Goal: Communication & Community: Participate in discussion

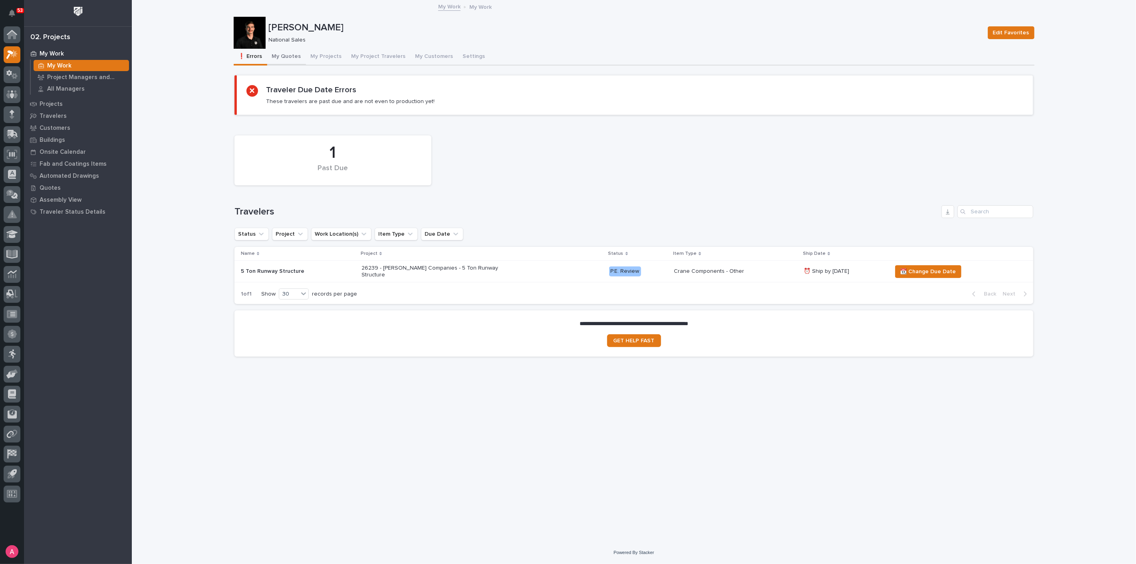
click at [287, 58] on button "My Quotes" at bounding box center [286, 57] width 39 height 17
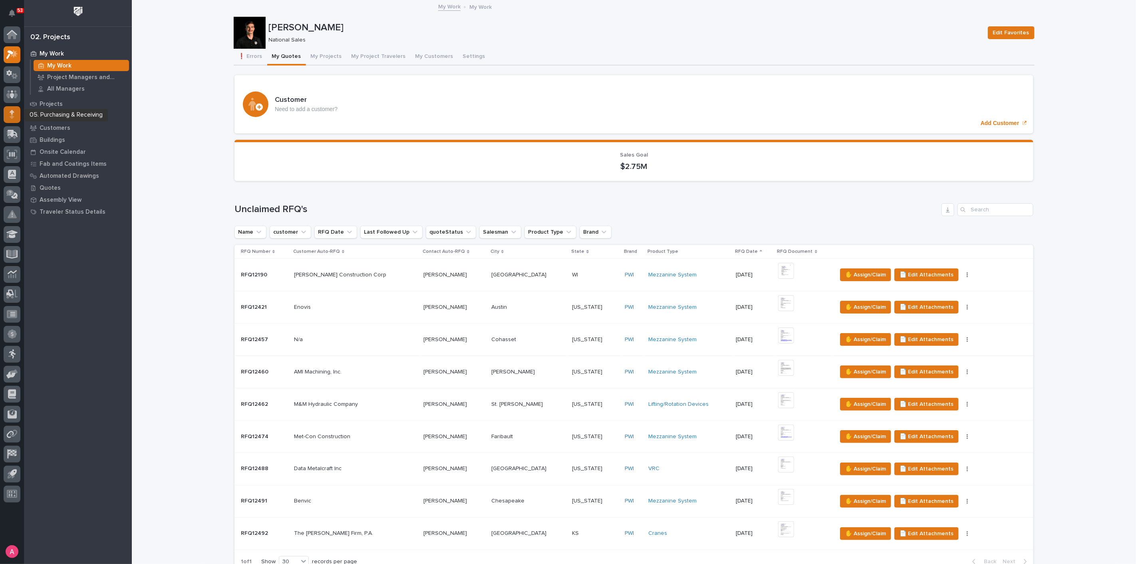
click at [11, 112] on icon at bounding box center [12, 112] width 5 height 4
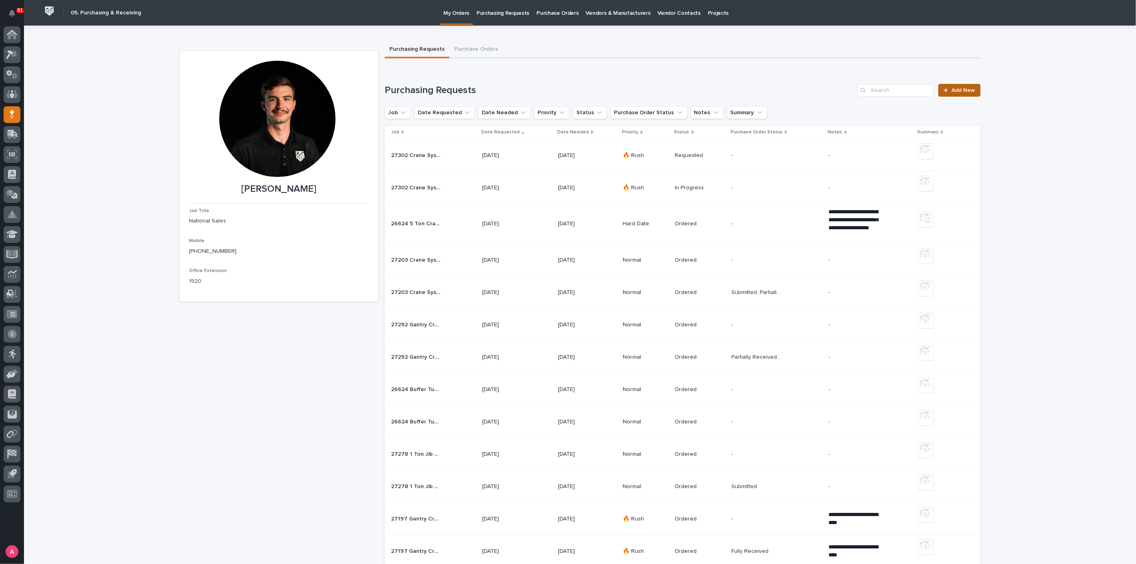
click at [967, 86] on link "Add New" at bounding box center [960, 90] width 42 height 13
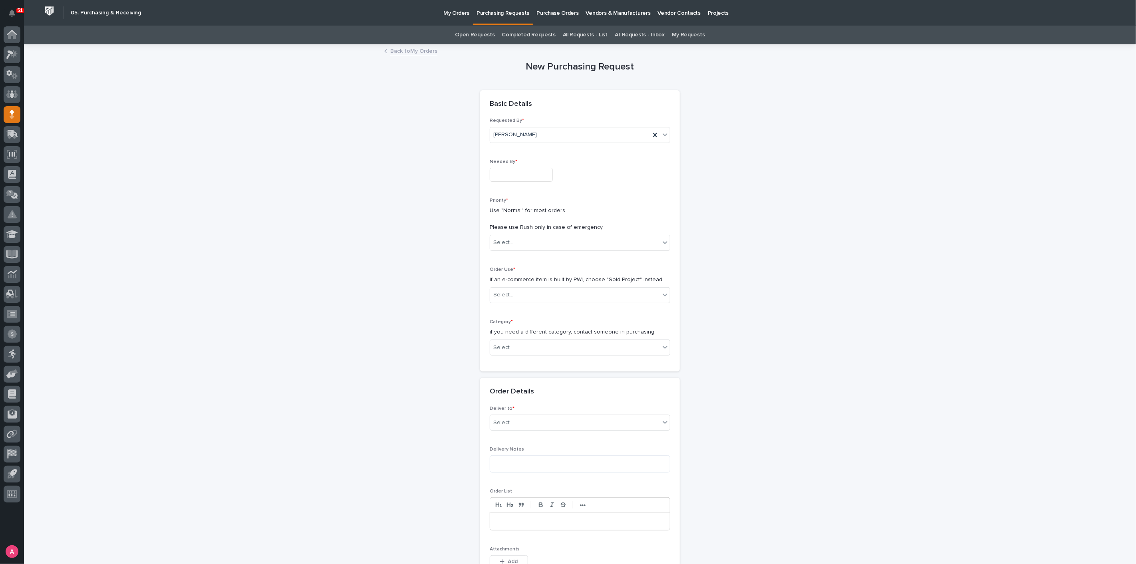
click at [519, 175] on input "text" at bounding box center [521, 175] width 63 height 14
click at [538, 108] on div "17" at bounding box center [539, 108] width 11 height 11
type input "**********"
click at [515, 247] on div "Select..." at bounding box center [575, 242] width 170 height 13
click at [519, 284] on div "Normal" at bounding box center [577, 286] width 180 height 14
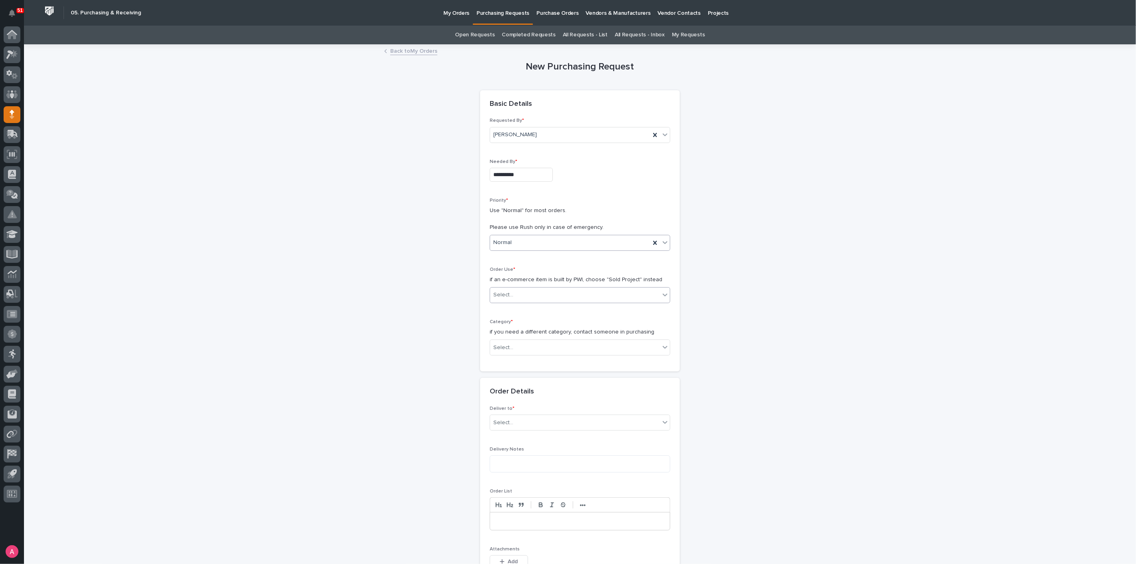
click at [524, 290] on div "Select..." at bounding box center [575, 295] width 170 height 13
click at [533, 312] on div "Sold Project" at bounding box center [577, 309] width 180 height 14
click at [531, 343] on div "Select..." at bounding box center [575, 347] width 170 height 13
click at [512, 430] on div "Parts & Hardware" at bounding box center [577, 432] width 180 height 14
click at [520, 404] on div "Select..." at bounding box center [575, 404] width 170 height 13
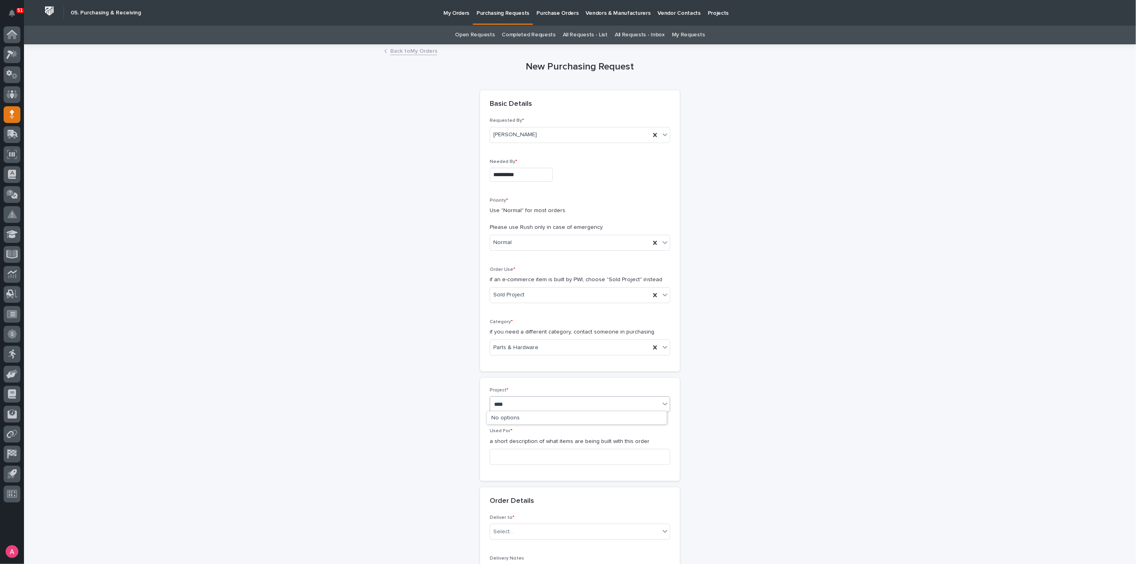
type input "*****"
click at [529, 415] on div "26239 - Mazzella Companies - 5 Ton Runway Structure" at bounding box center [577, 419] width 180 height 14
click at [533, 452] on input at bounding box center [580, 457] width 181 height 16
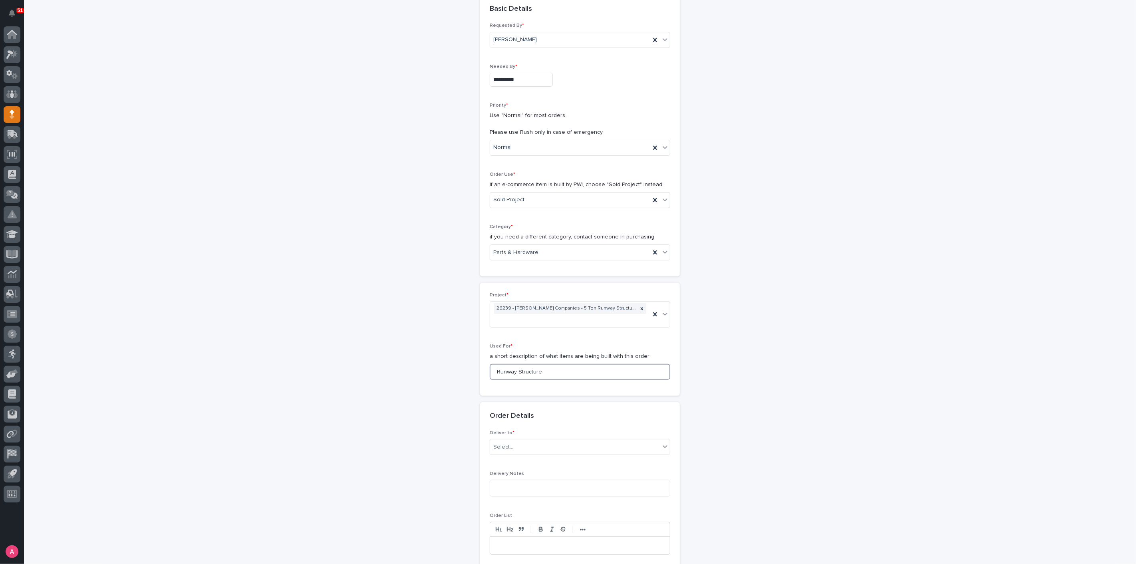
scroll to position [133, 0]
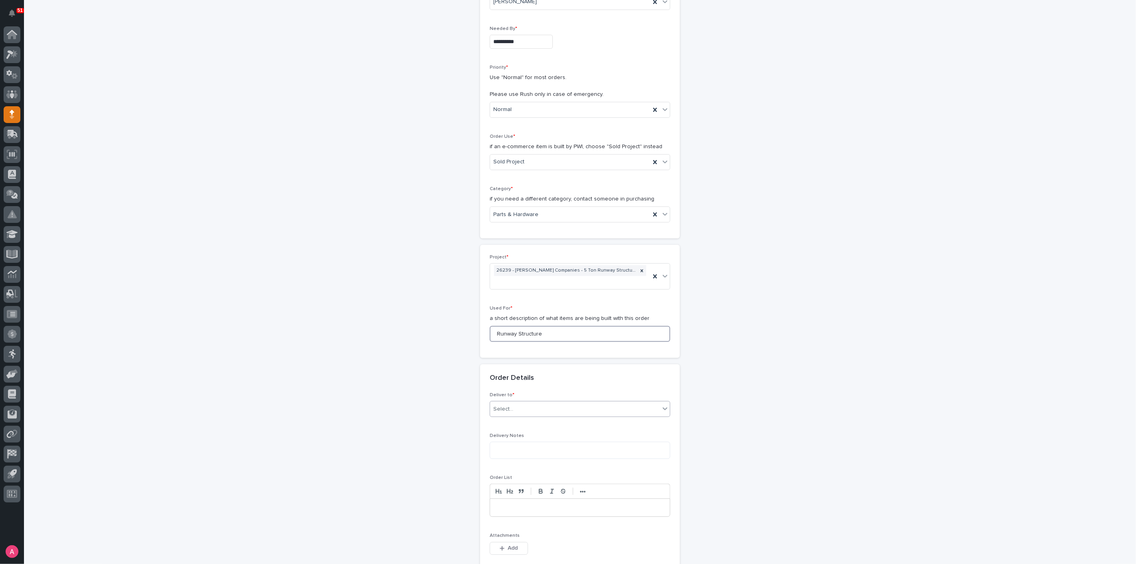
type input "Runway Structure"
click at [543, 403] on div "Select..." at bounding box center [575, 409] width 170 height 13
click at [534, 413] on div "PWI" at bounding box center [577, 413] width 180 height 14
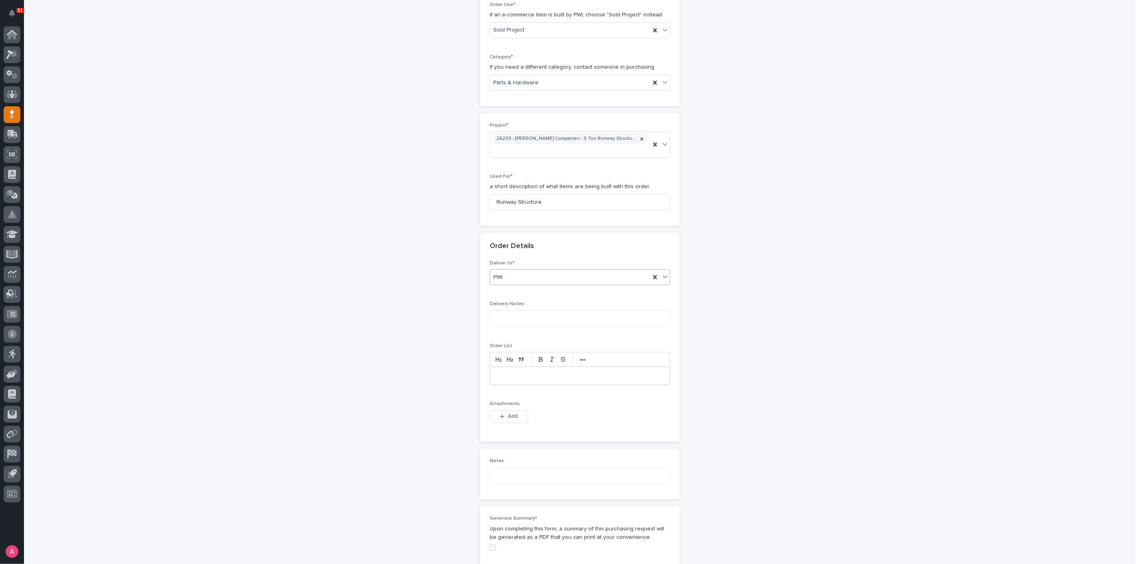
scroll to position [266, 0]
click at [503, 413] on div "button" at bounding box center [504, 416] width 8 height 6
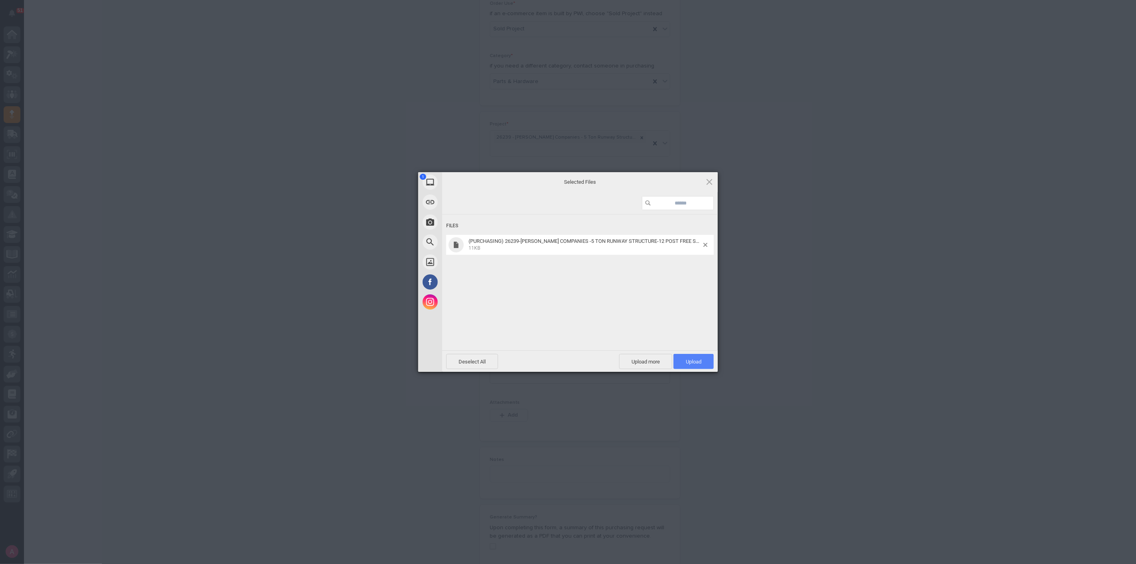
click at [690, 360] on span "Upload 1" at bounding box center [694, 362] width 16 height 6
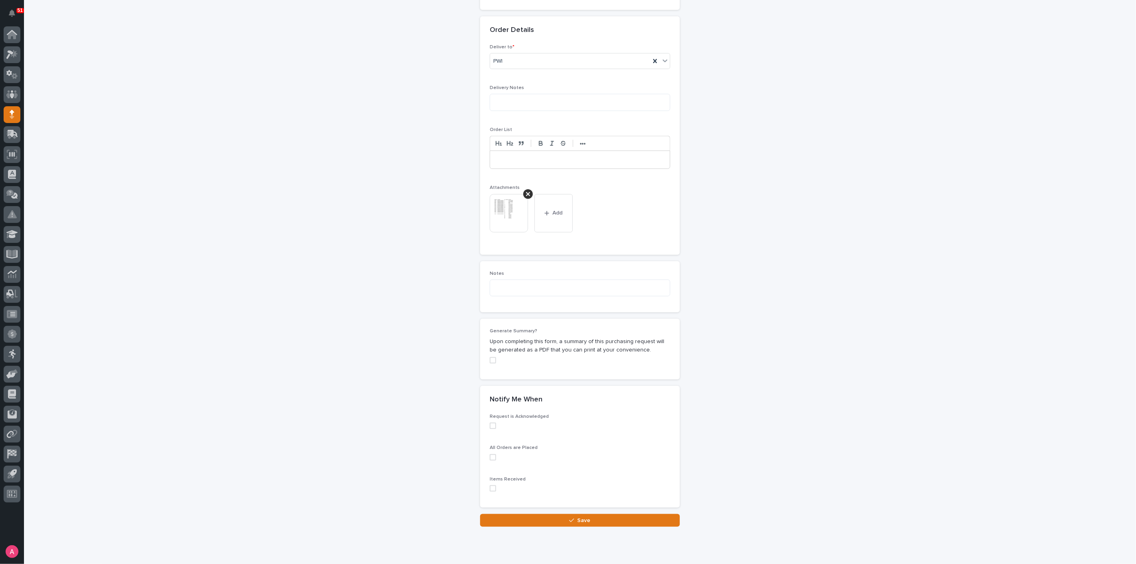
scroll to position [494, 0]
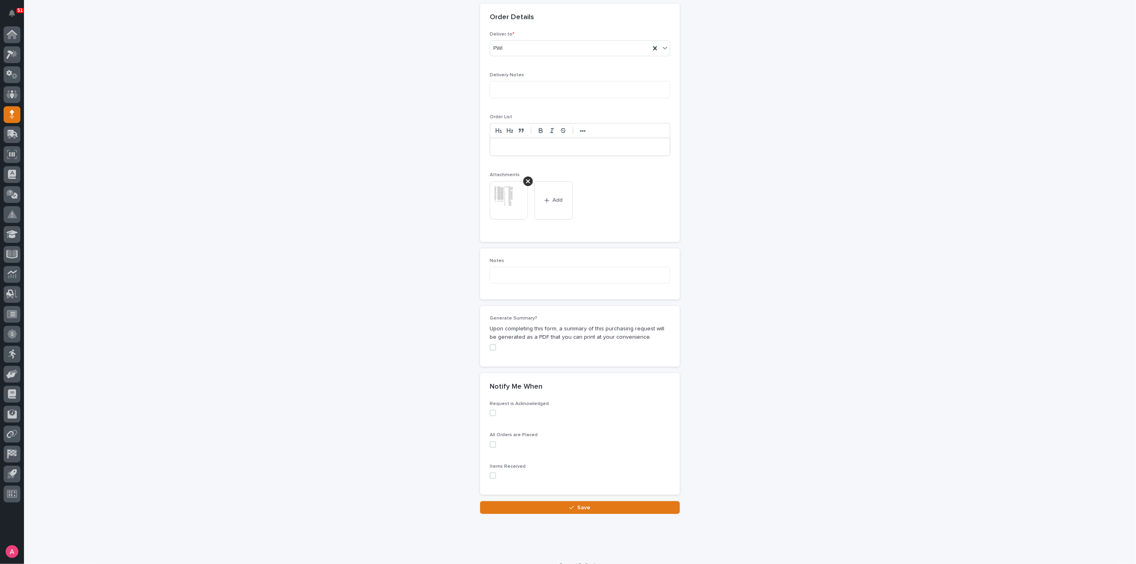
click at [490, 344] on span at bounding box center [493, 347] width 6 height 6
click at [587, 501] on button "Save" at bounding box center [580, 507] width 200 height 13
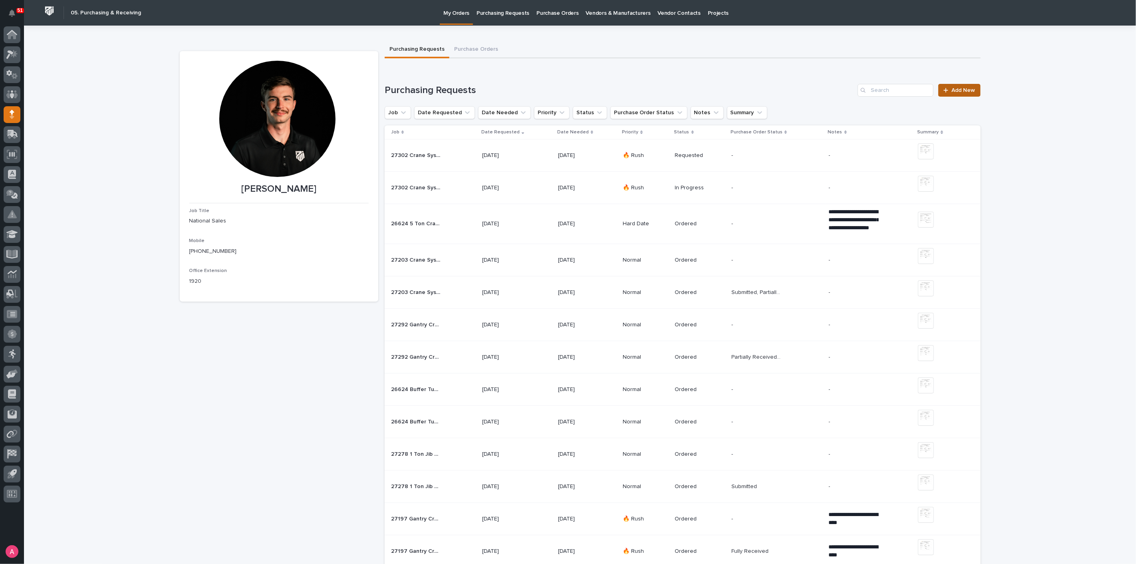
click at [958, 85] on link "Add New" at bounding box center [960, 90] width 42 height 13
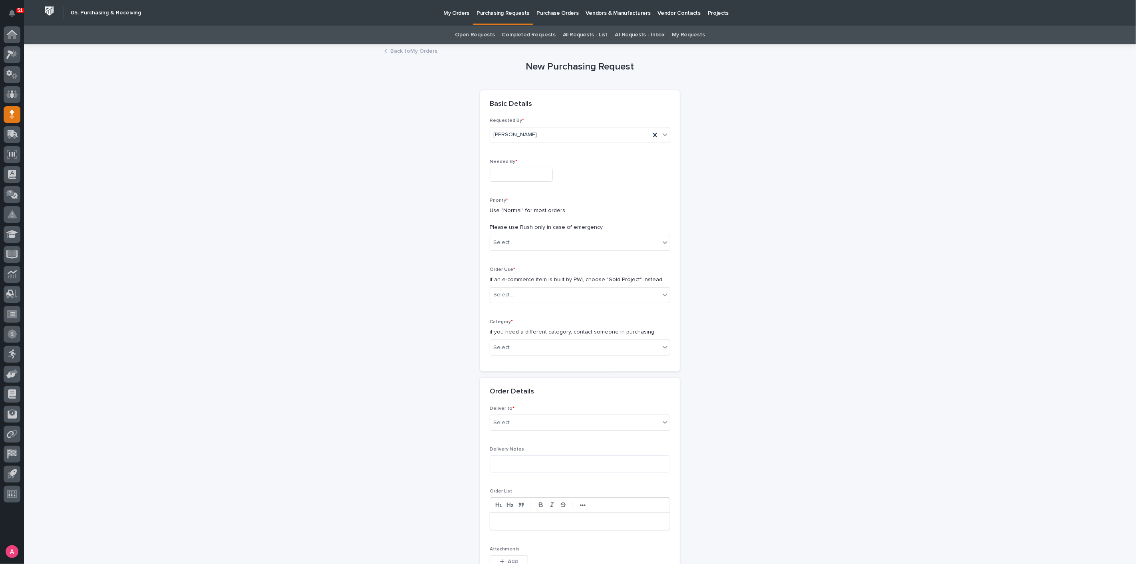
click at [506, 173] on input "text" at bounding box center [521, 175] width 63 height 14
click at [540, 109] on div "17" at bounding box center [539, 108] width 11 height 11
type input "**********"
click at [524, 240] on div "Select..." at bounding box center [575, 242] width 170 height 13
click at [526, 279] on div "Normal" at bounding box center [577, 286] width 180 height 14
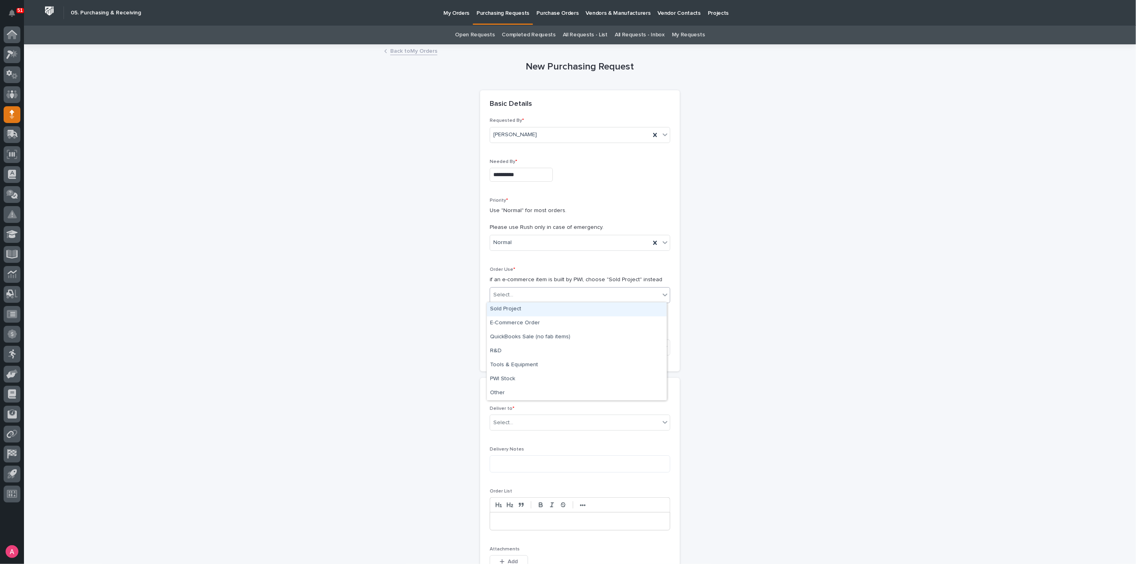
click at [532, 292] on div "Select..." at bounding box center [575, 295] width 170 height 13
click at [531, 308] on div "Sold Project" at bounding box center [577, 309] width 180 height 14
click at [545, 347] on div "Select..." at bounding box center [575, 347] width 170 height 13
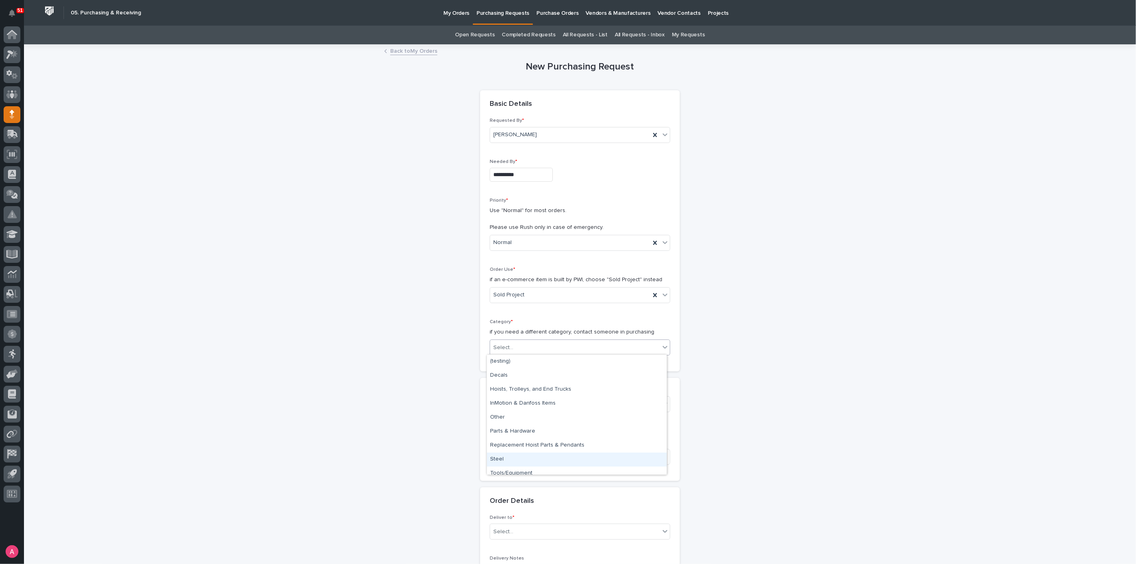
click at [527, 456] on div "Steel" at bounding box center [577, 460] width 180 height 14
click at [526, 402] on div "Select..." at bounding box center [575, 404] width 170 height 13
type input "*****"
click at [545, 416] on div "26239 - Mazzella Companies - 5 Ton Runway Structure" at bounding box center [577, 419] width 180 height 14
click at [538, 459] on input at bounding box center [580, 467] width 181 height 16
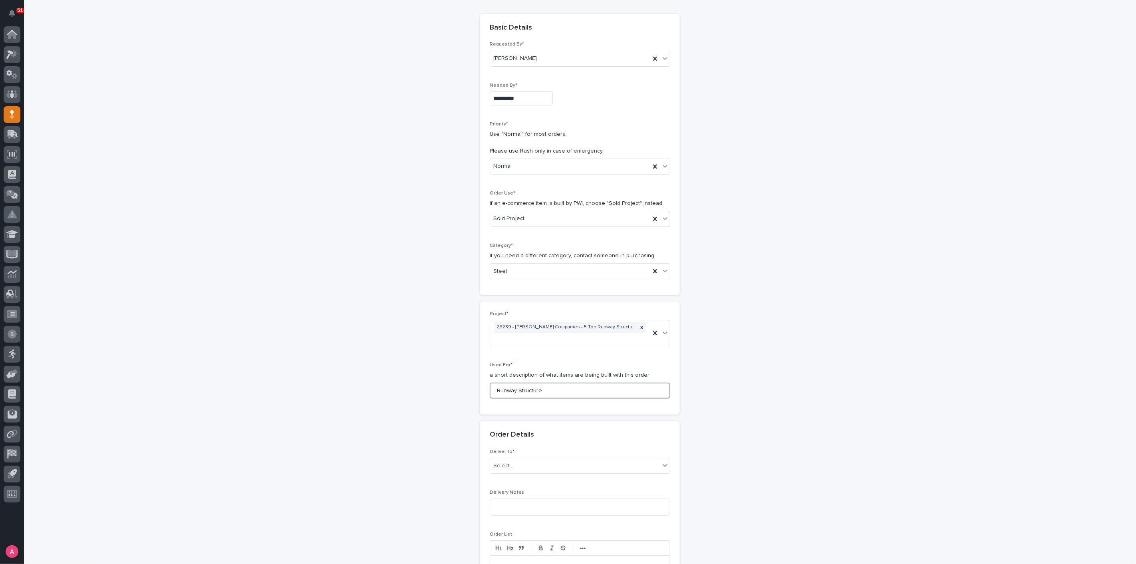
scroll to position [177, 0]
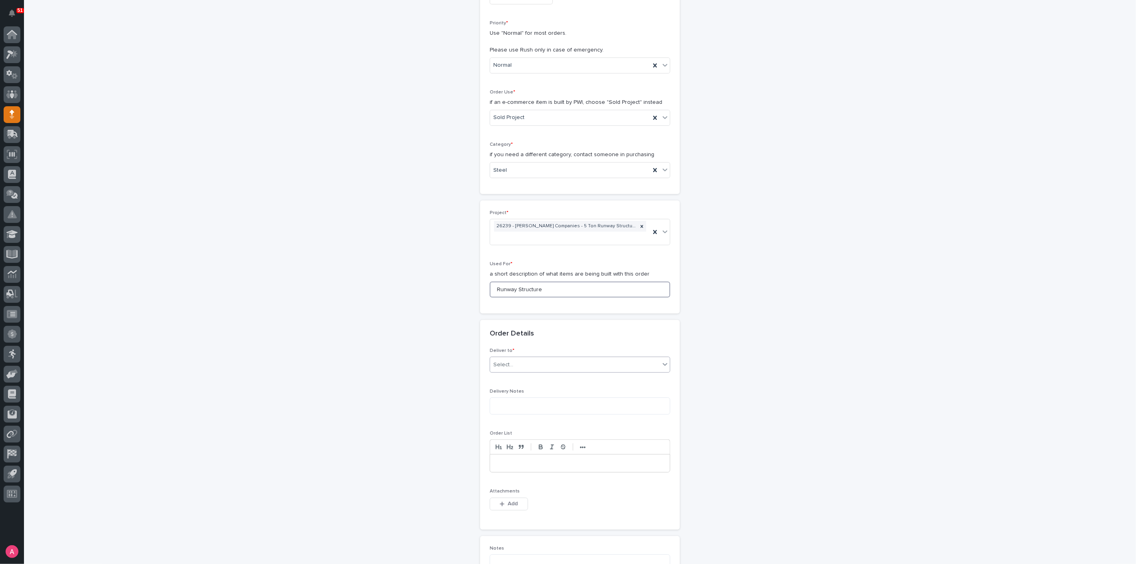
type input "Runway Structure"
click at [537, 358] on div "Select..." at bounding box center [575, 364] width 170 height 13
click at [508, 370] on div "PWI" at bounding box center [577, 368] width 180 height 14
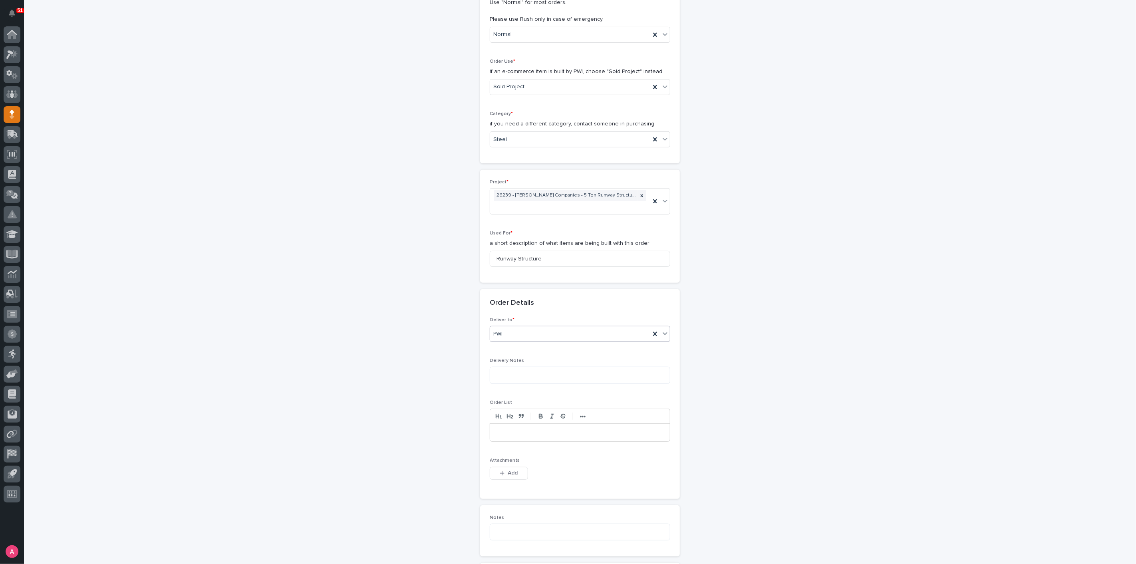
scroll to position [310, 0]
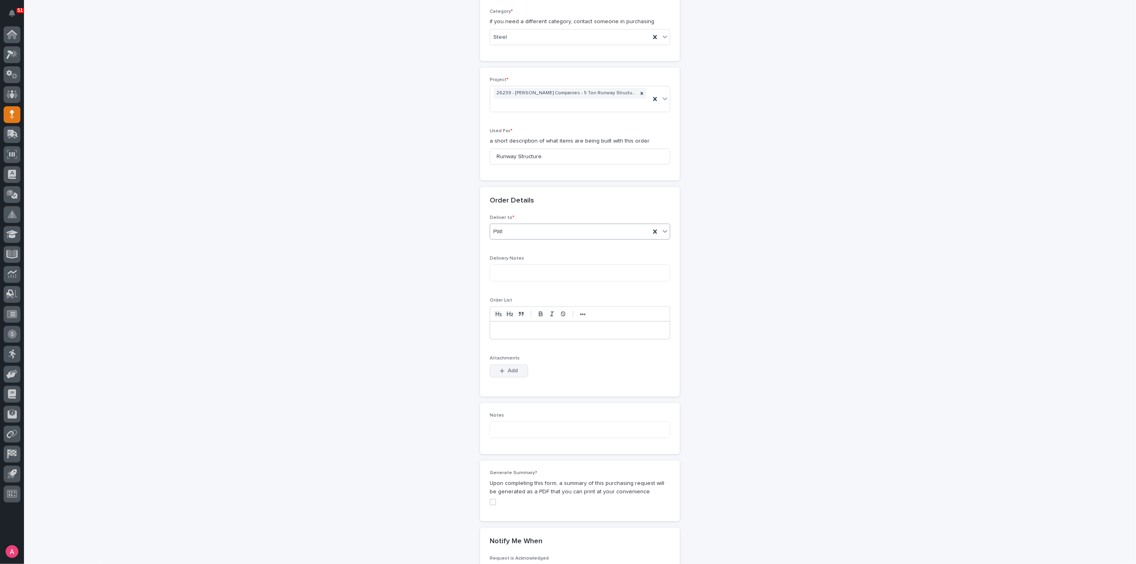
click at [508, 367] on span "Add" at bounding box center [513, 370] width 10 height 7
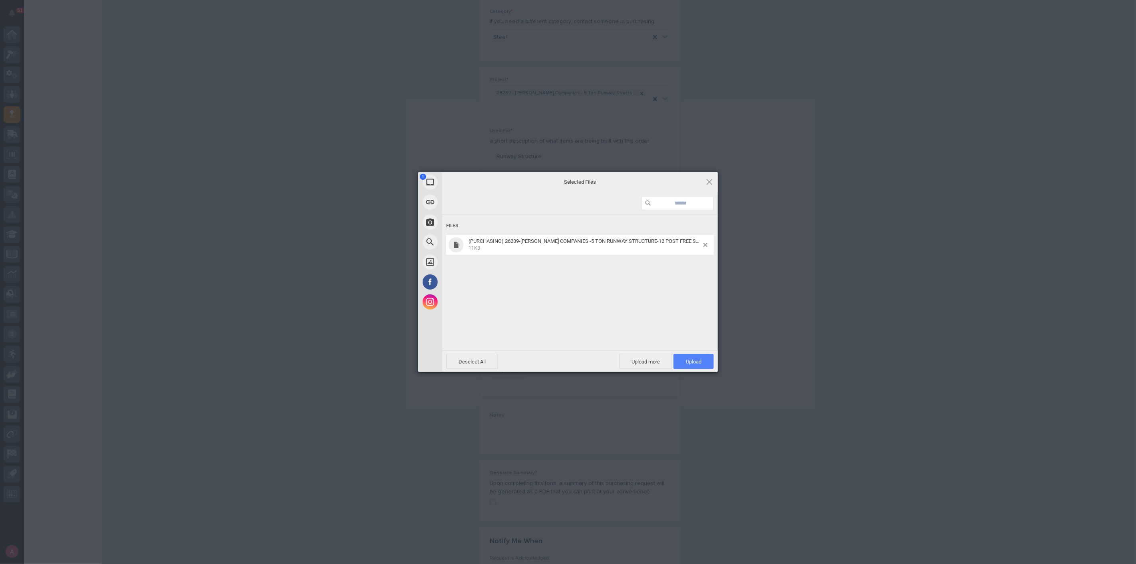
click at [703, 364] on span "Upload 1" at bounding box center [694, 361] width 40 height 15
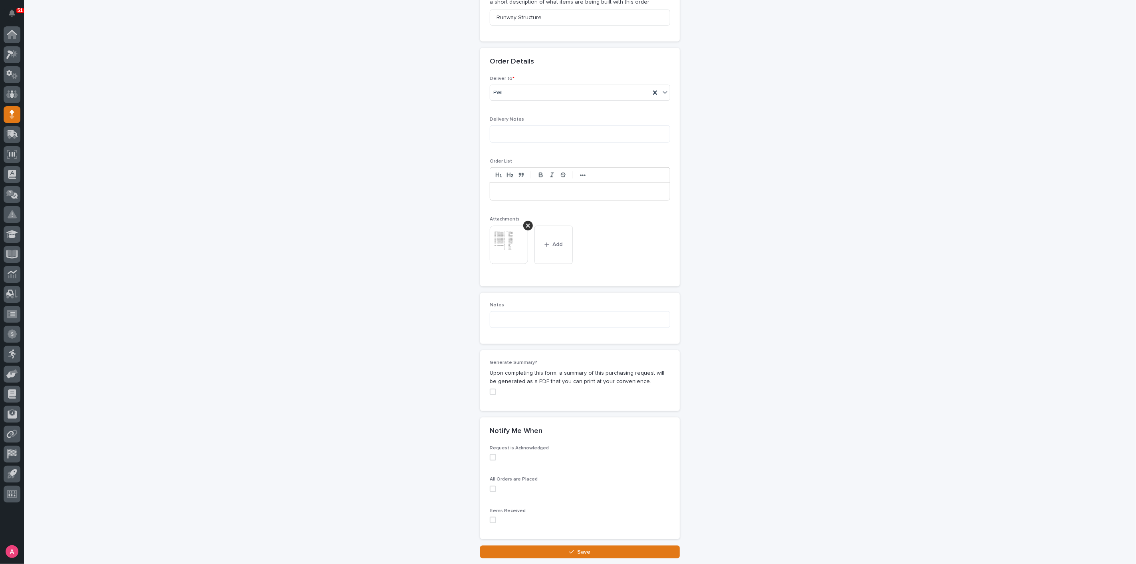
scroll to position [494, 0]
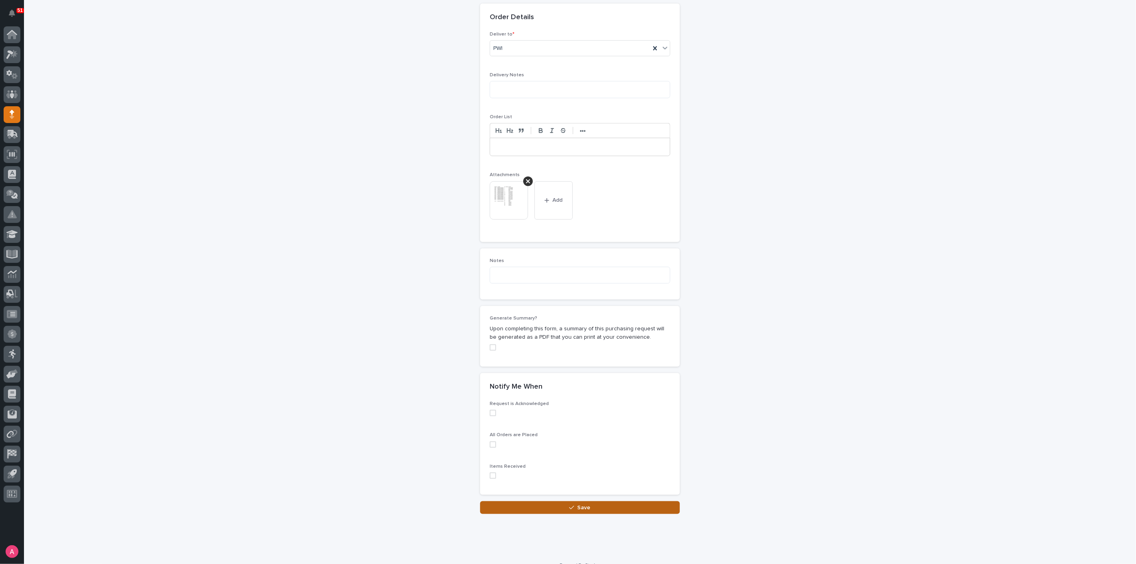
click at [578, 504] on span "Save" at bounding box center [584, 507] width 13 height 7
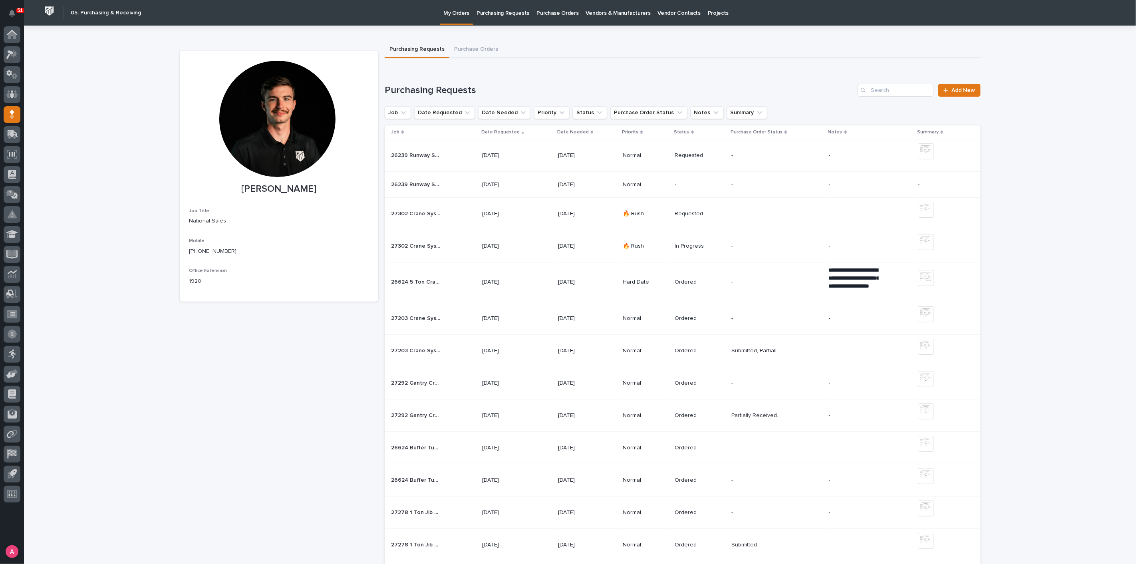
click at [694, 188] on div "-" at bounding box center [700, 184] width 50 height 13
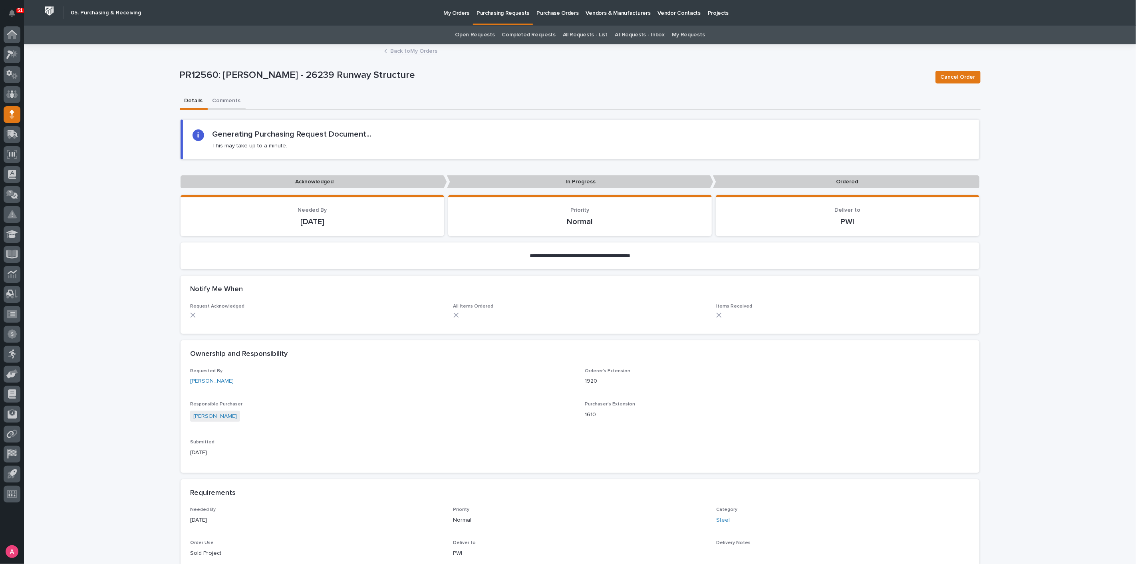
click at [222, 104] on button "Comments" at bounding box center [227, 101] width 38 height 17
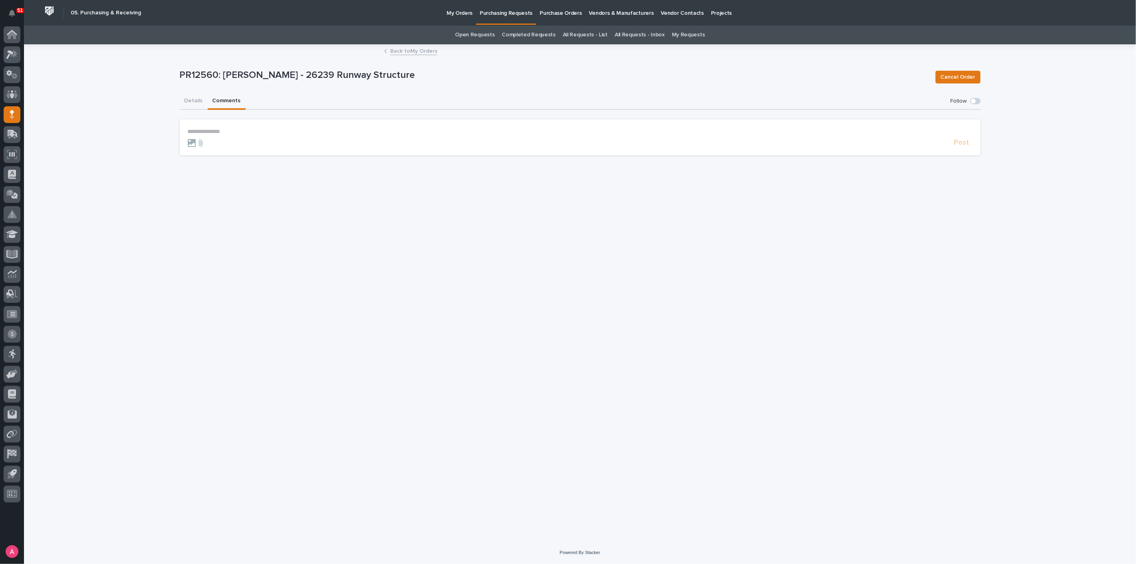
drag, startPoint x: 257, startPoint y: 124, endPoint x: 263, endPoint y: 127, distance: 7.3
click at [261, 125] on section "**********" at bounding box center [580, 137] width 801 height 36
click at [267, 130] on p "**********" at bounding box center [580, 131] width 785 height 7
click at [959, 147] on span "Post" at bounding box center [962, 146] width 15 height 9
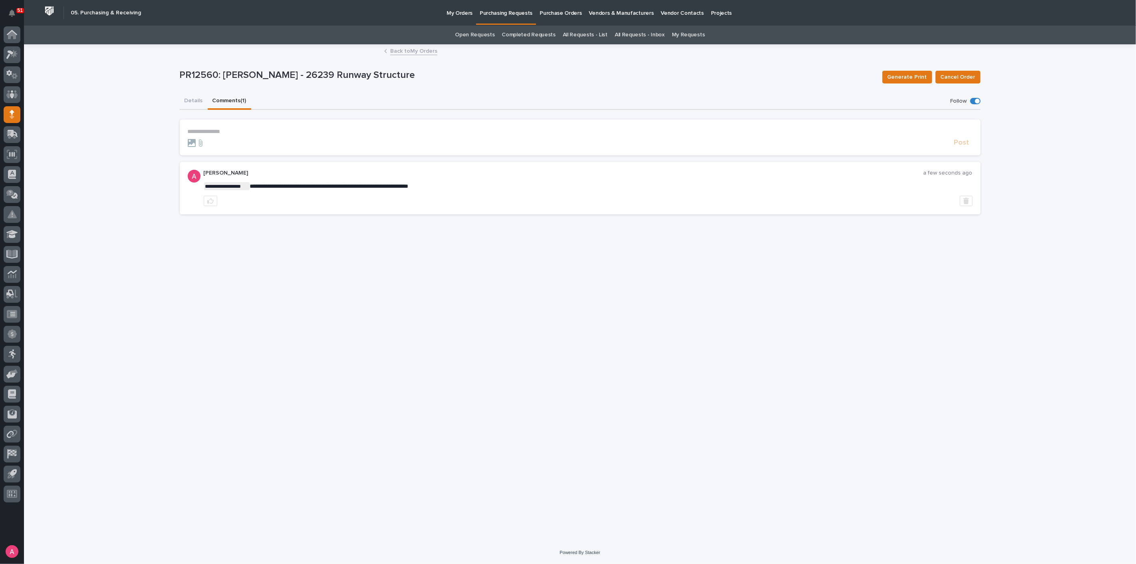
click at [210, 96] on button "Comments (1)" at bounding box center [230, 101] width 44 height 17
click at [183, 98] on button "Details" at bounding box center [194, 101] width 28 height 17
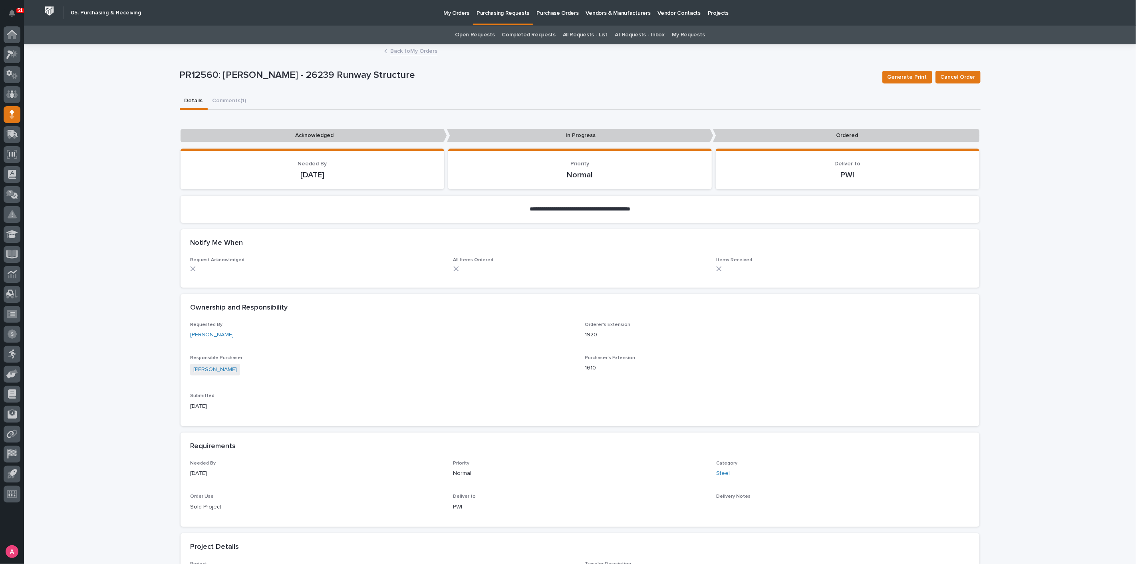
click at [402, 54] on link "Back to My Orders" at bounding box center [413, 50] width 47 height 9
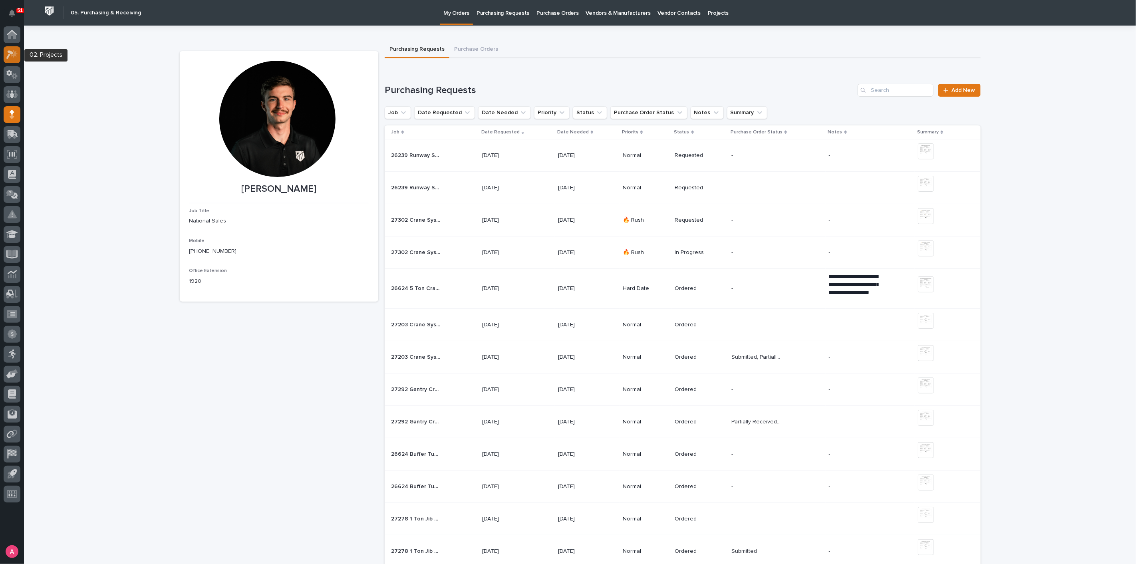
click at [7, 51] on icon at bounding box center [12, 54] width 12 height 9
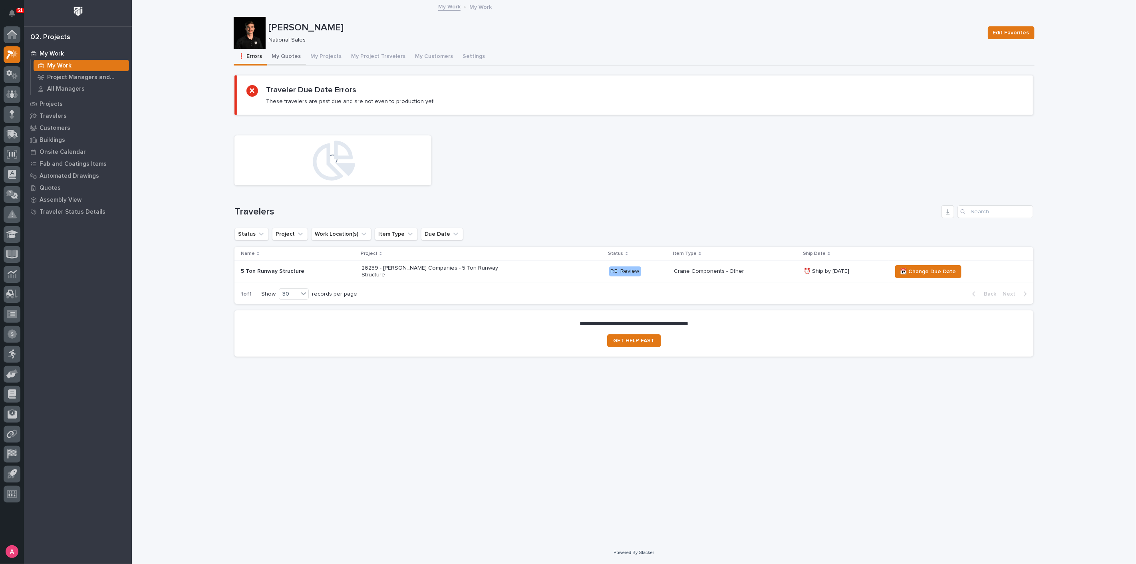
click at [288, 57] on button "My Quotes" at bounding box center [286, 57] width 39 height 17
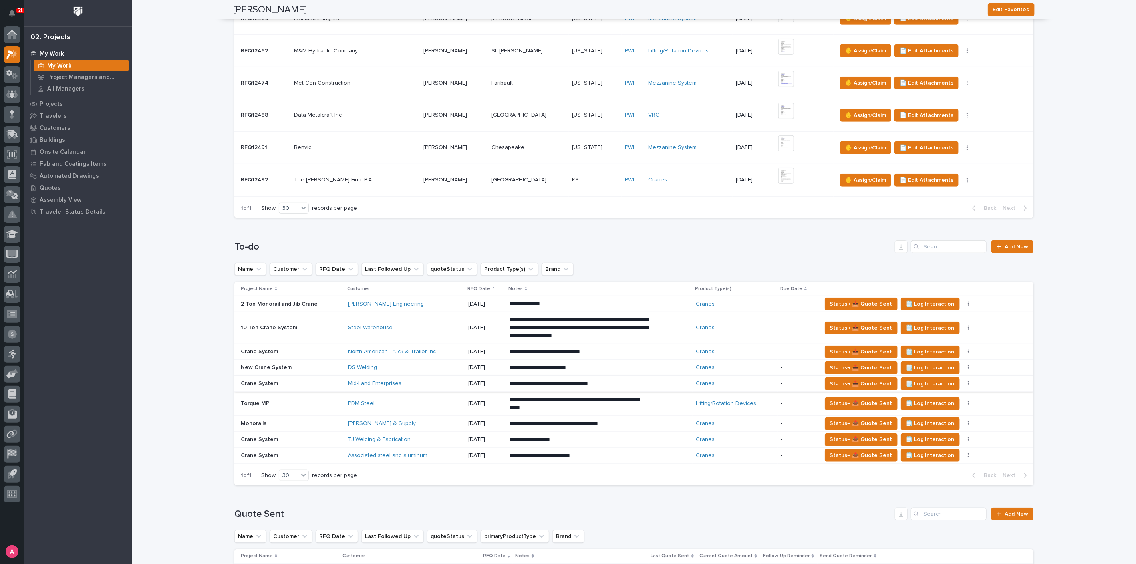
scroll to position [355, 0]
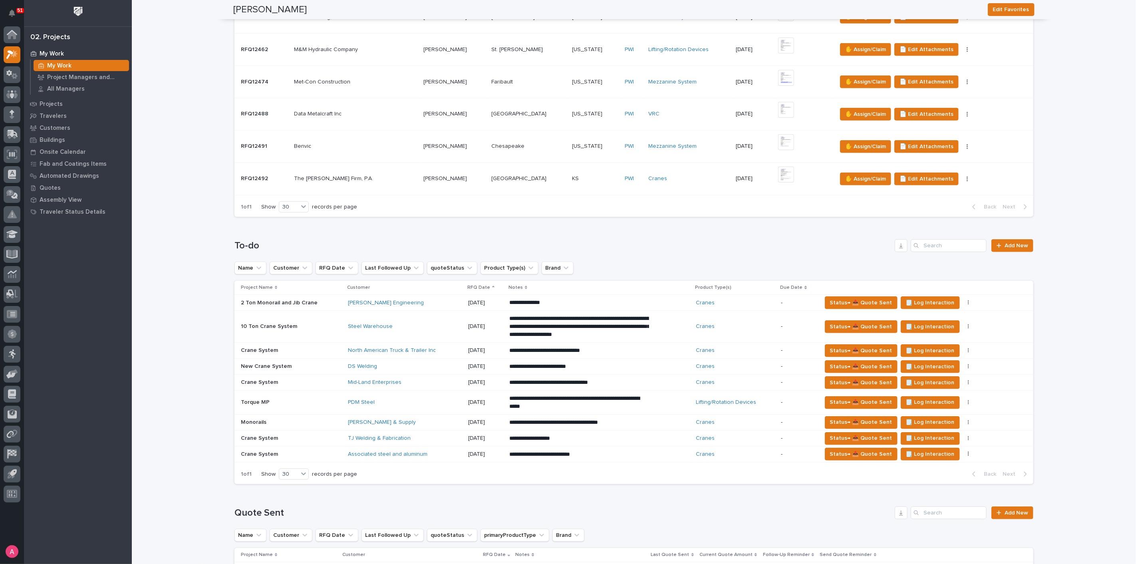
click at [388, 364] on div "DS Welding" at bounding box center [405, 366] width 114 height 7
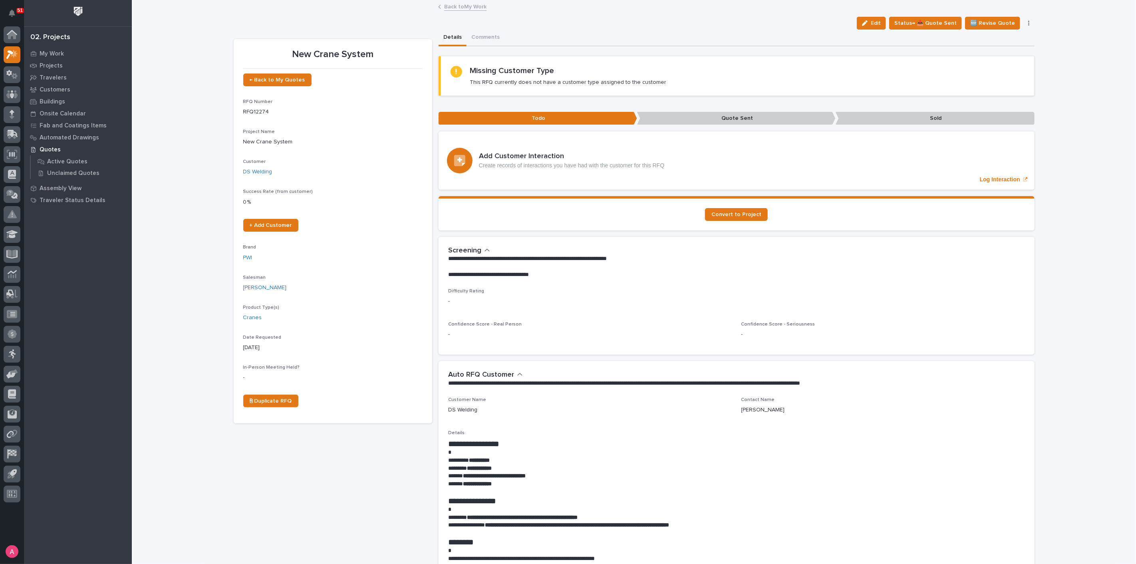
click at [468, 7] on link "Back to My Work" at bounding box center [465, 6] width 42 height 9
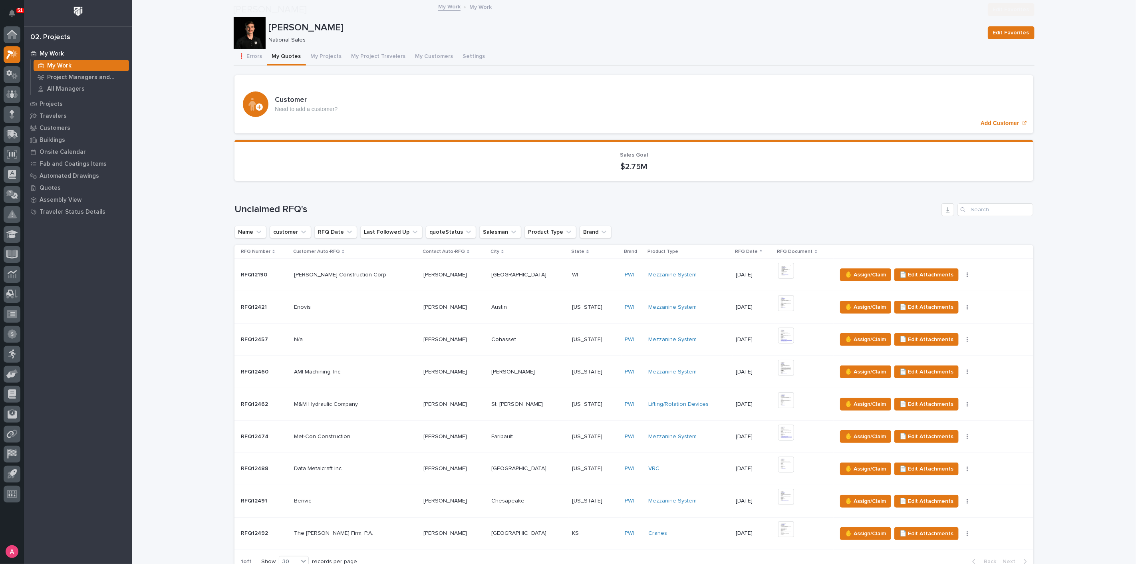
scroll to position [400, 0]
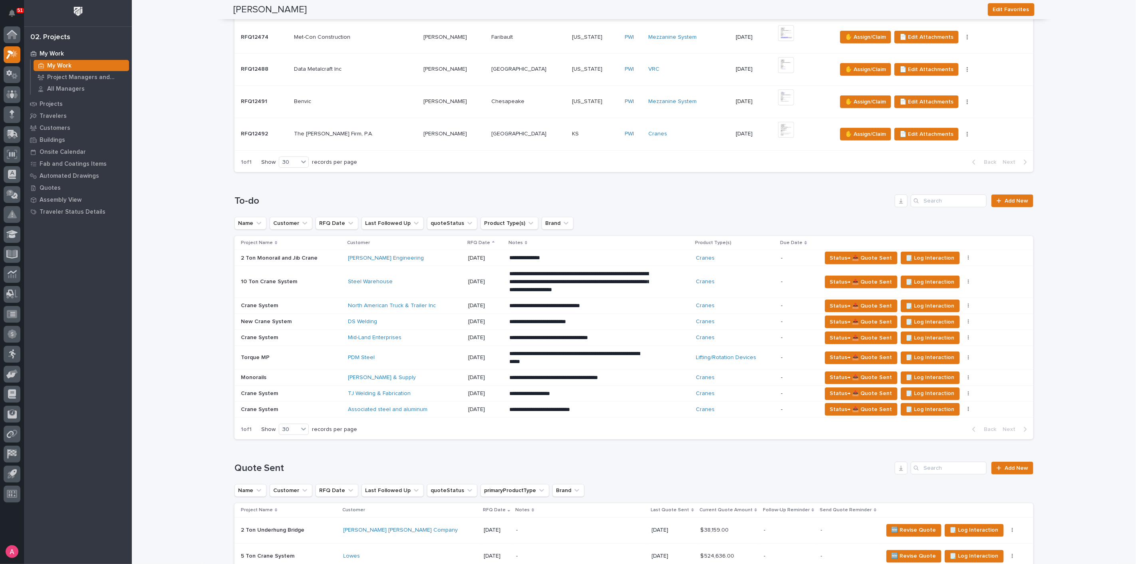
click at [411, 358] on div "PDM Steel" at bounding box center [405, 357] width 114 height 7
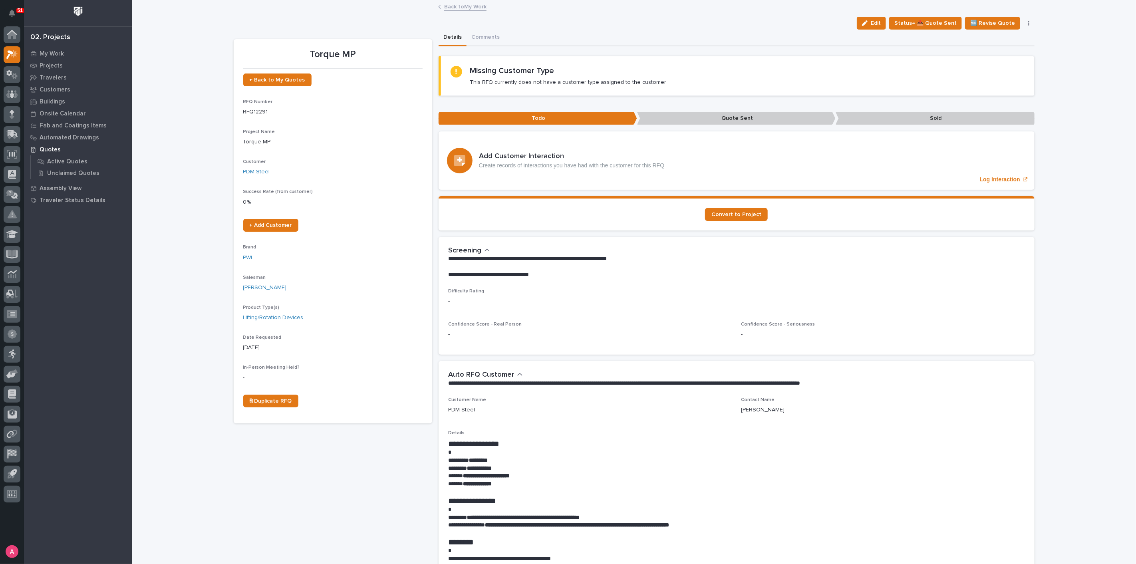
click at [462, 9] on link "Back to My Work" at bounding box center [465, 6] width 42 height 9
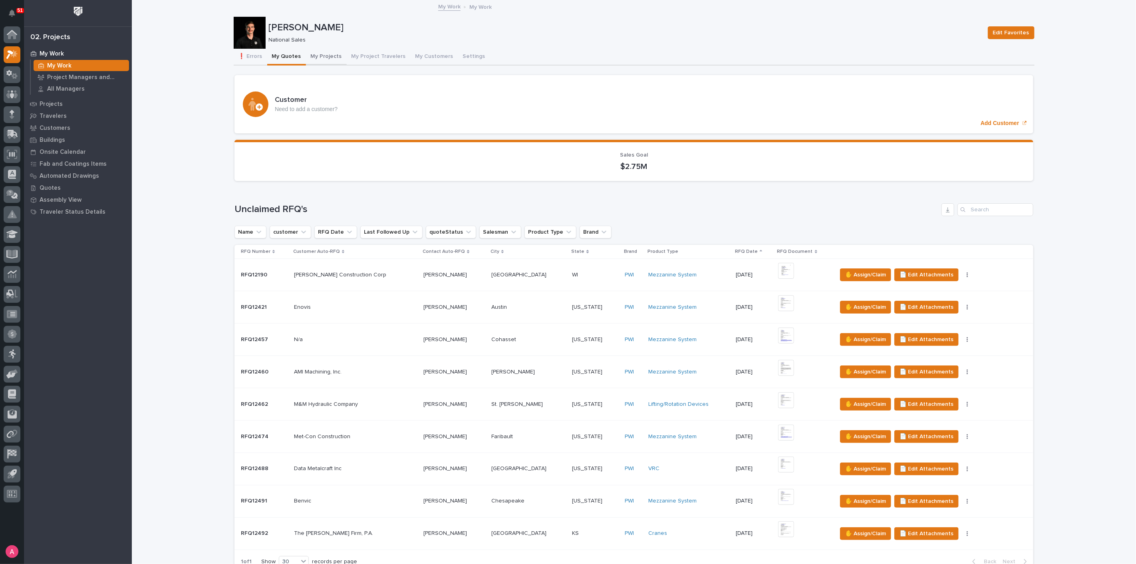
click at [314, 54] on button "My Projects" at bounding box center [326, 57] width 41 height 17
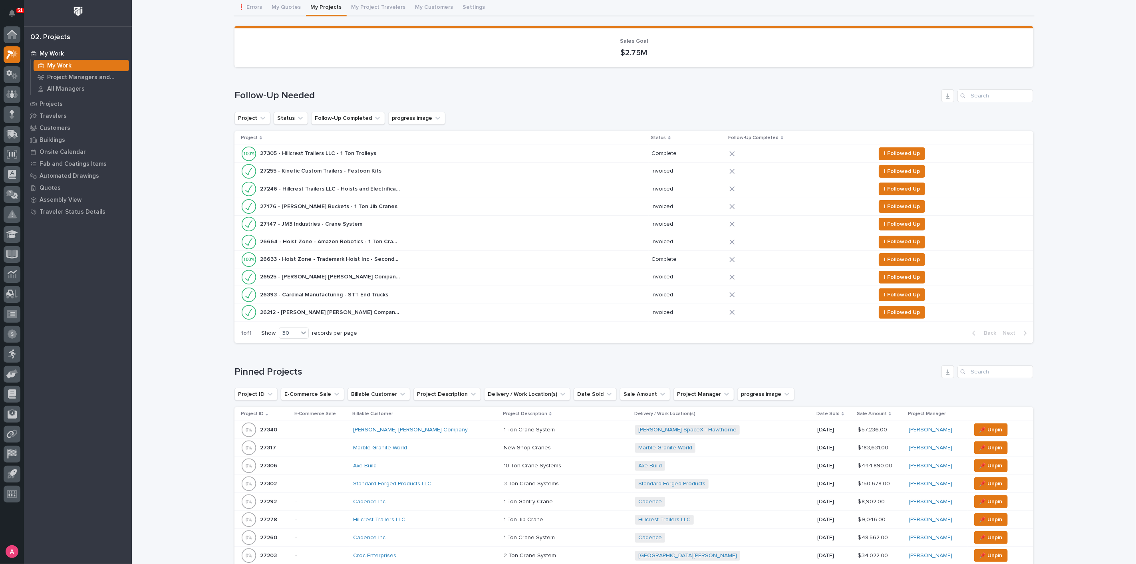
scroll to position [177, 0]
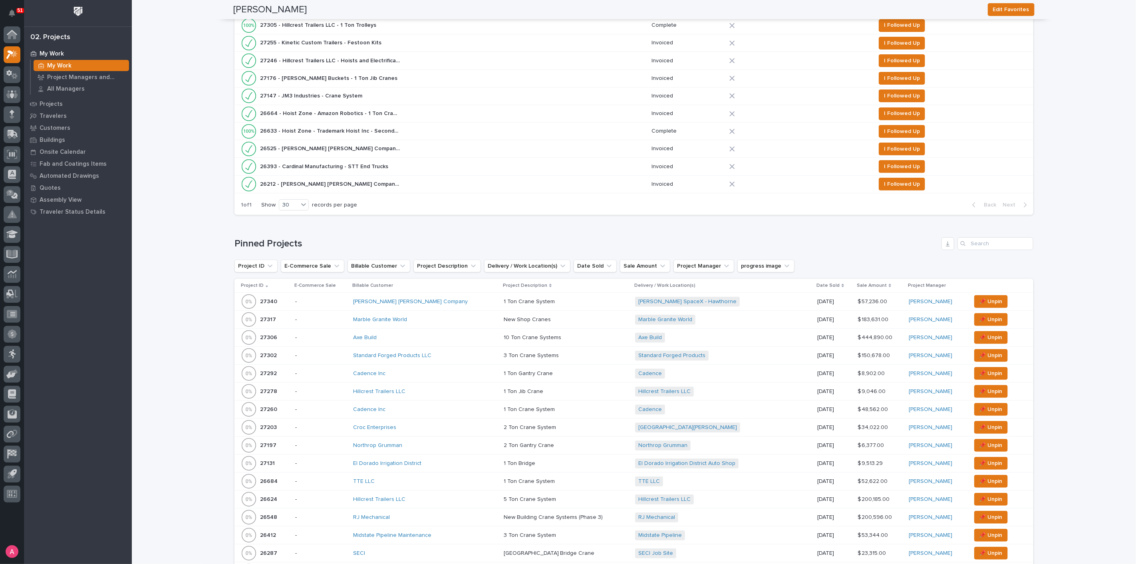
click at [435, 316] on div "Marble Granite World" at bounding box center [423, 319] width 140 height 7
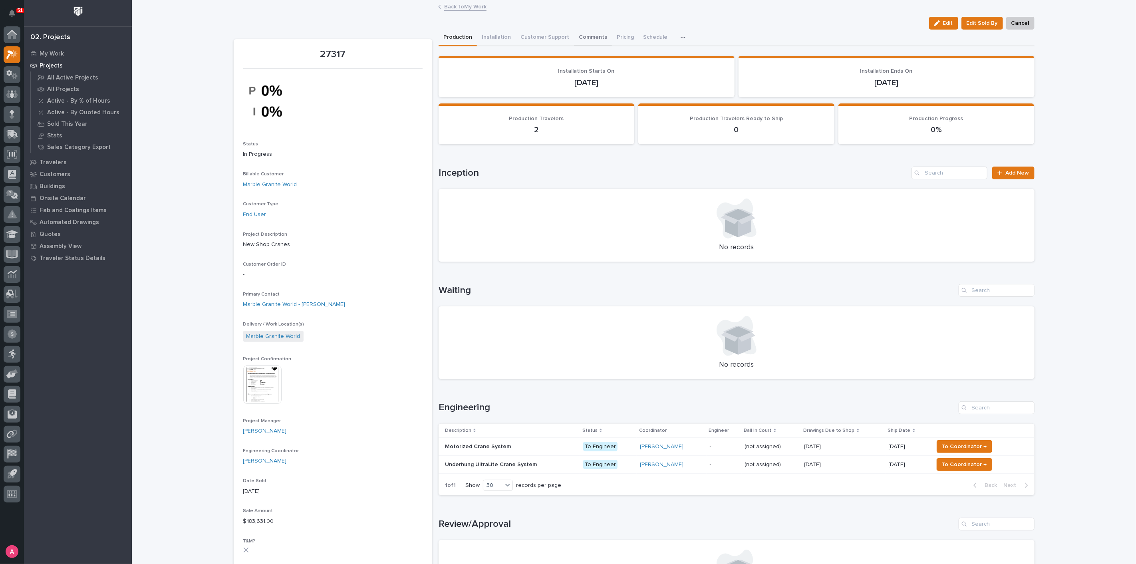
click at [593, 40] on button "Comments" at bounding box center [593, 38] width 38 height 17
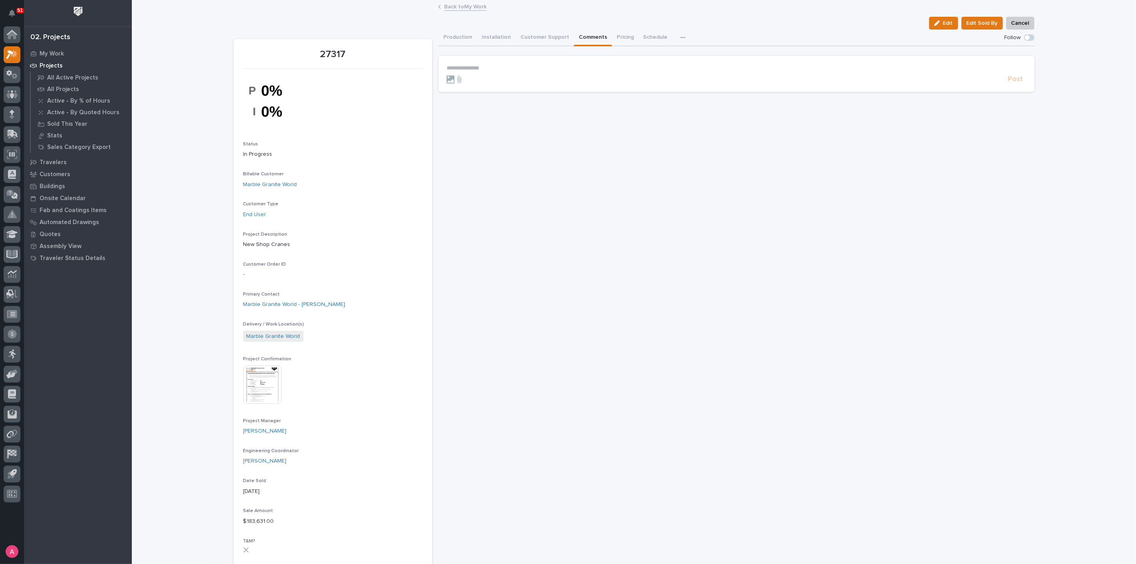
click at [510, 71] on p "**********" at bounding box center [737, 68] width 580 height 7
click at [596, 233] on div "**********" at bounding box center [737, 539] width 596 height 1018
click at [614, 69] on p "**********" at bounding box center [737, 69] width 580 height 8
click at [1011, 86] on span "Post" at bounding box center [1016, 82] width 15 height 9
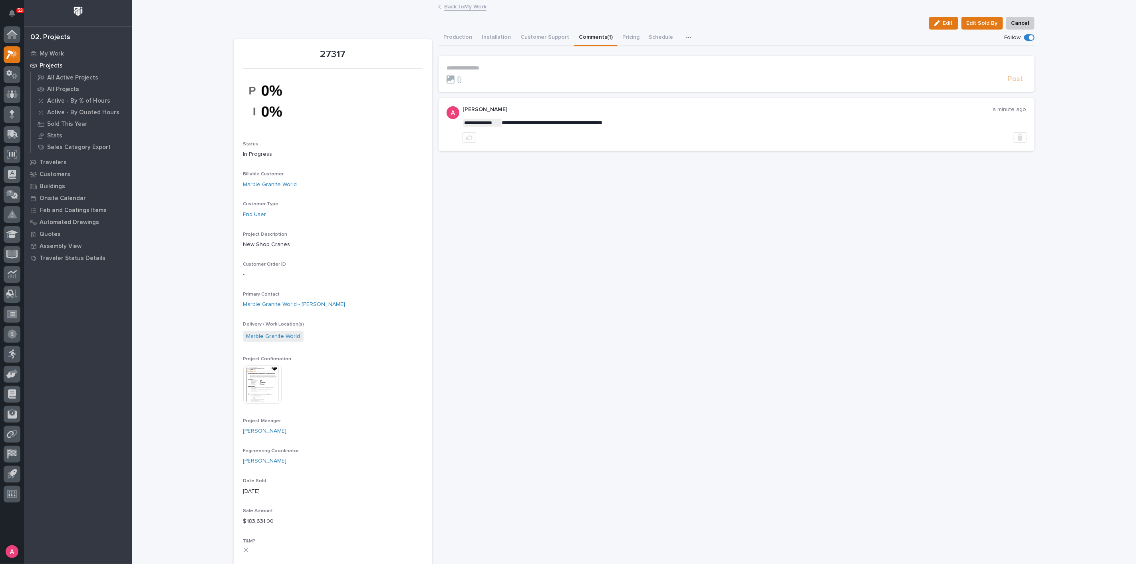
click at [473, 8] on link "Back to My Work" at bounding box center [465, 6] width 42 height 9
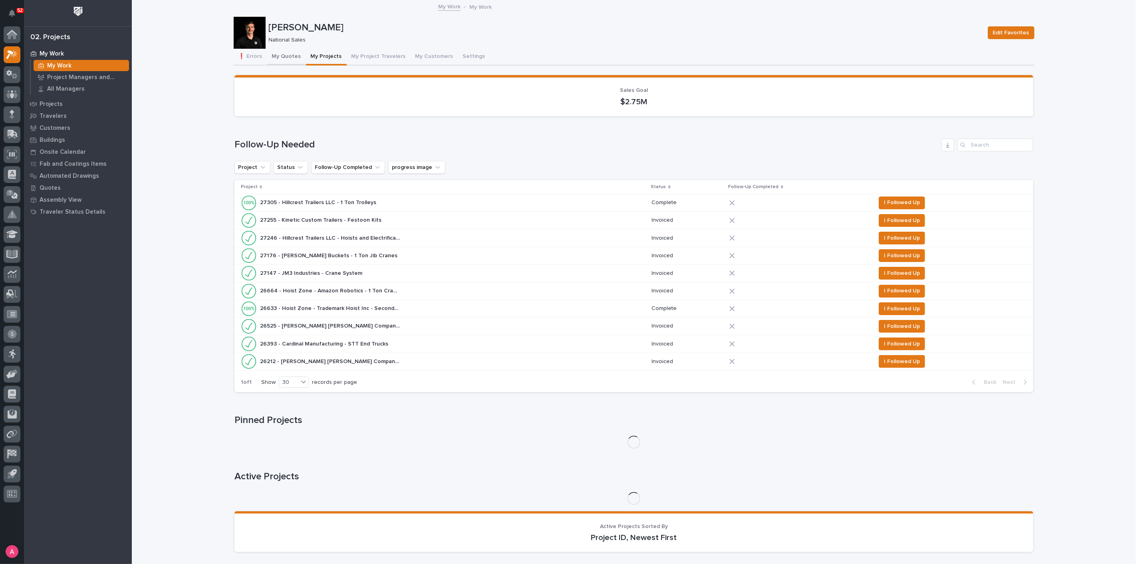
click at [280, 52] on button "My Quotes" at bounding box center [286, 57] width 39 height 17
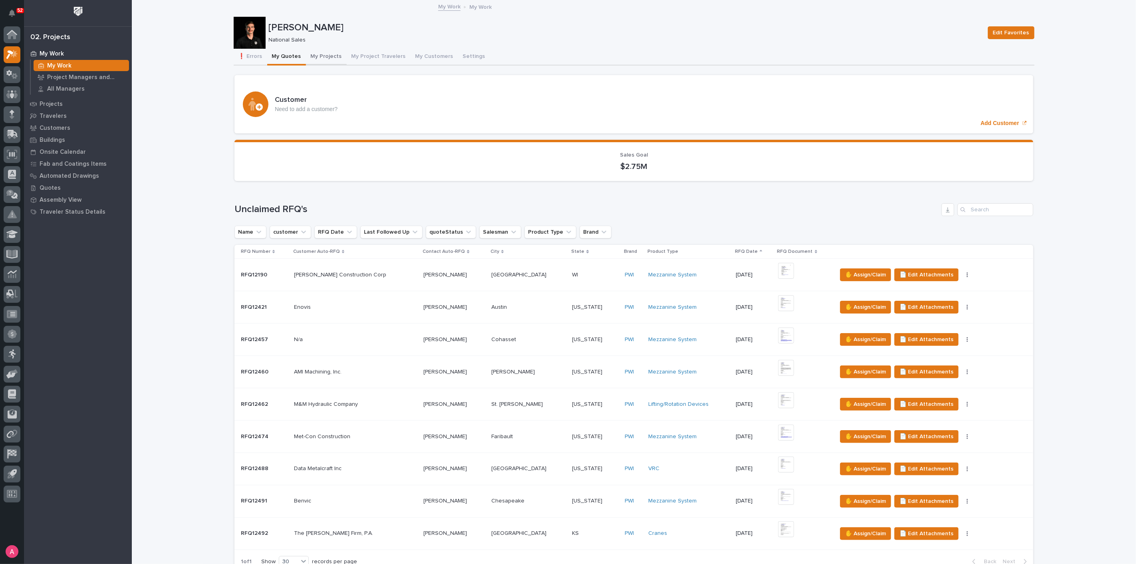
click at [316, 58] on button "My Projects" at bounding box center [326, 57] width 41 height 17
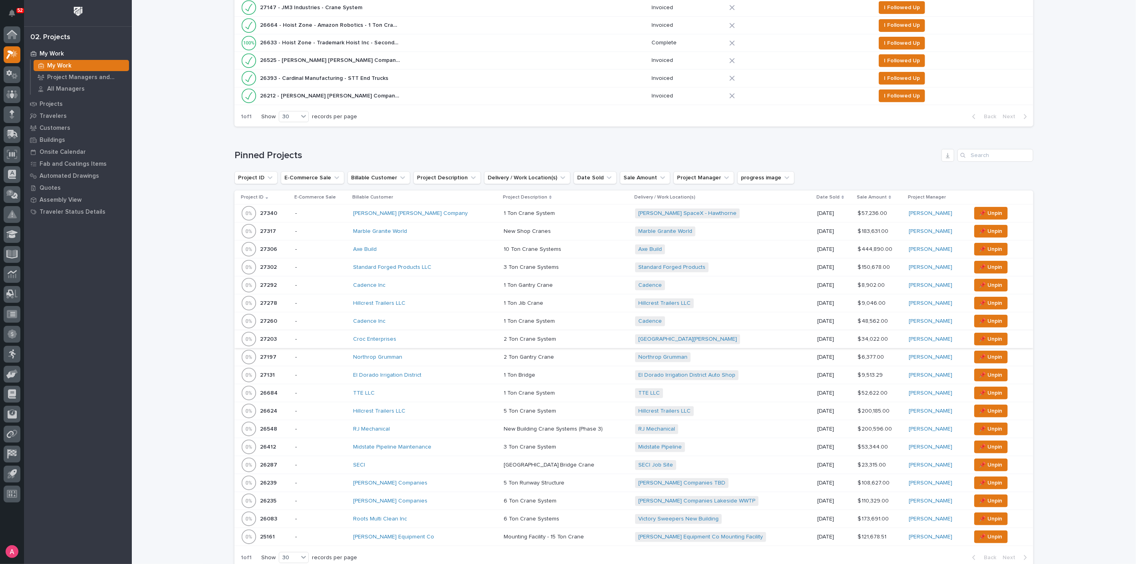
scroll to position [266, 0]
click at [567, 301] on p at bounding box center [566, 303] width 125 height 7
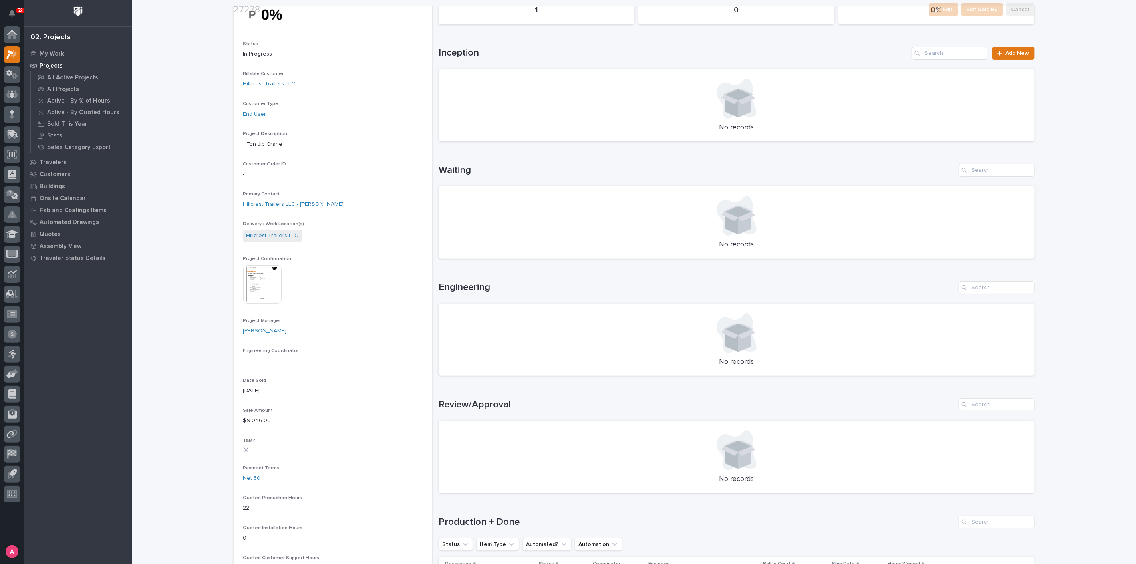
scroll to position [133, 0]
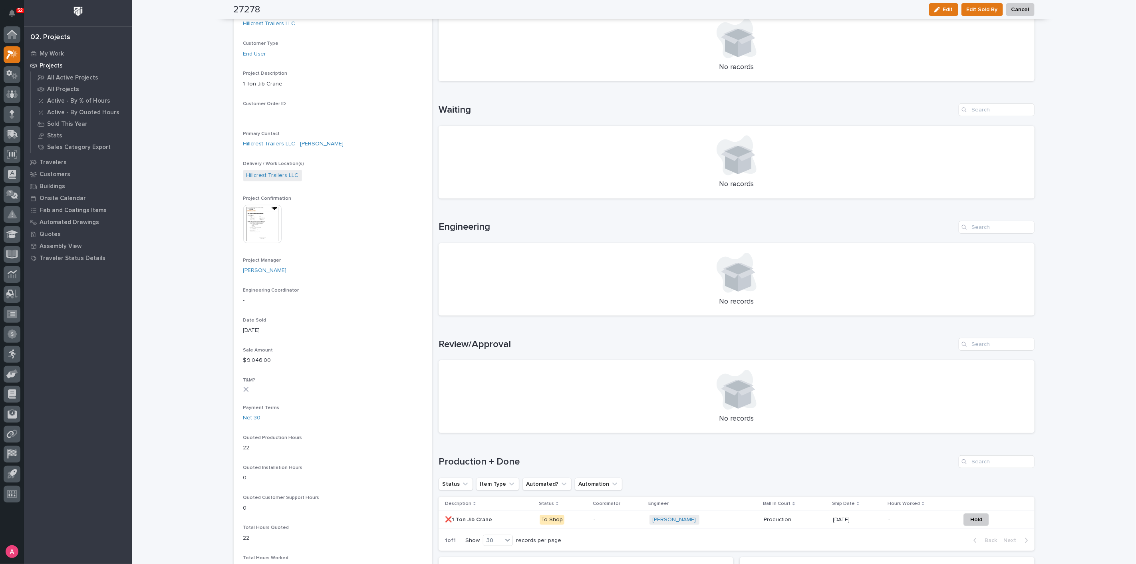
click at [823, 515] on td "Production Production" at bounding box center [795, 520] width 69 height 18
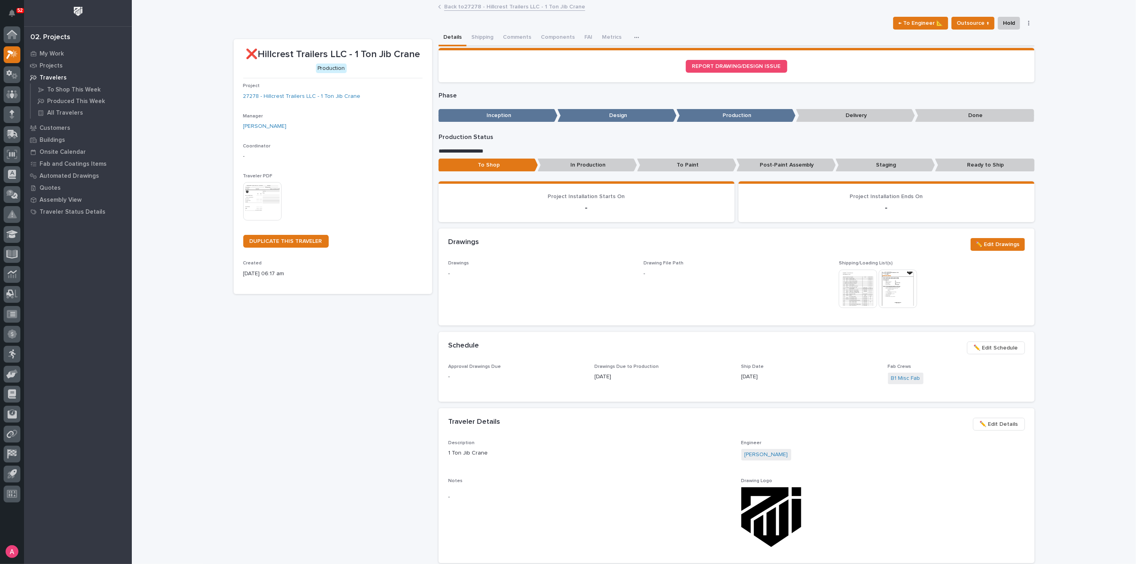
click at [993, 346] on span "✏️ Edit Schedule" at bounding box center [996, 348] width 44 height 10
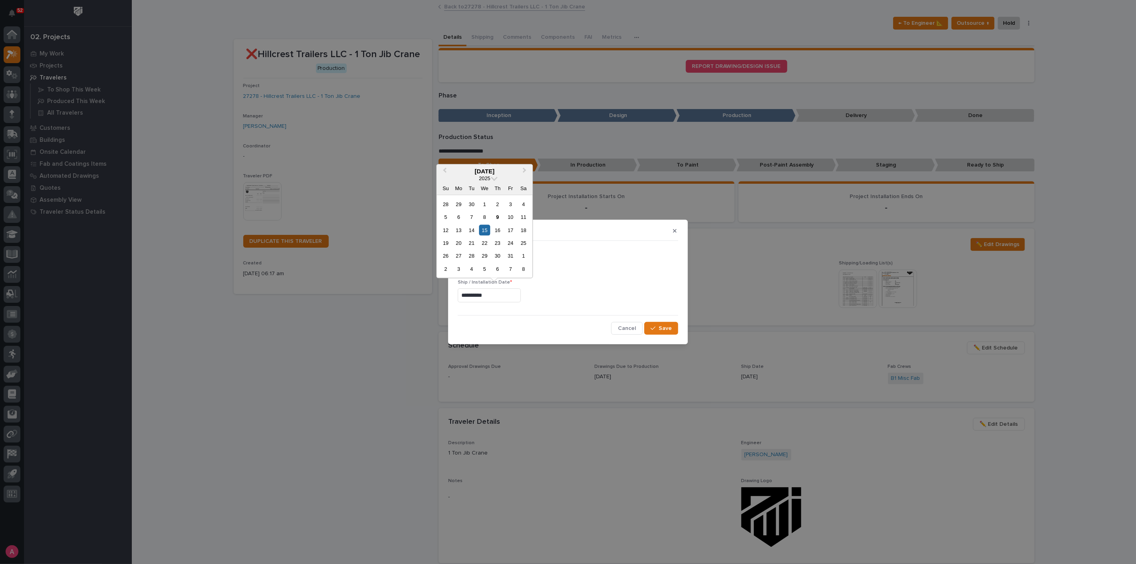
click at [501, 296] on input "**********" at bounding box center [489, 296] width 63 height 14
click at [503, 231] on div "16" at bounding box center [497, 230] width 11 height 11
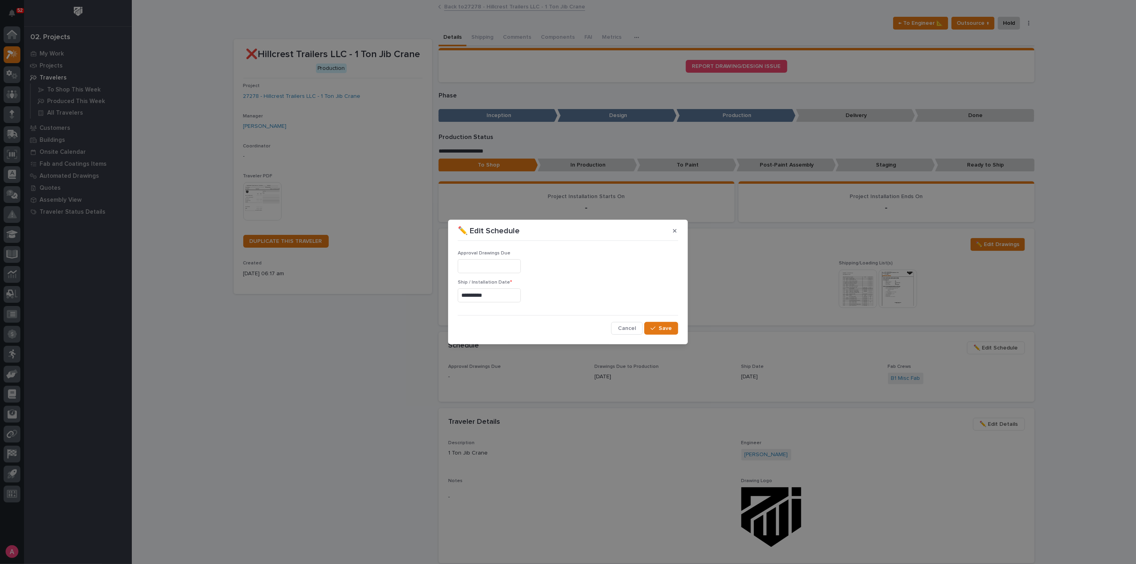
type input "**********"
click at [671, 326] on span "Save" at bounding box center [665, 328] width 13 height 7
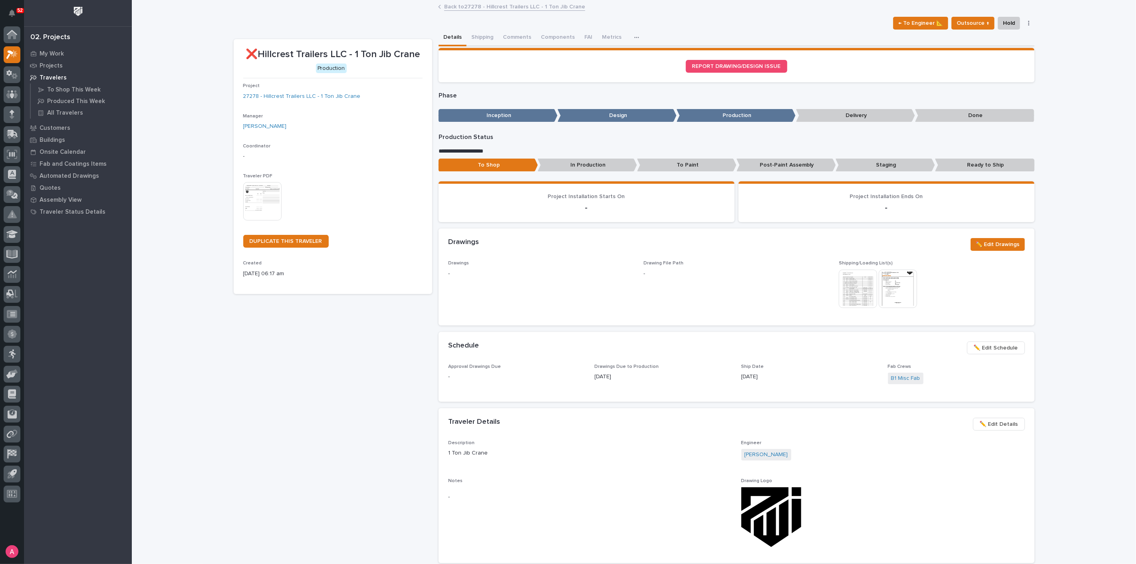
click at [469, 9] on link "Back to 27278 - Hillcrest Trailers LLC - 1 Ton Jib Crane" at bounding box center [514, 6] width 141 height 9
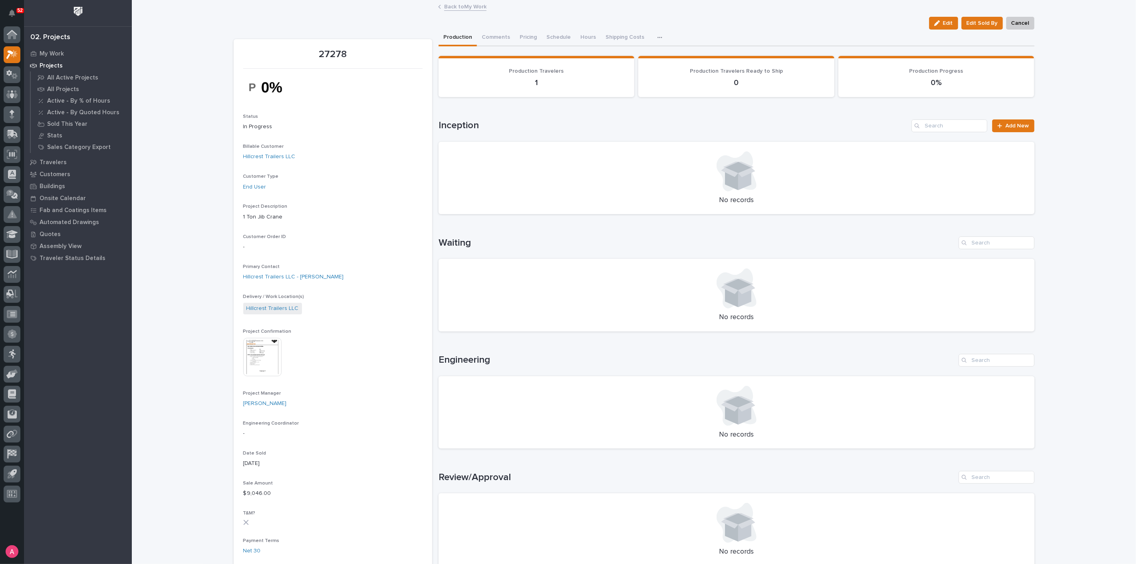
click at [463, 8] on link "Back to My Work" at bounding box center [465, 6] width 42 height 9
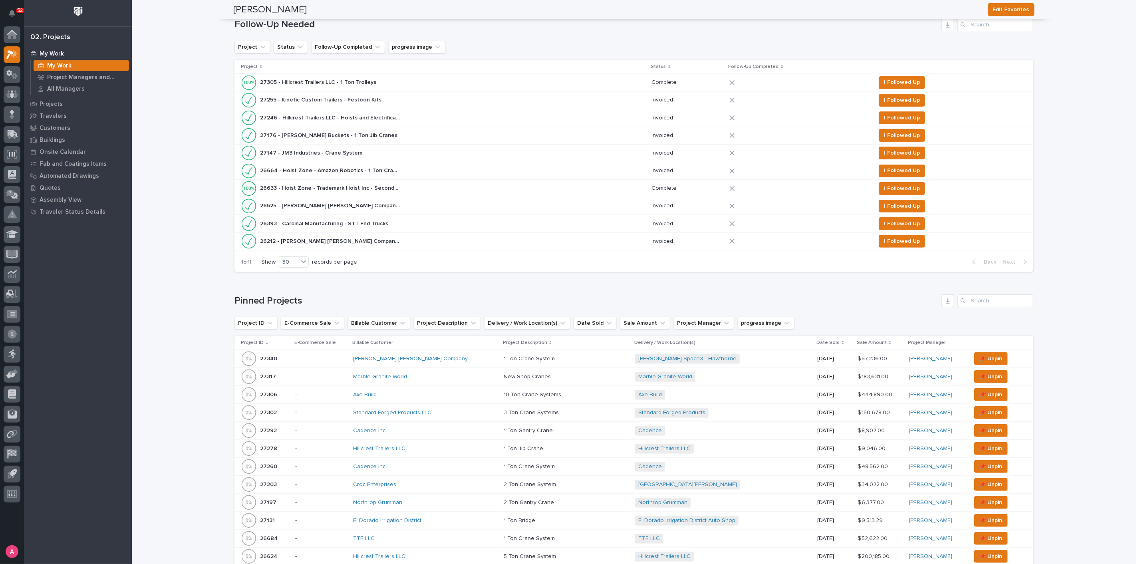
scroll to position [266, 0]
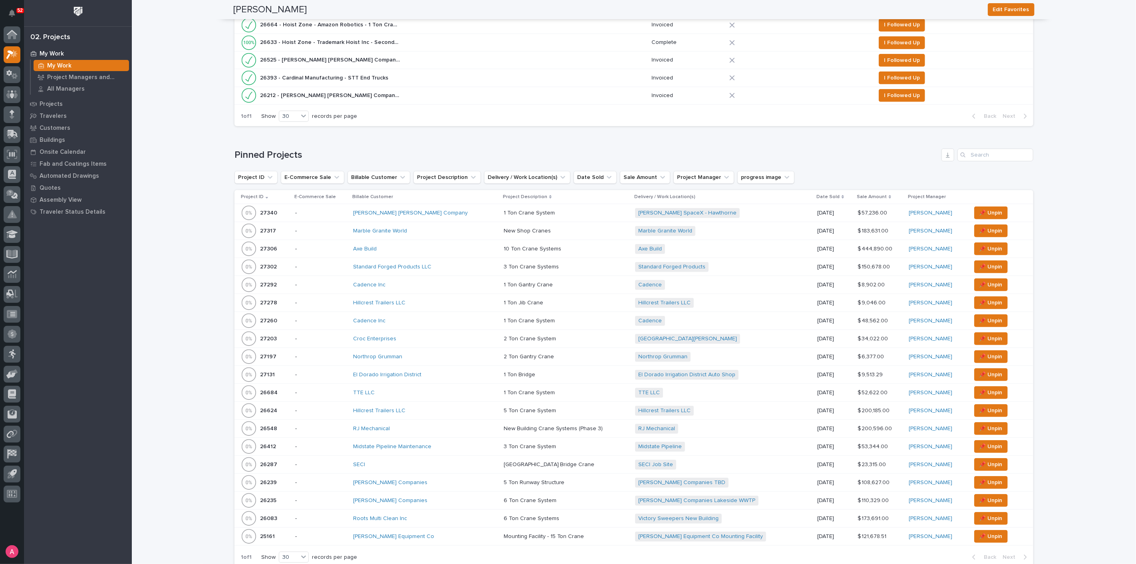
click at [390, 462] on div "SECI" at bounding box center [423, 465] width 140 height 7
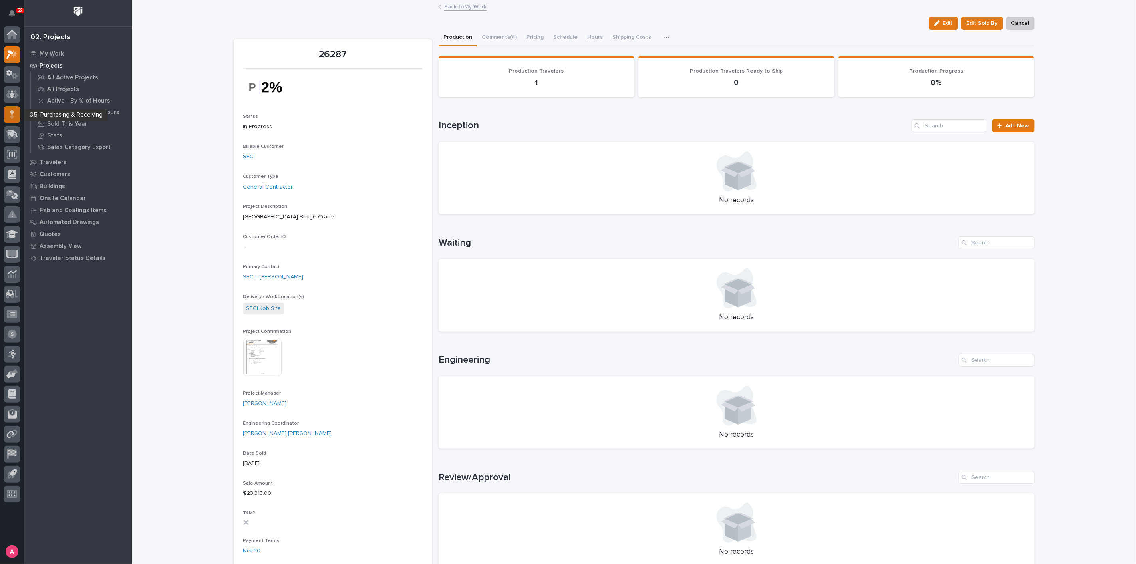
click at [11, 114] on icon at bounding box center [12, 112] width 5 height 4
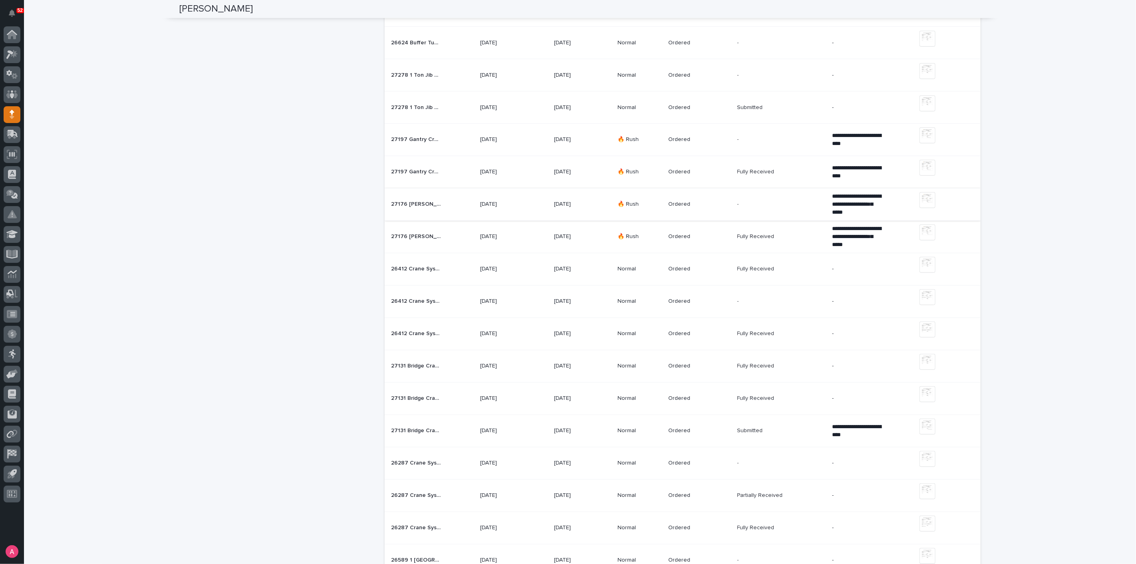
scroll to position [666, 0]
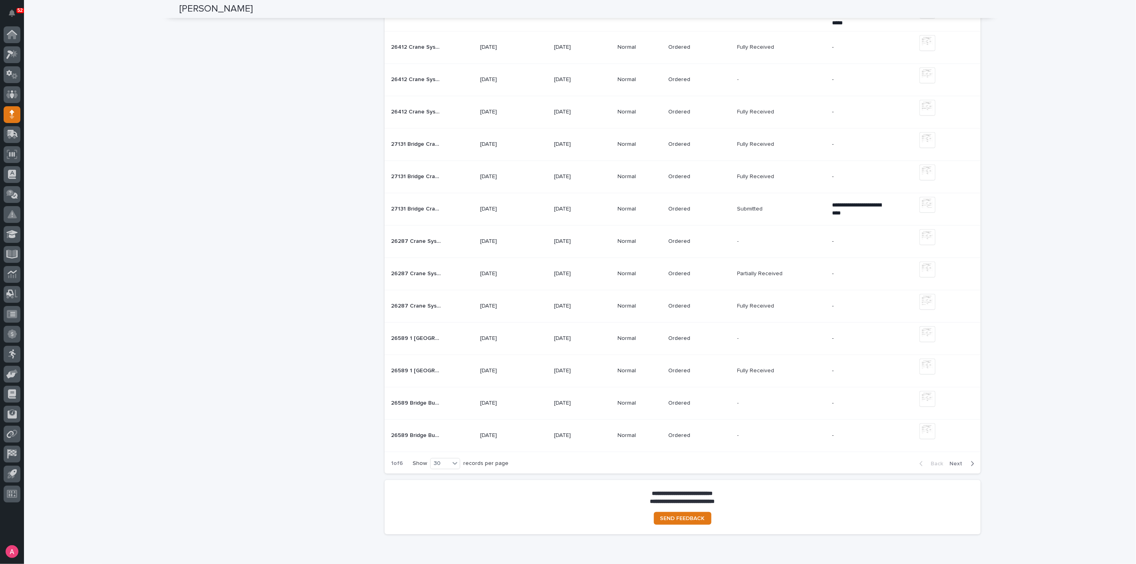
click at [448, 267] on div "26287 Crane System 26287 Crane System" at bounding box center [432, 273] width 83 height 13
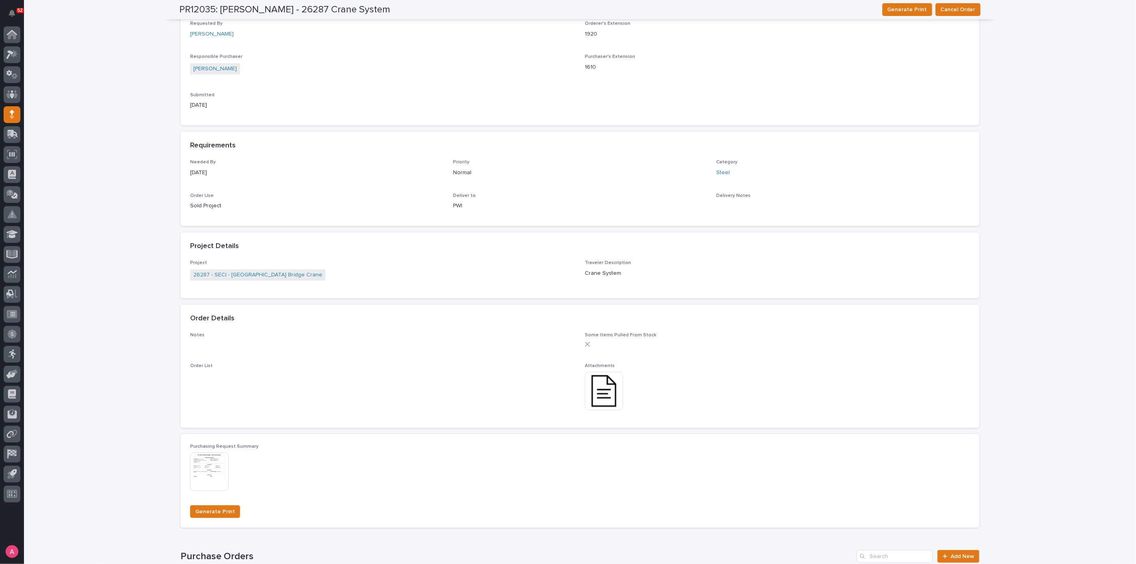
scroll to position [355, 0]
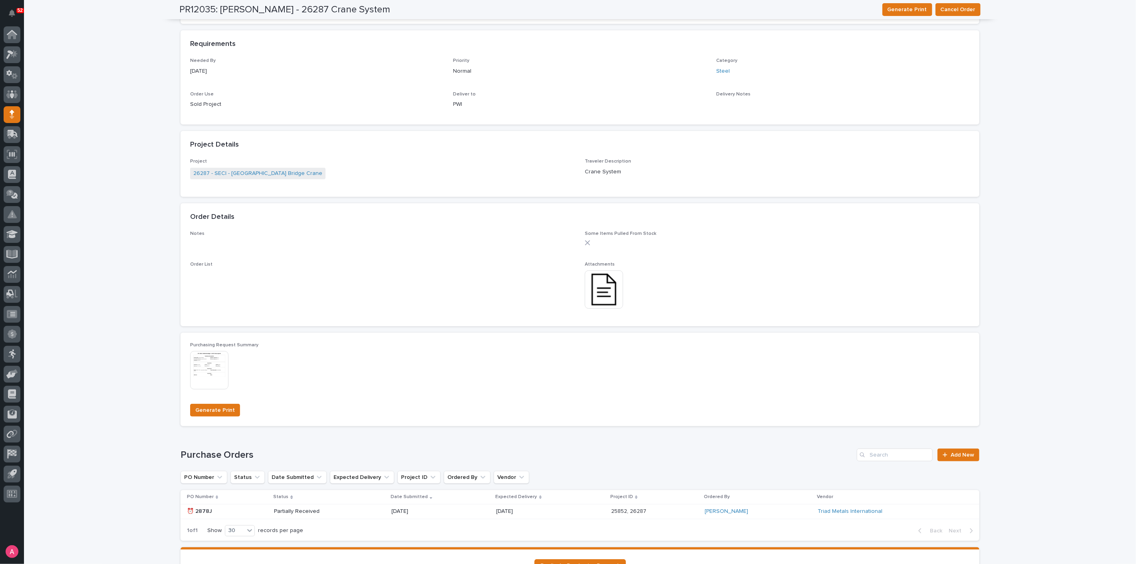
click at [213, 364] on img at bounding box center [209, 370] width 38 height 38
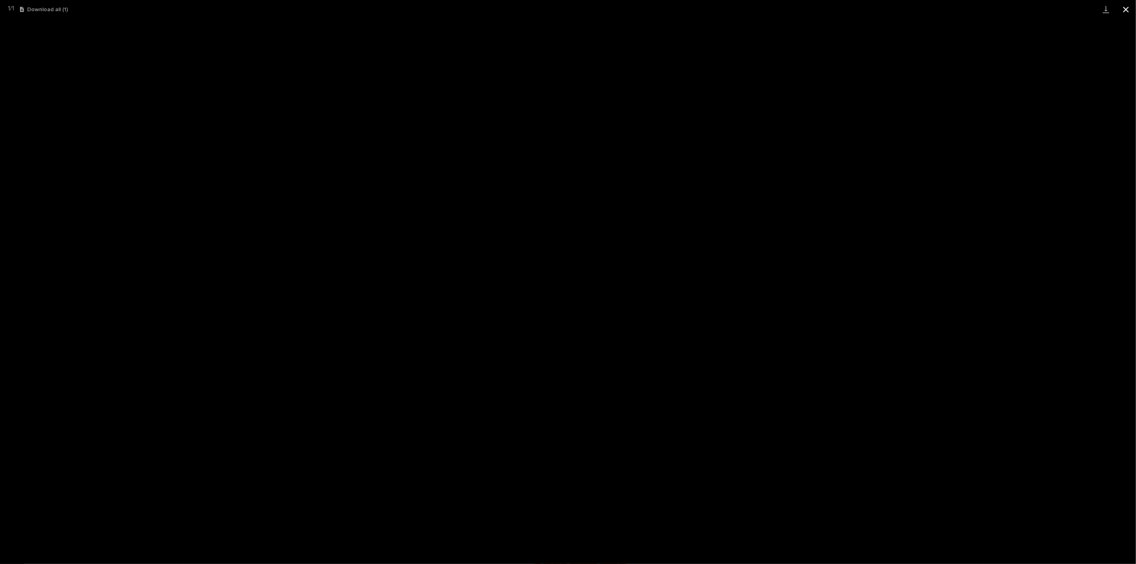
click at [1132, 8] on button "Close gallery" at bounding box center [1126, 9] width 20 height 19
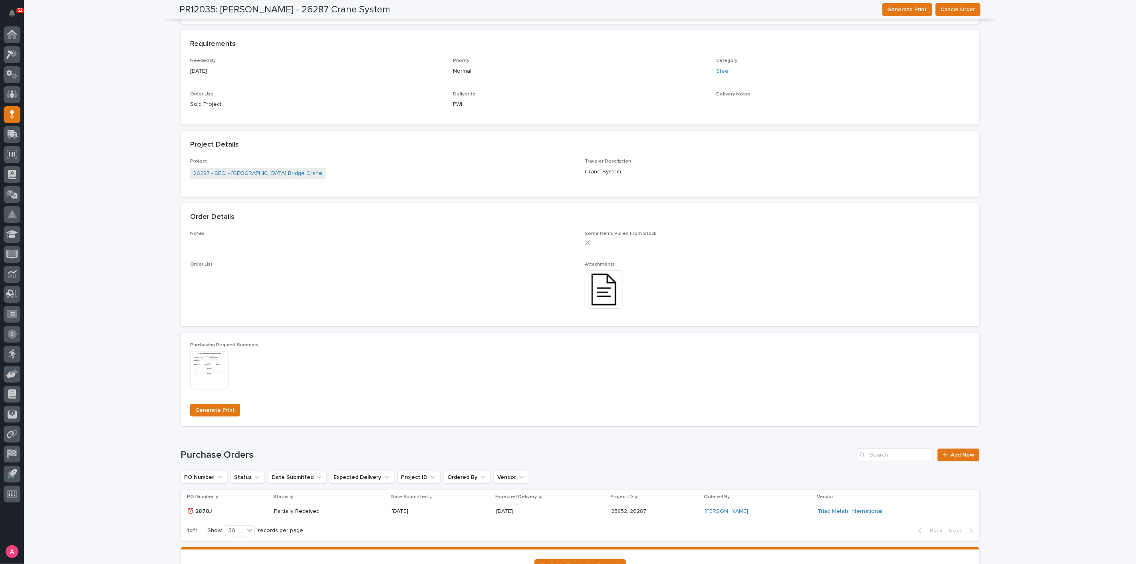
click at [592, 279] on img at bounding box center [604, 290] width 38 height 38
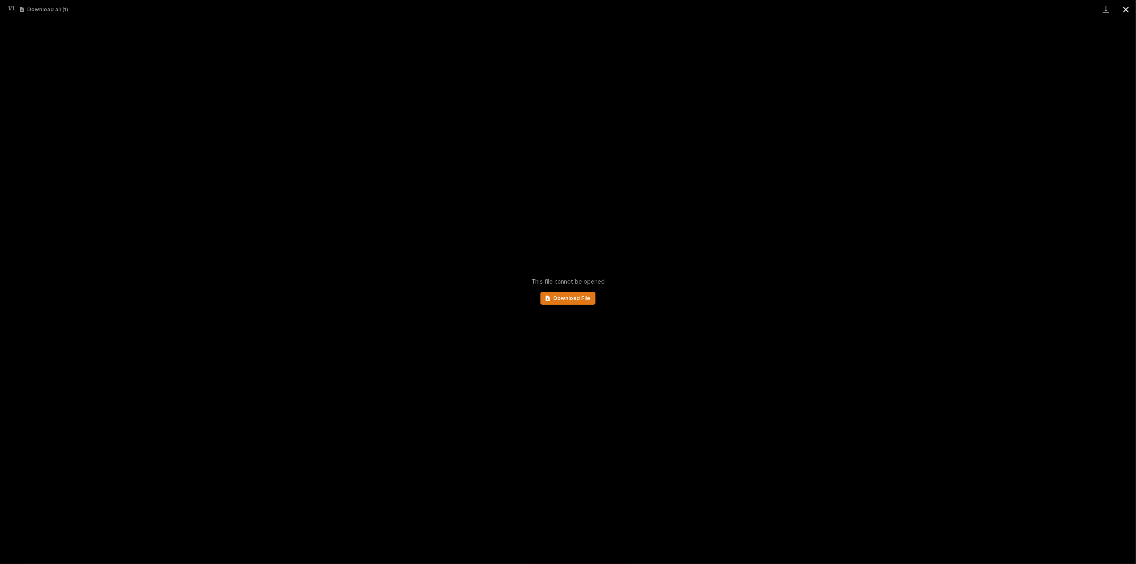
click at [1126, 13] on button "Close gallery" at bounding box center [1126, 9] width 20 height 19
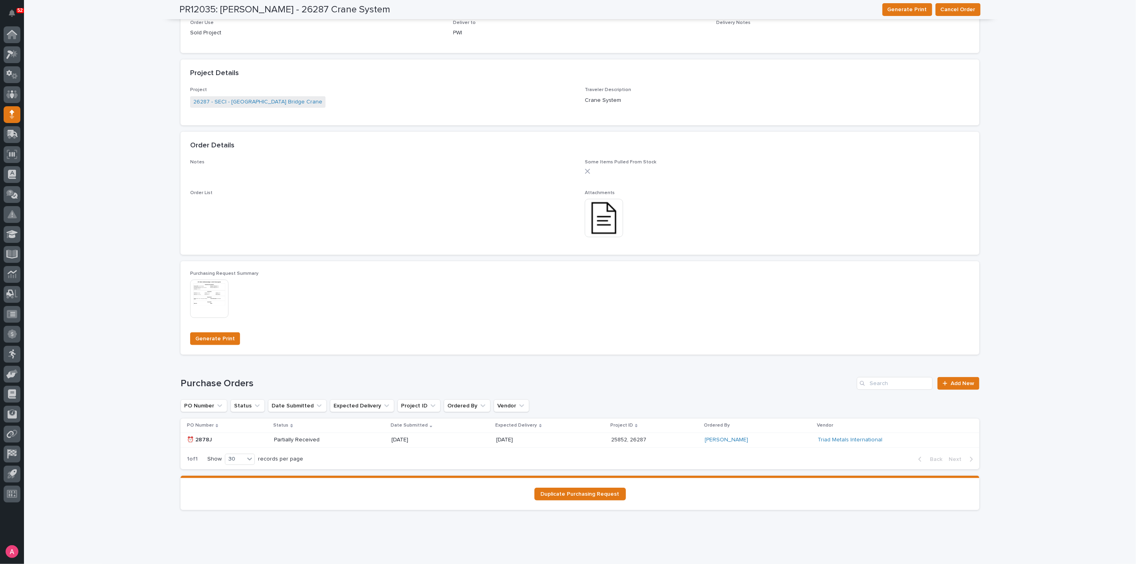
scroll to position [440, 0]
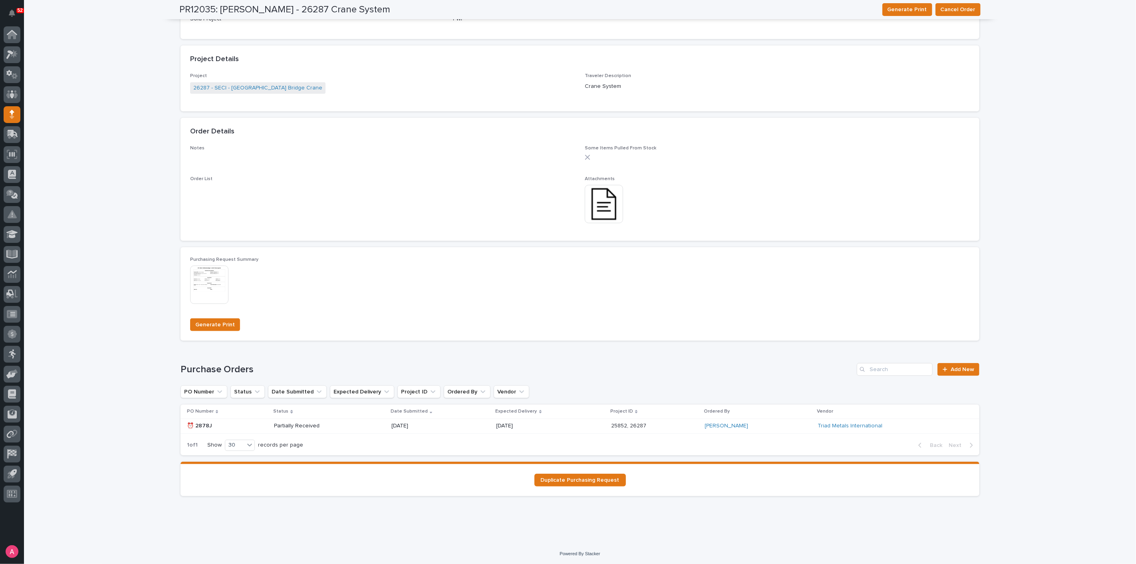
click at [338, 425] on div "Partially Received" at bounding box center [329, 426] width 111 height 13
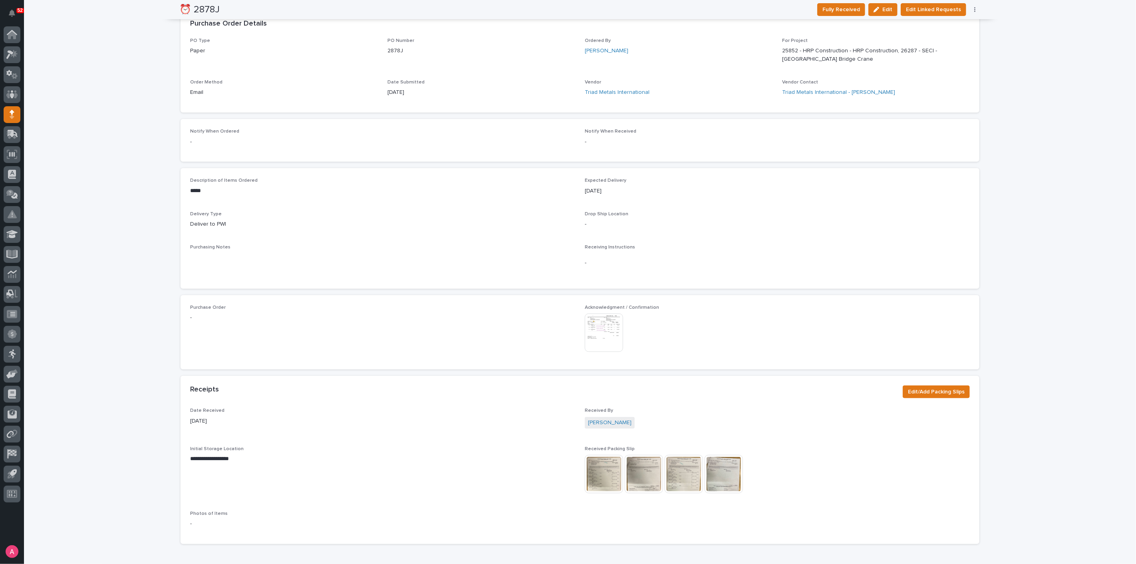
scroll to position [222, 0]
click at [603, 335] on img at bounding box center [604, 330] width 38 height 38
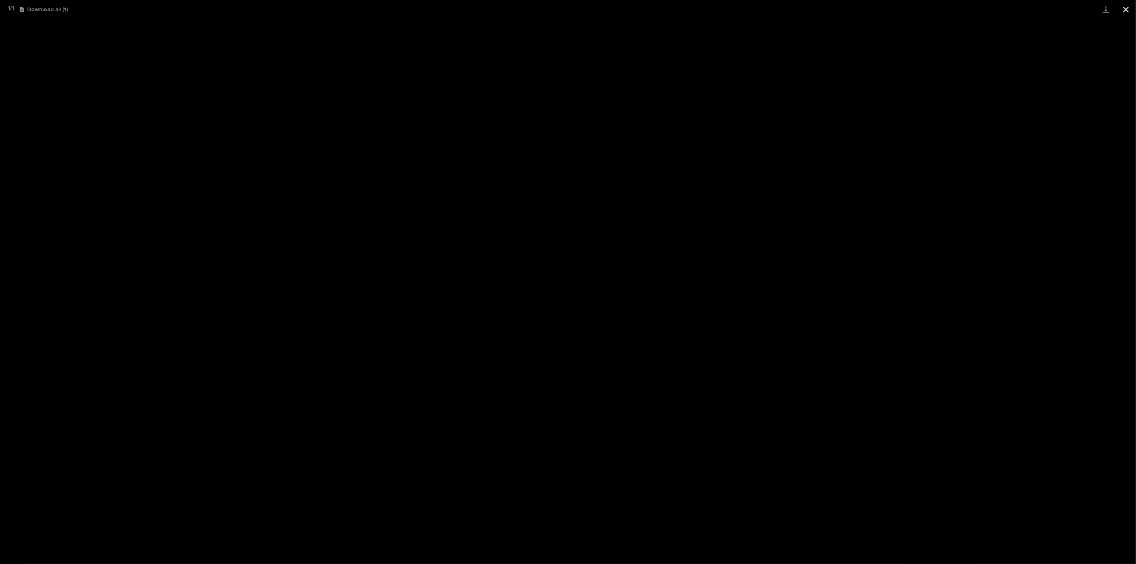
click at [1128, 7] on button "Close gallery" at bounding box center [1126, 9] width 20 height 19
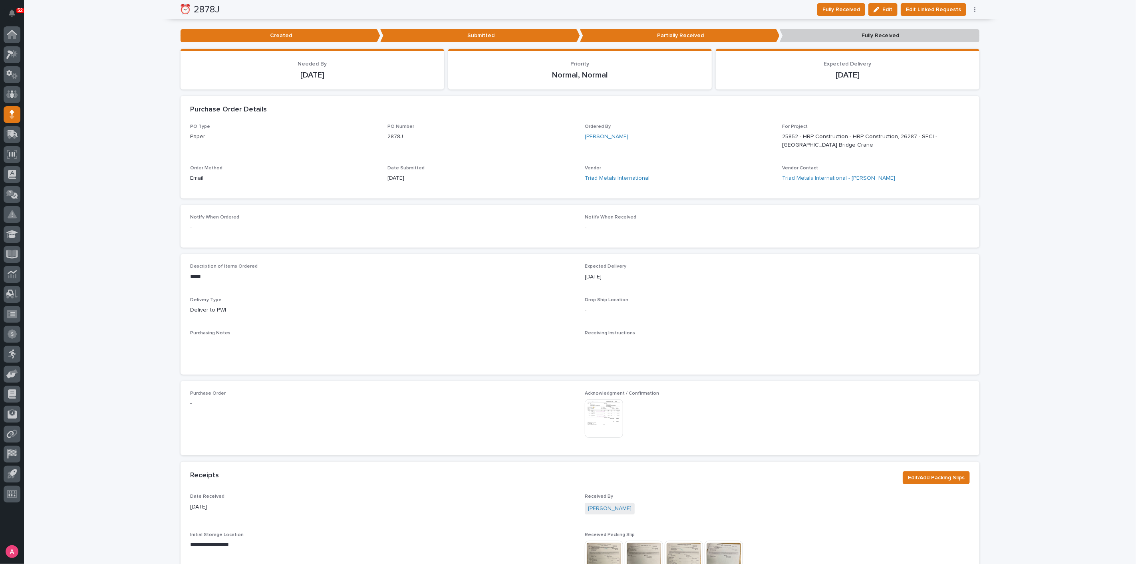
scroll to position [0, 0]
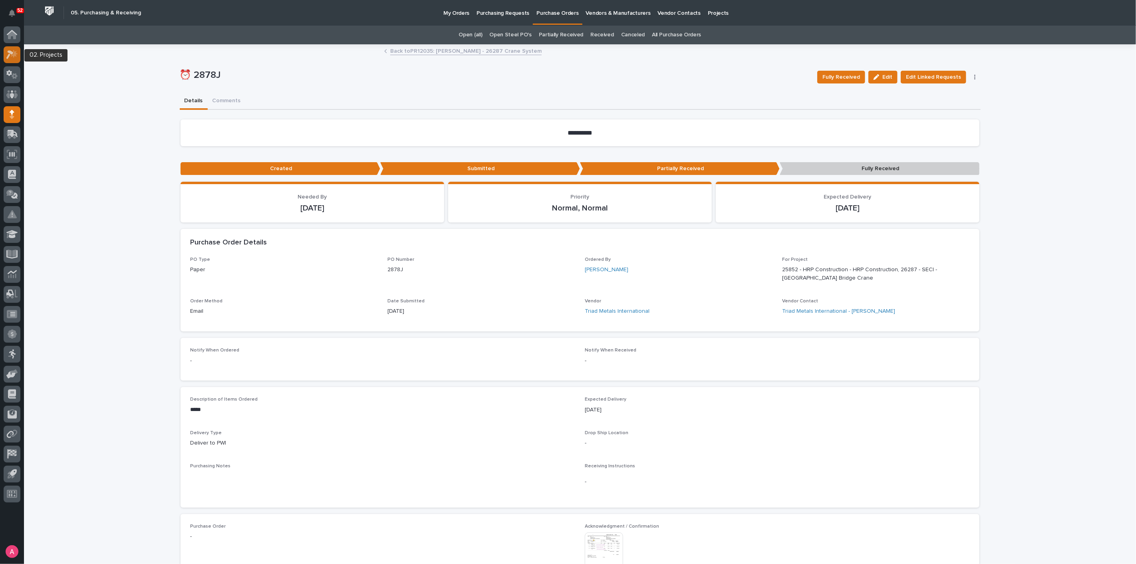
click at [12, 54] on icon at bounding box center [9, 54] width 7 height 9
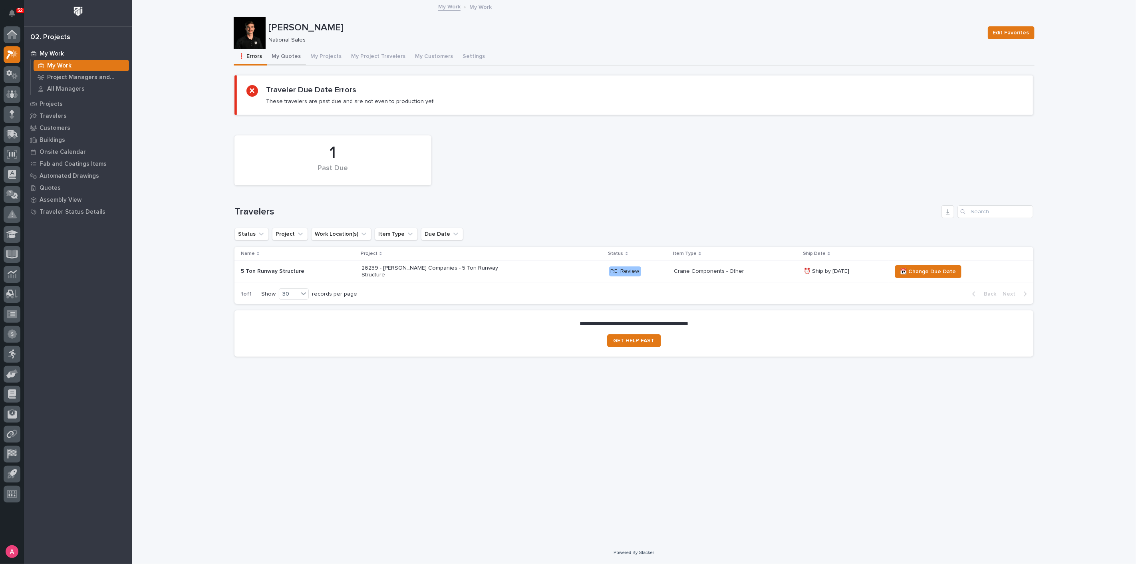
click at [284, 52] on button "My Quotes" at bounding box center [286, 57] width 39 height 17
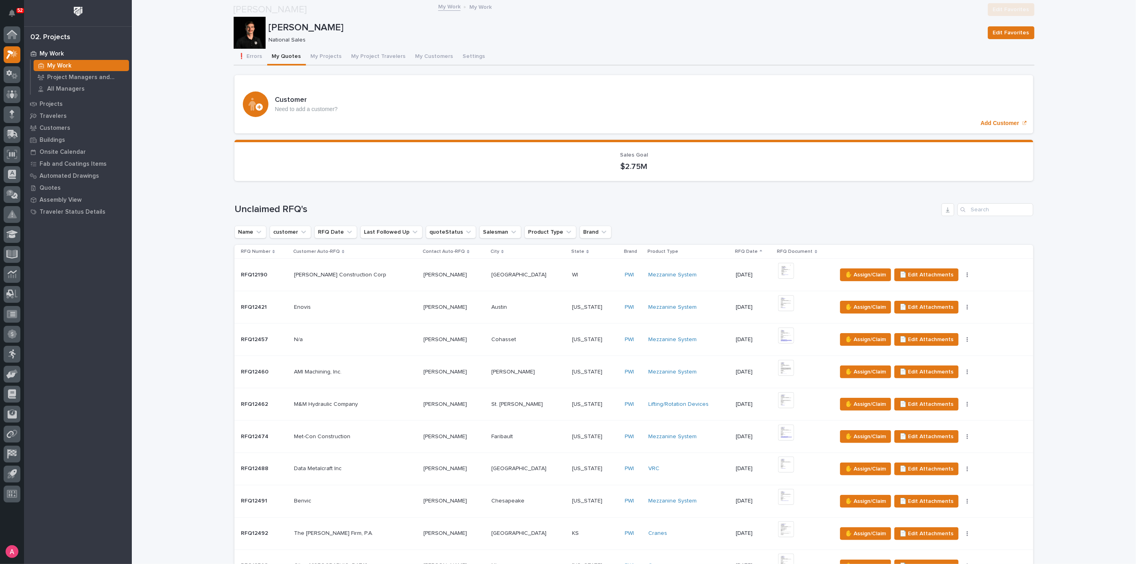
scroll to position [444, 0]
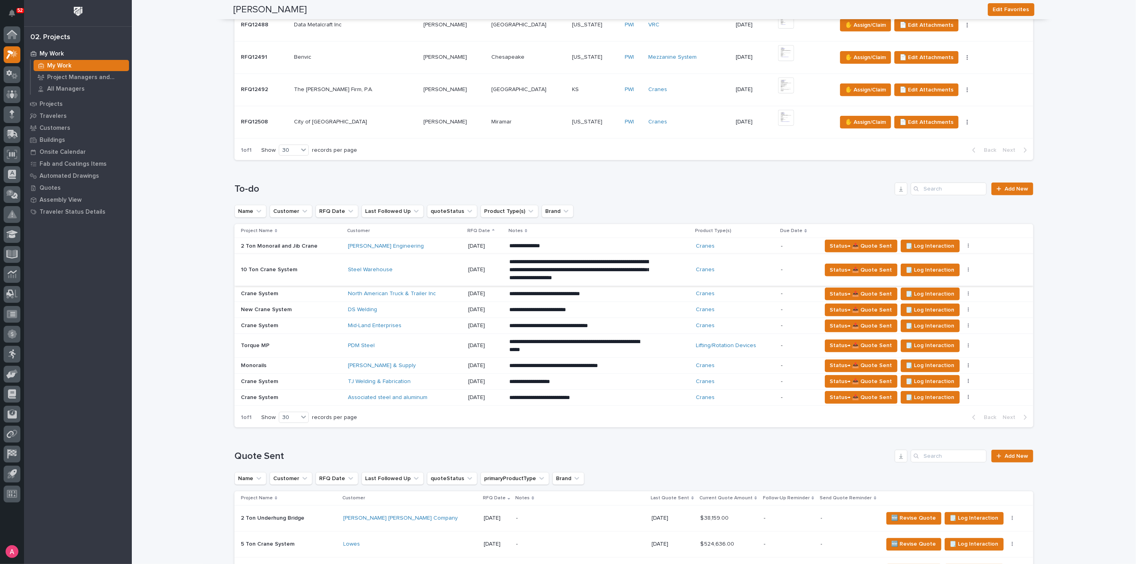
click at [410, 324] on div "Mid-Land Enterprises" at bounding box center [405, 325] width 114 height 7
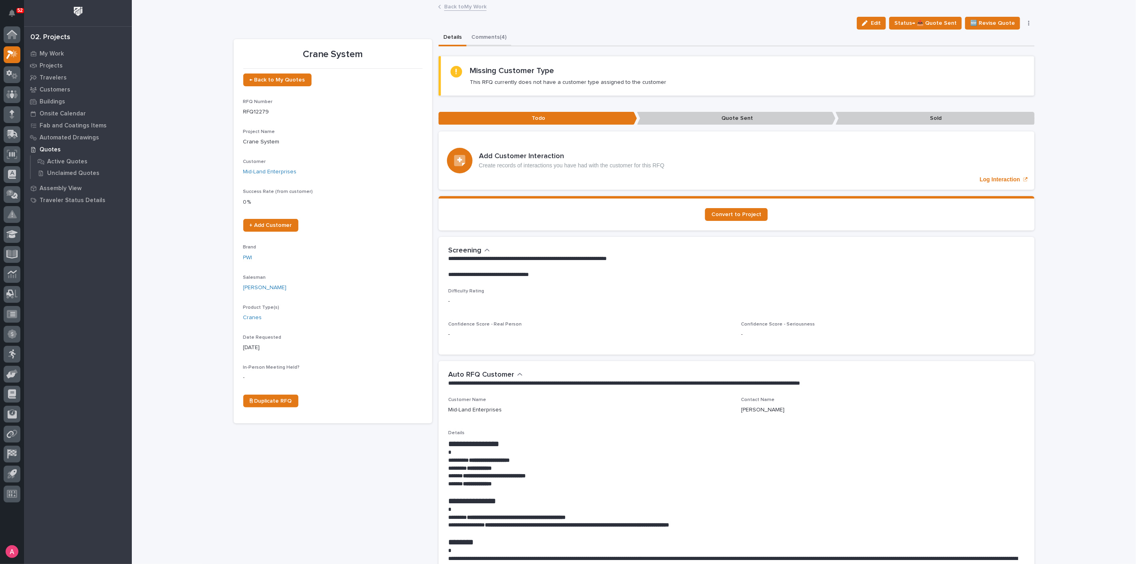
click at [498, 34] on button "Comments (4)" at bounding box center [489, 38] width 45 height 17
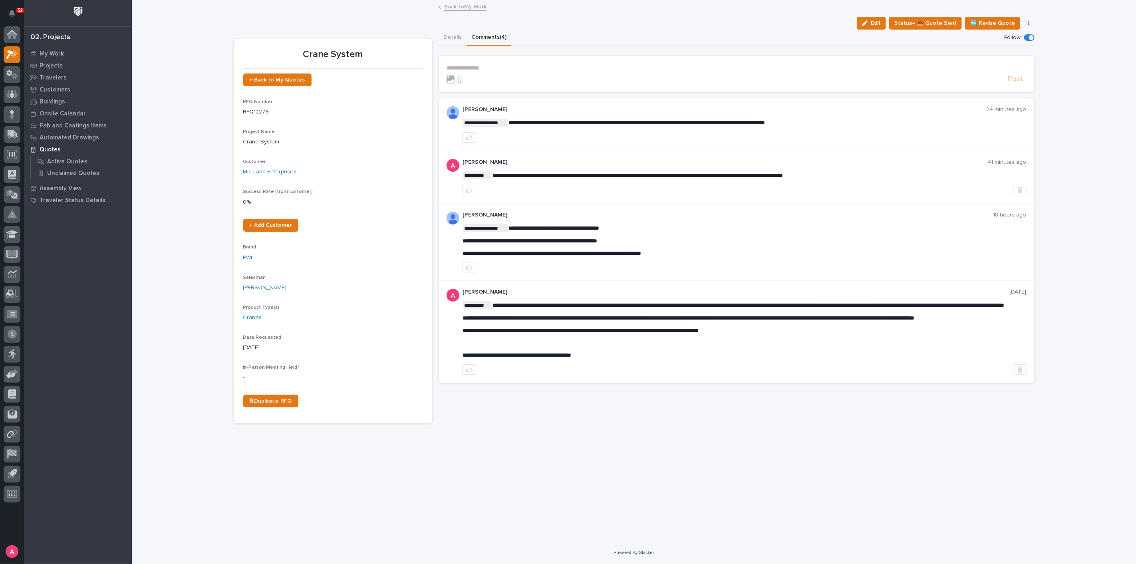
click at [519, 61] on section "**********" at bounding box center [737, 74] width 596 height 36
click at [522, 65] on p "**********" at bounding box center [737, 68] width 580 height 7
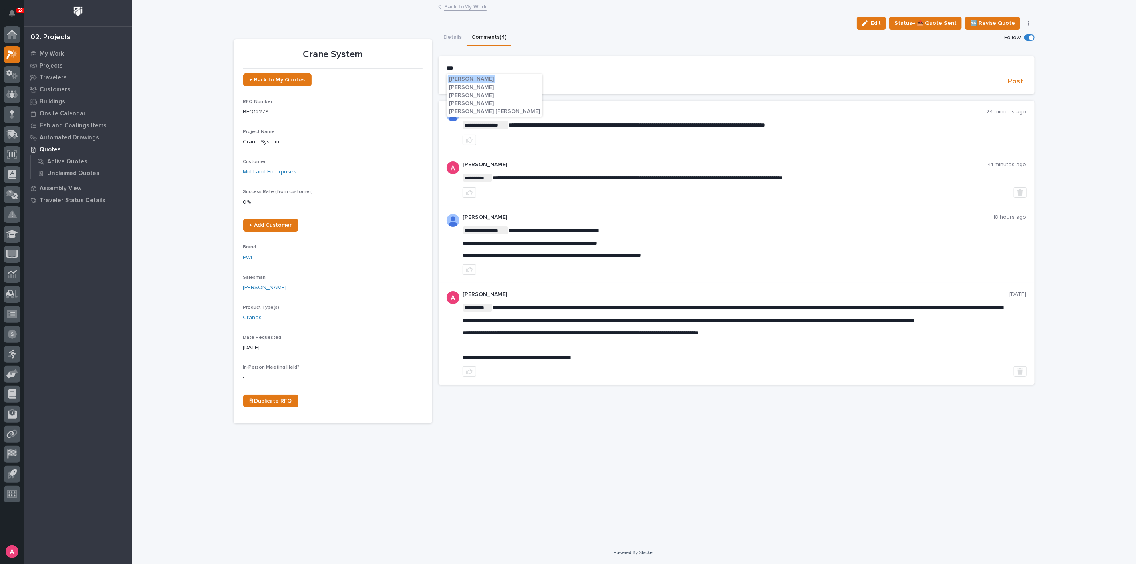
click at [461, 85] on span "[PERSON_NAME]" at bounding box center [471, 88] width 45 height 6
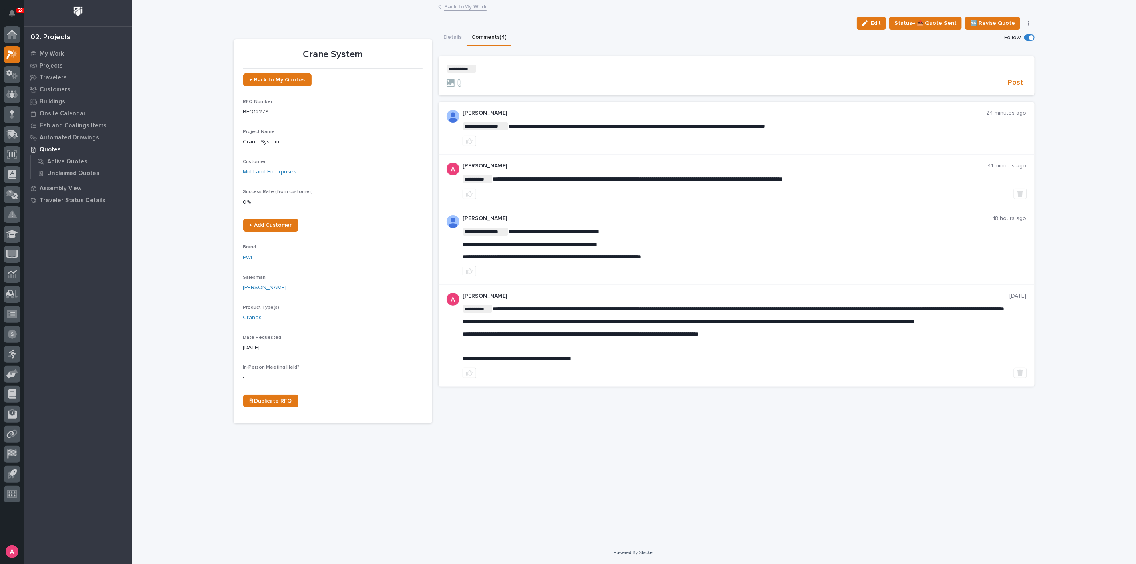
click at [496, 71] on p "﻿ * ********* ﻿ ﻿" at bounding box center [737, 69] width 580 height 8
drag, startPoint x: 798, startPoint y: 69, endPoint x: 826, endPoint y: 82, distance: 31.1
click at [798, 69] on span "**********" at bounding box center [648, 69] width 342 height 6
click at [894, 70] on p "**********" at bounding box center [737, 69] width 580 height 8
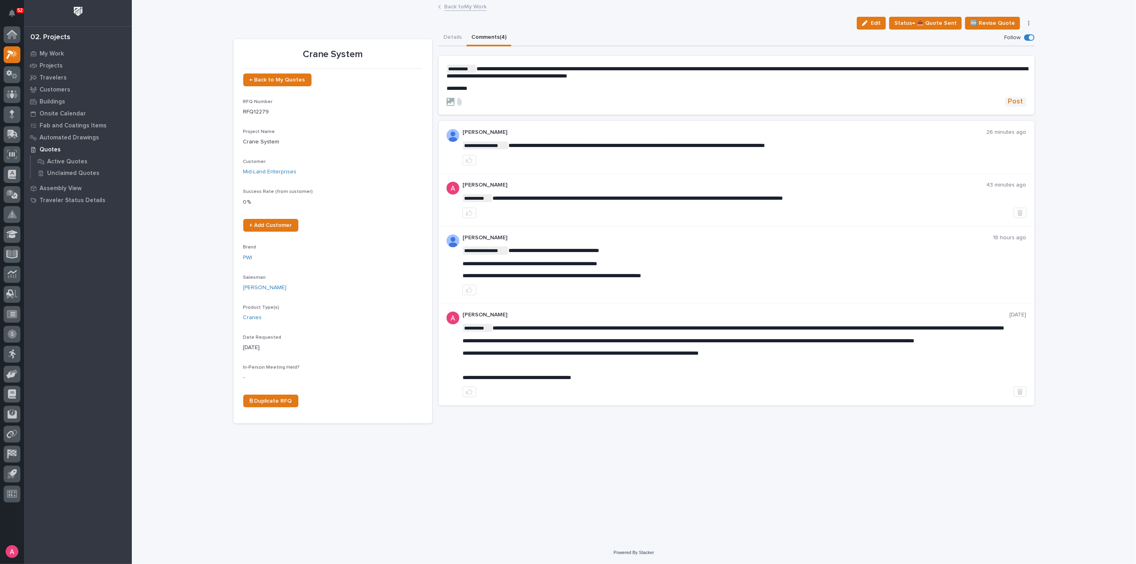
click at [1014, 104] on span "Post" at bounding box center [1016, 101] width 15 height 9
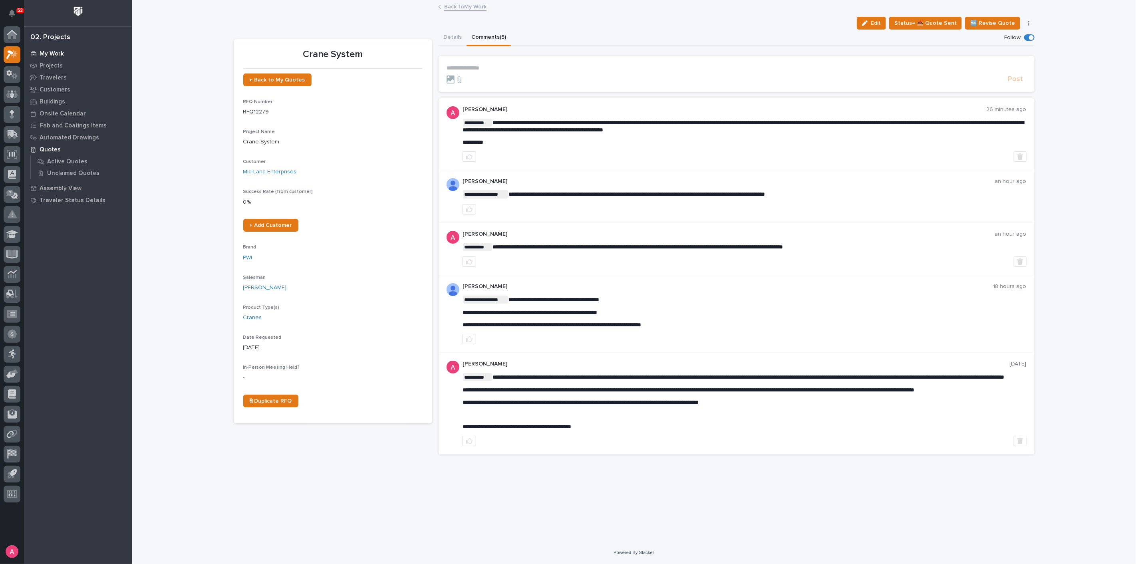
click at [54, 55] on p "My Work" at bounding box center [52, 53] width 24 height 7
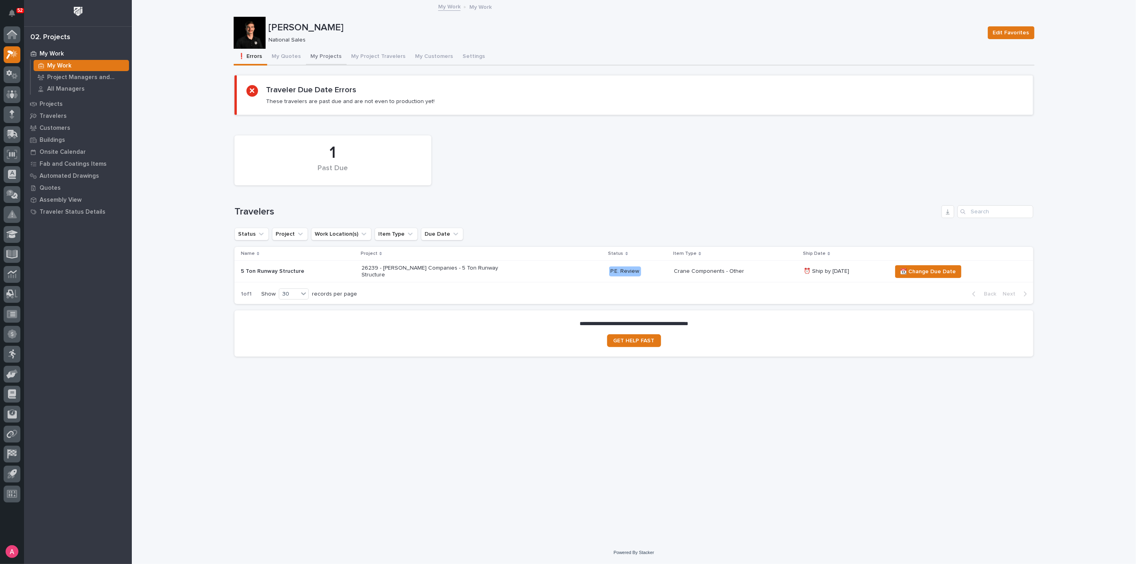
click at [323, 58] on button "My Projects" at bounding box center [326, 57] width 41 height 17
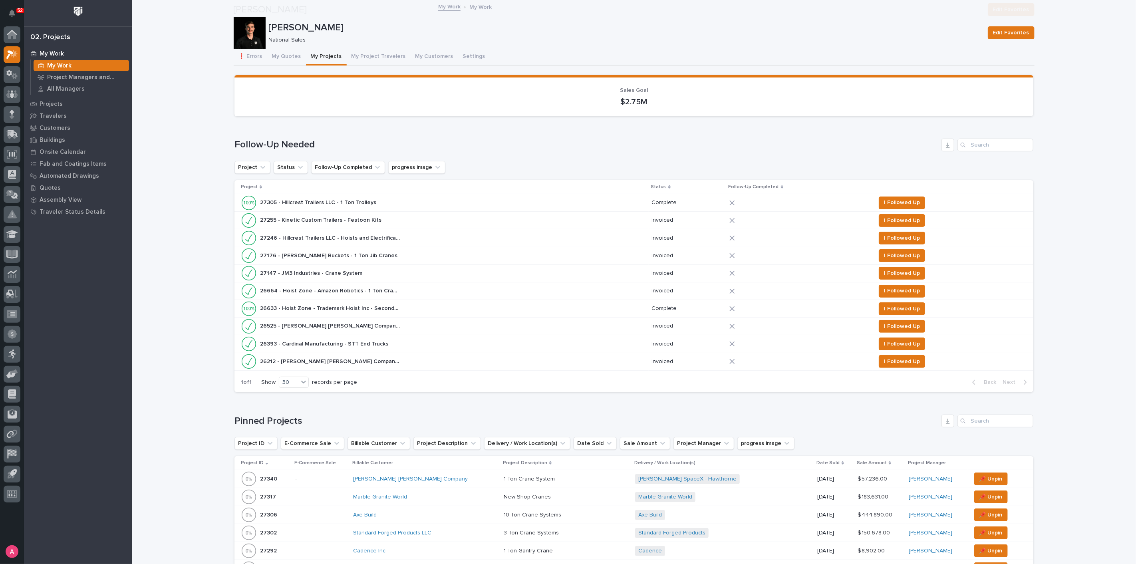
scroll to position [222, 0]
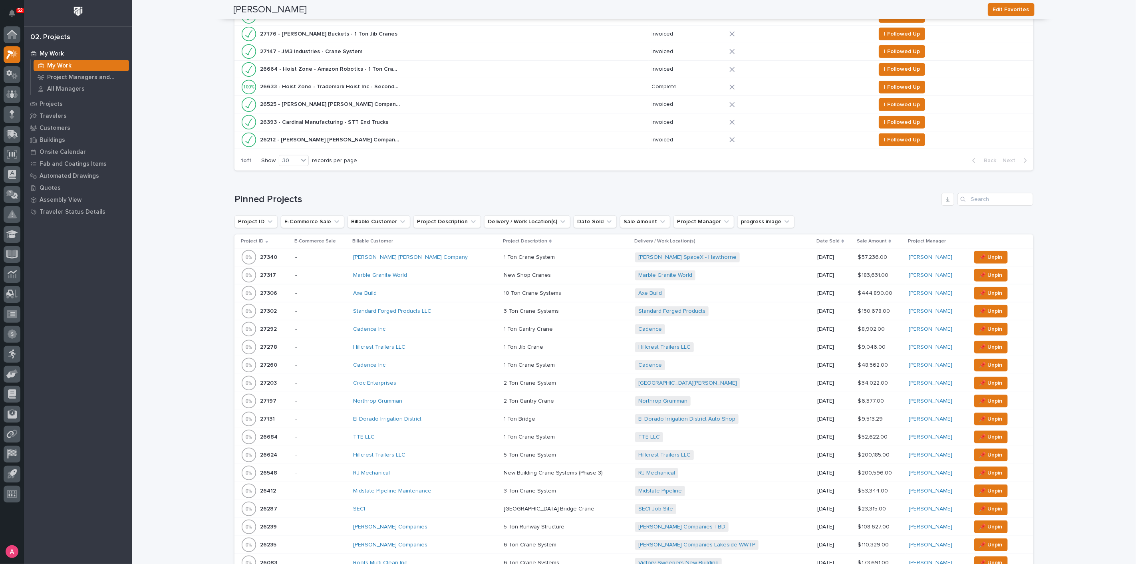
click at [432, 404] on div "Northrop Grumman" at bounding box center [425, 401] width 144 height 13
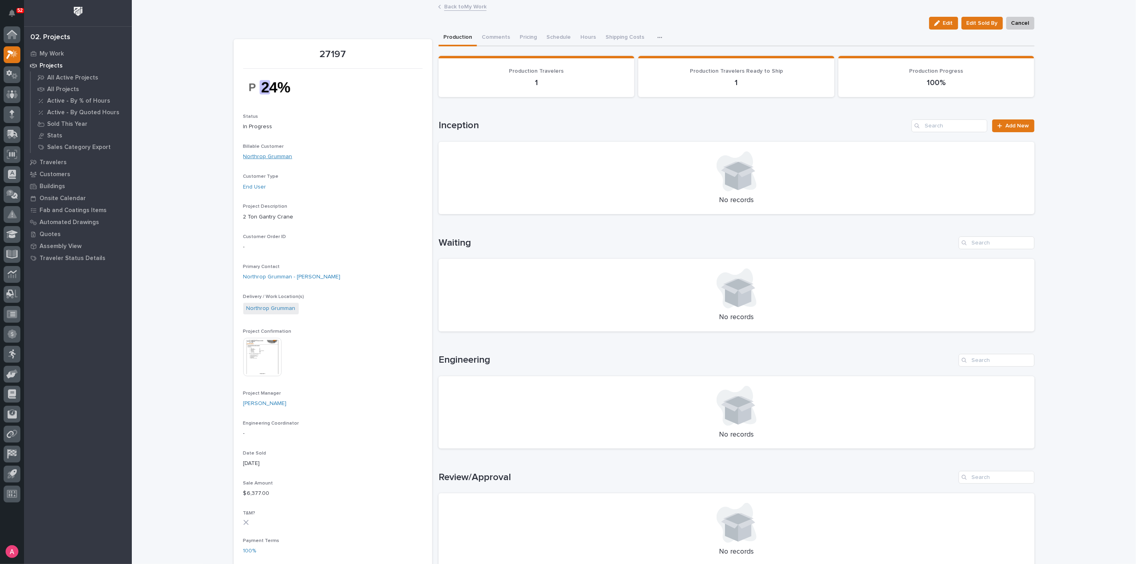
click at [260, 158] on link "Northrop Grumman" at bounding box center [267, 157] width 49 height 8
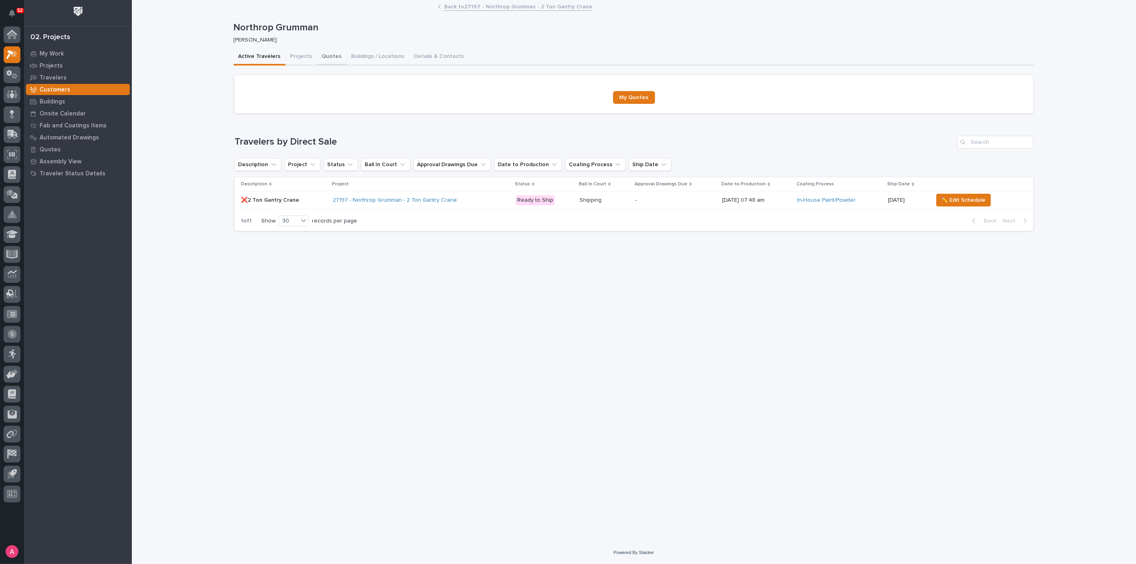
click at [326, 59] on button "Quotes" at bounding box center [332, 57] width 30 height 17
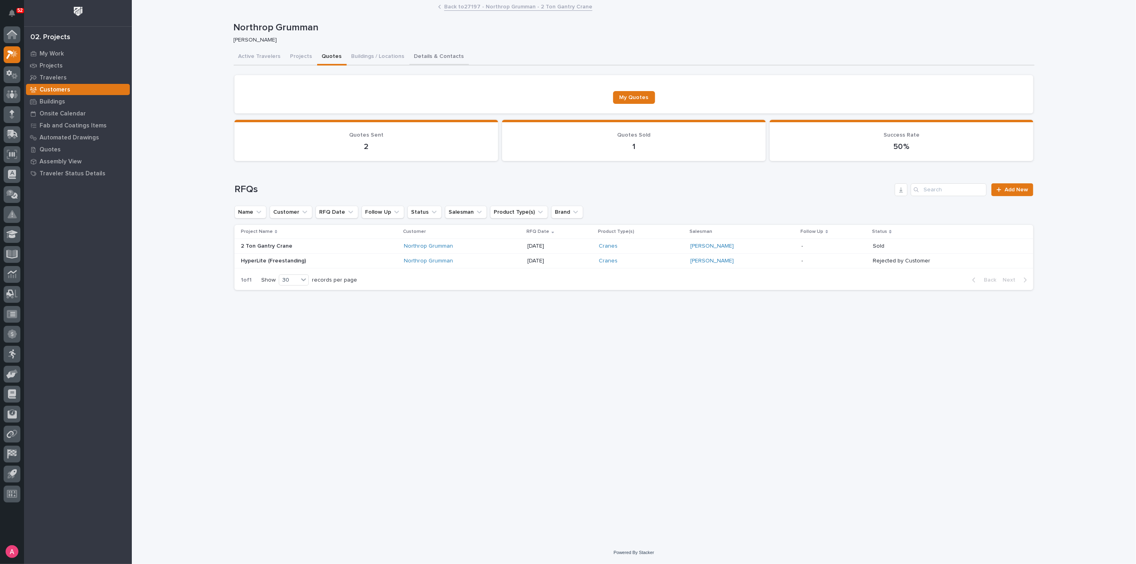
click at [416, 52] on button "Details & Contacts" at bounding box center [440, 57] width 60 height 17
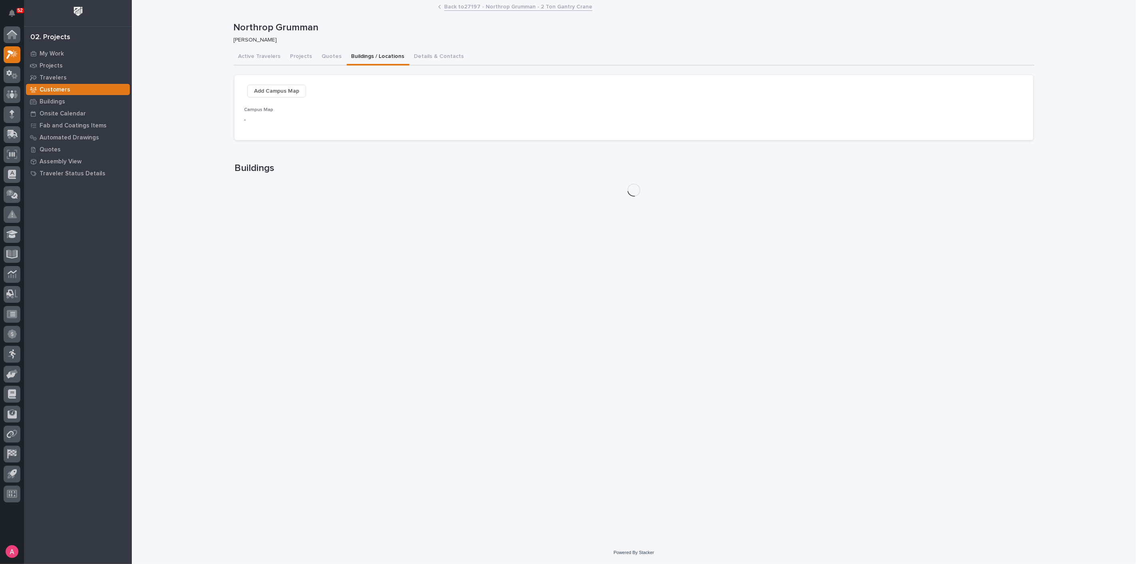
click at [366, 59] on button "Buildings / Locations" at bounding box center [378, 57] width 63 height 17
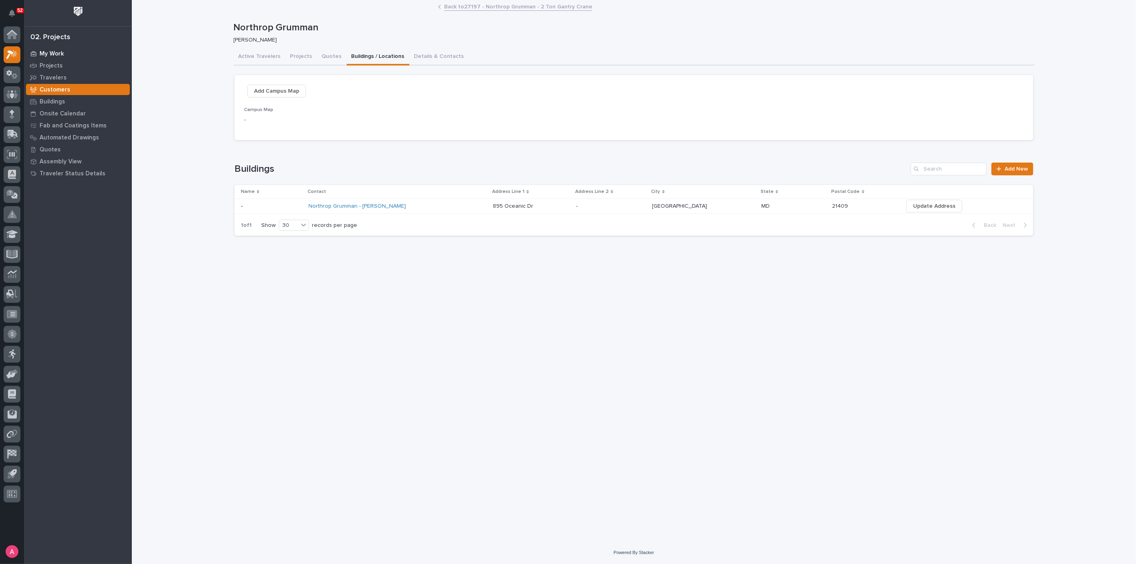
click at [46, 50] on p "My Work" at bounding box center [52, 53] width 24 height 7
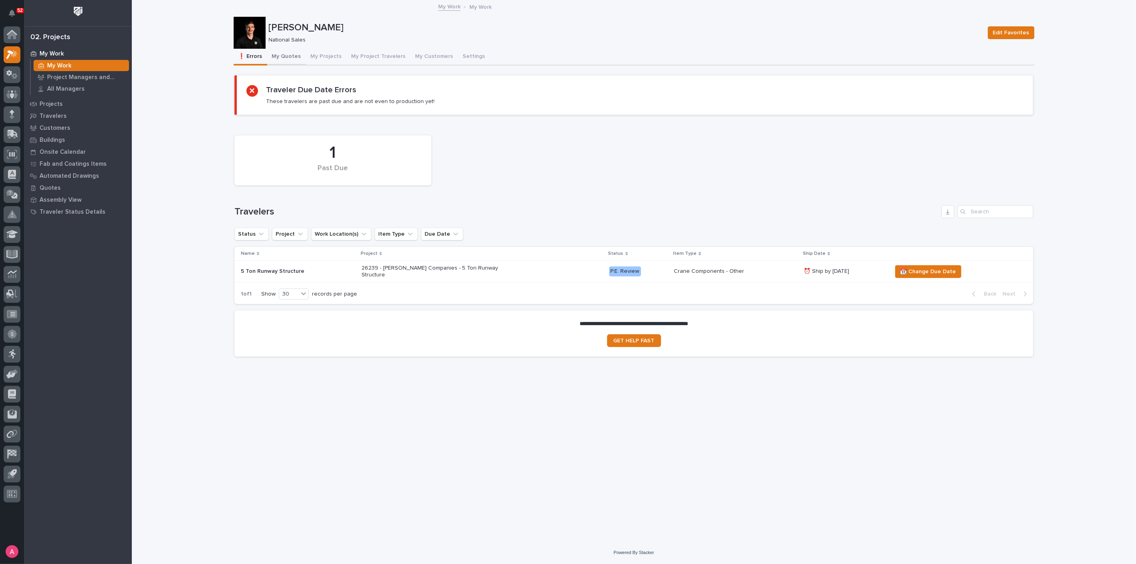
click at [283, 54] on button "My Quotes" at bounding box center [286, 57] width 39 height 17
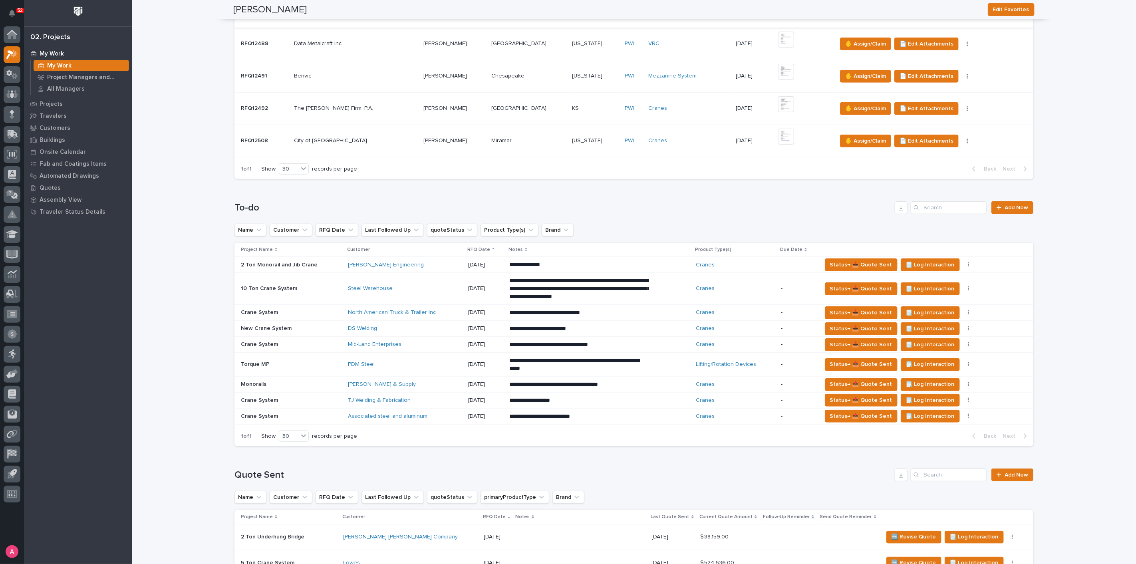
scroll to position [444, 0]
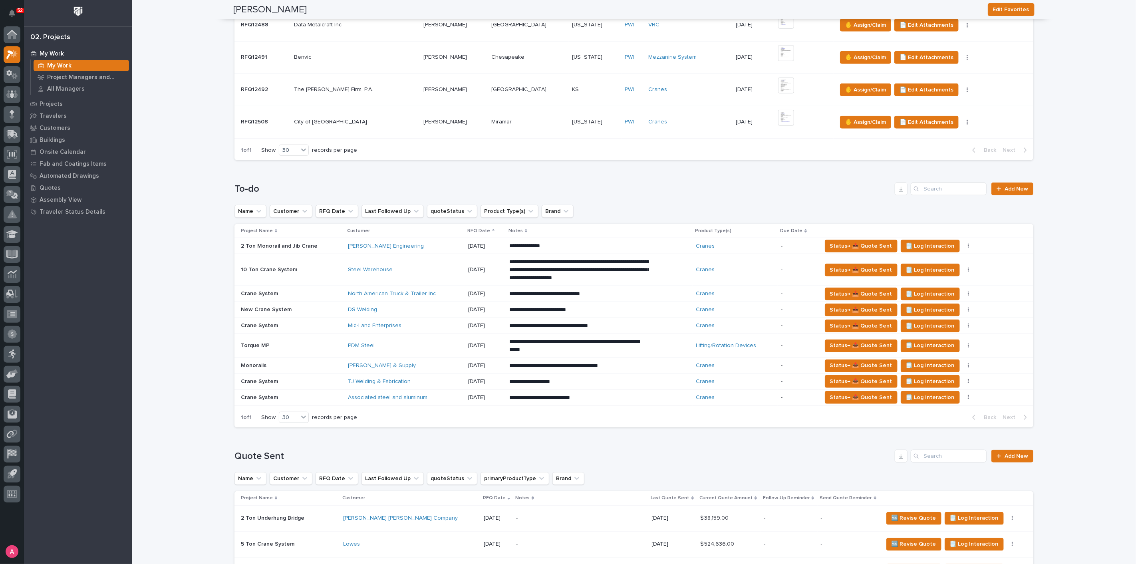
click at [409, 327] on div "Mid-Land Enterprises" at bounding box center [405, 325] width 114 height 7
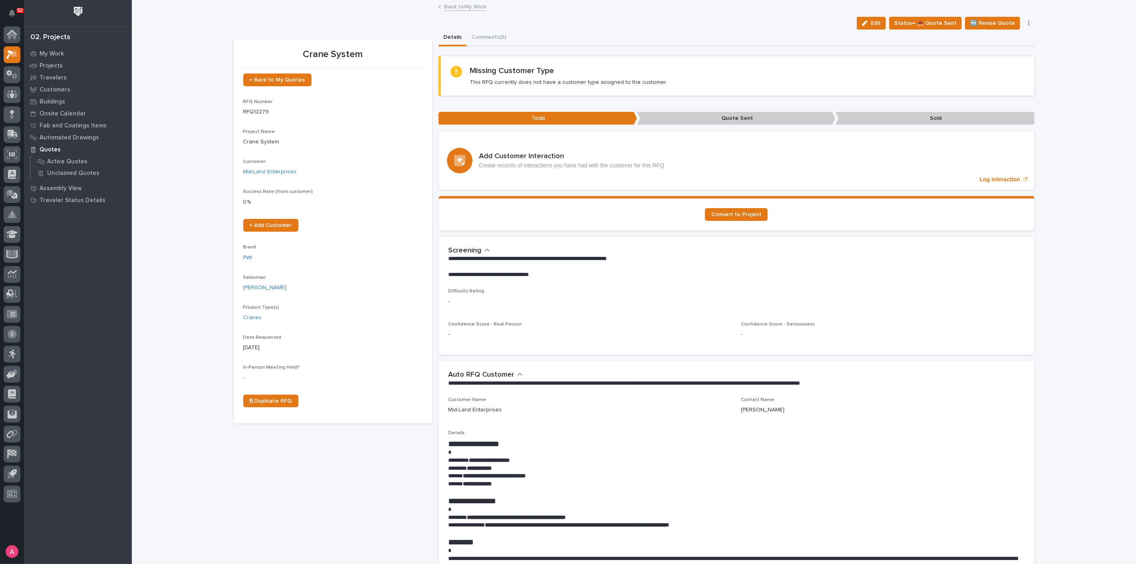
click at [499, 36] on button "Comments (5)" at bounding box center [489, 38] width 44 height 17
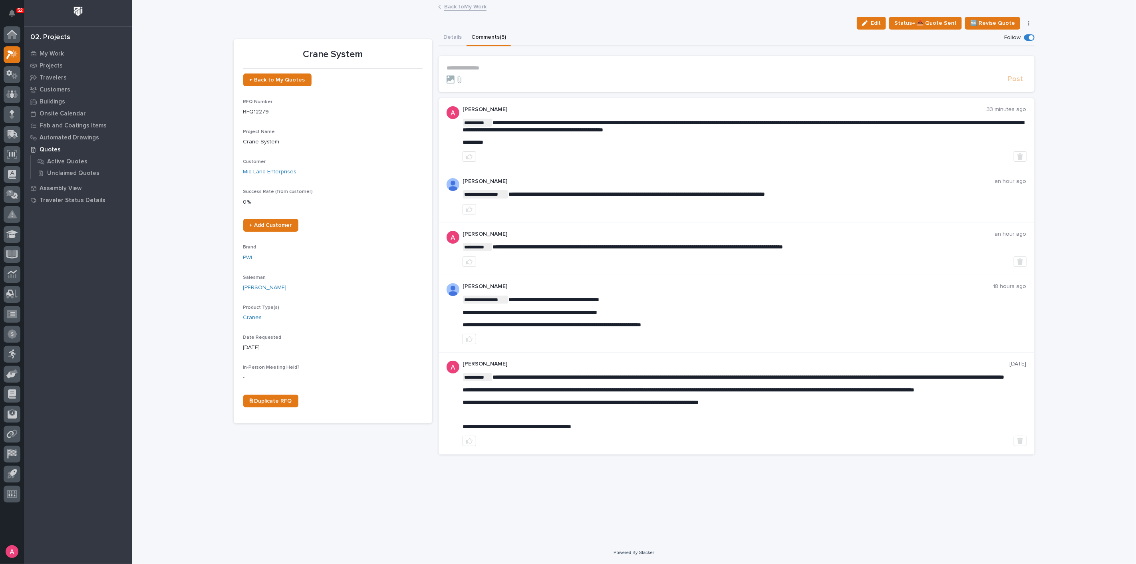
click at [520, 70] on p "**********" at bounding box center [737, 68] width 580 height 7
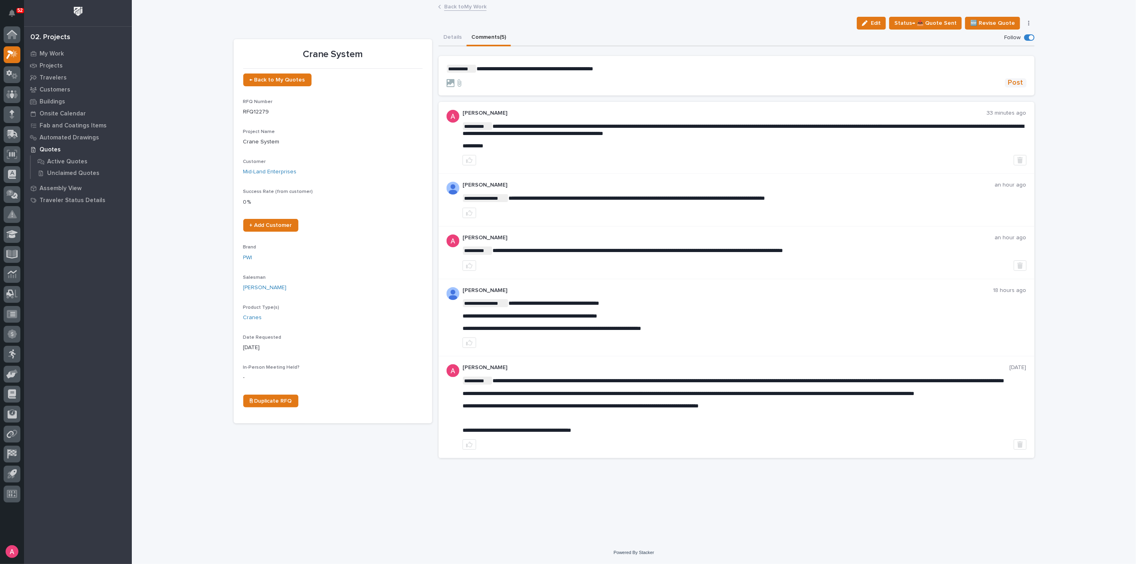
click at [1011, 86] on span "Post" at bounding box center [1016, 82] width 15 height 9
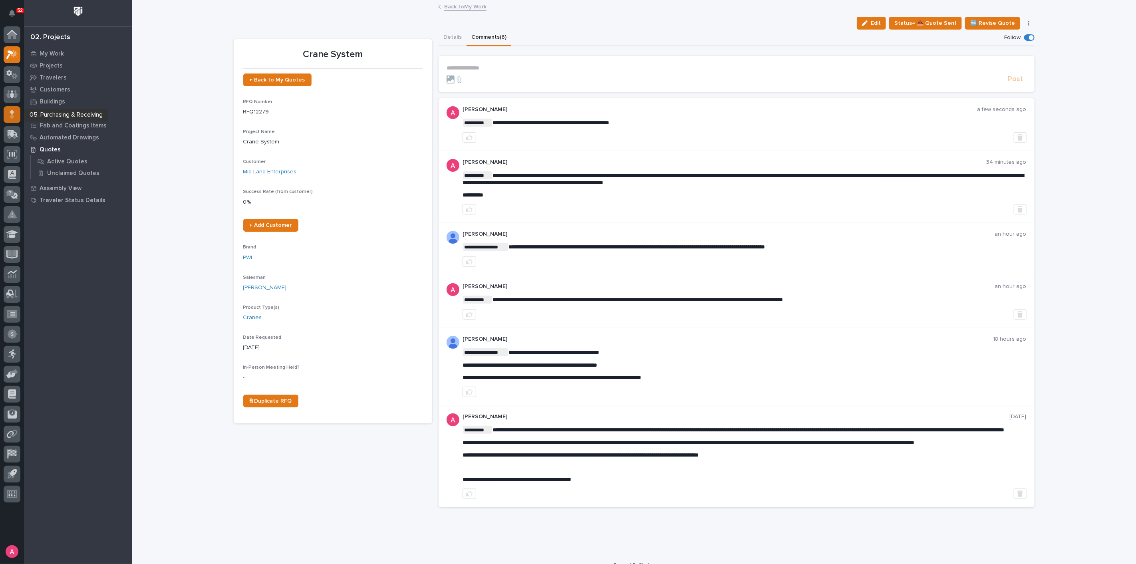
click at [14, 118] on icon at bounding box center [12, 114] width 5 height 9
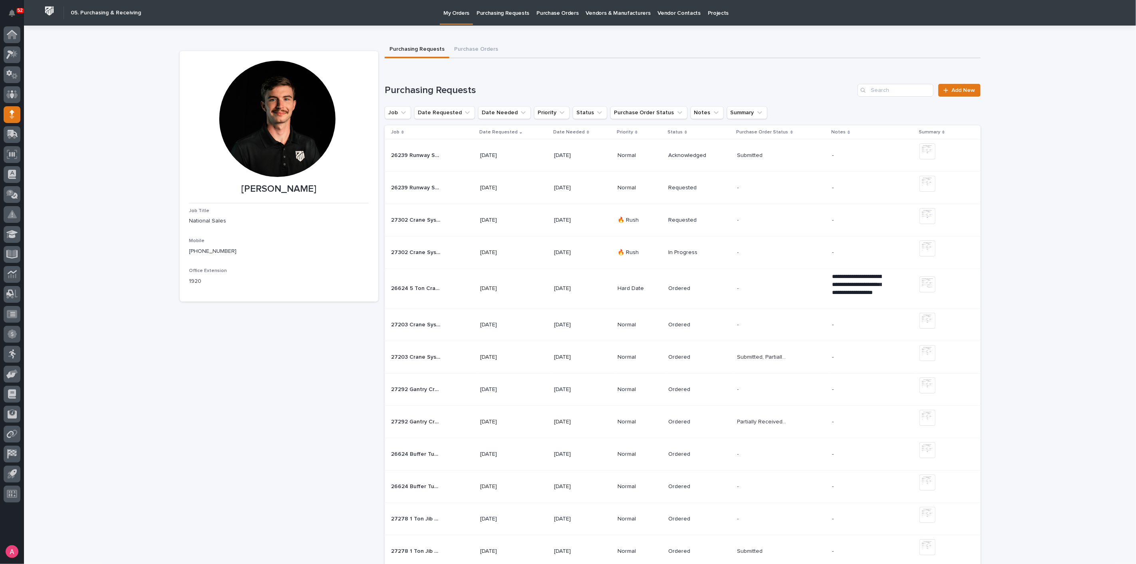
click at [638, 155] on p "Normal" at bounding box center [640, 155] width 44 height 7
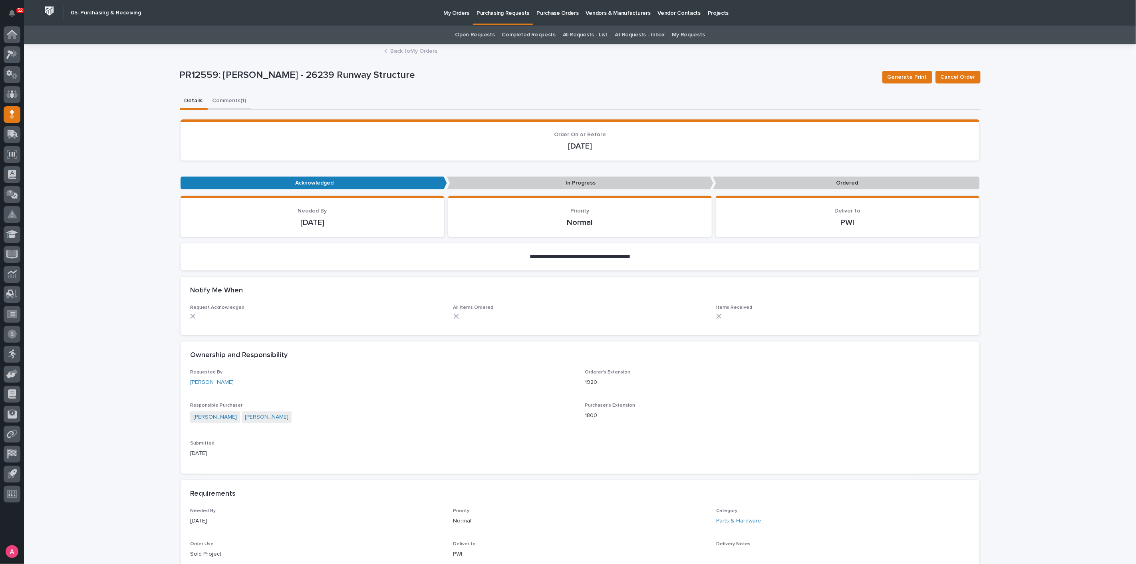
click at [222, 99] on button "Comments (1)" at bounding box center [230, 101] width 44 height 17
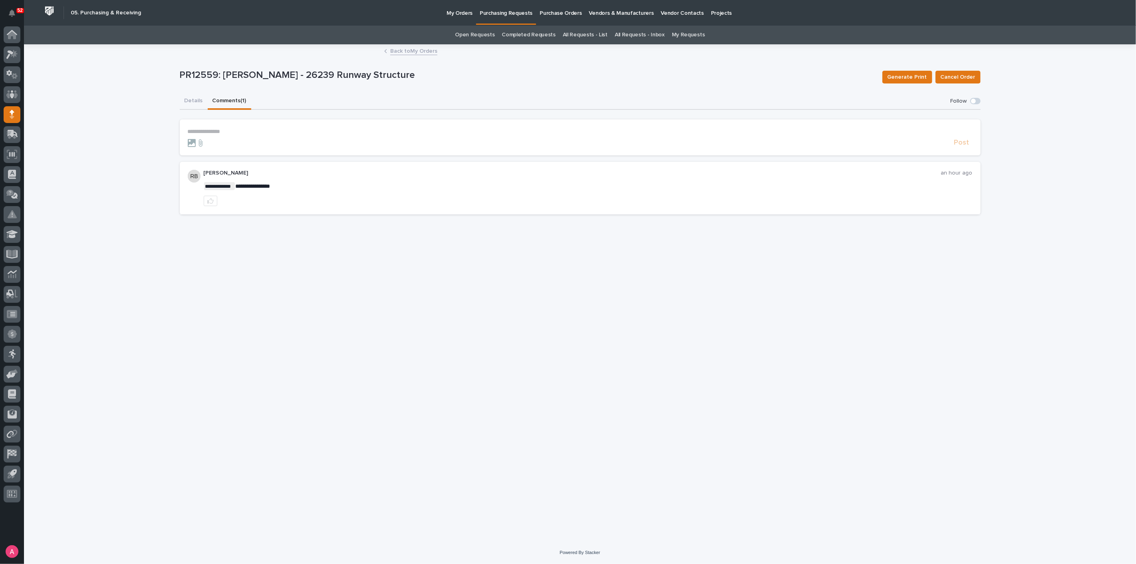
click at [396, 51] on link "Back to My Orders" at bounding box center [413, 50] width 47 height 9
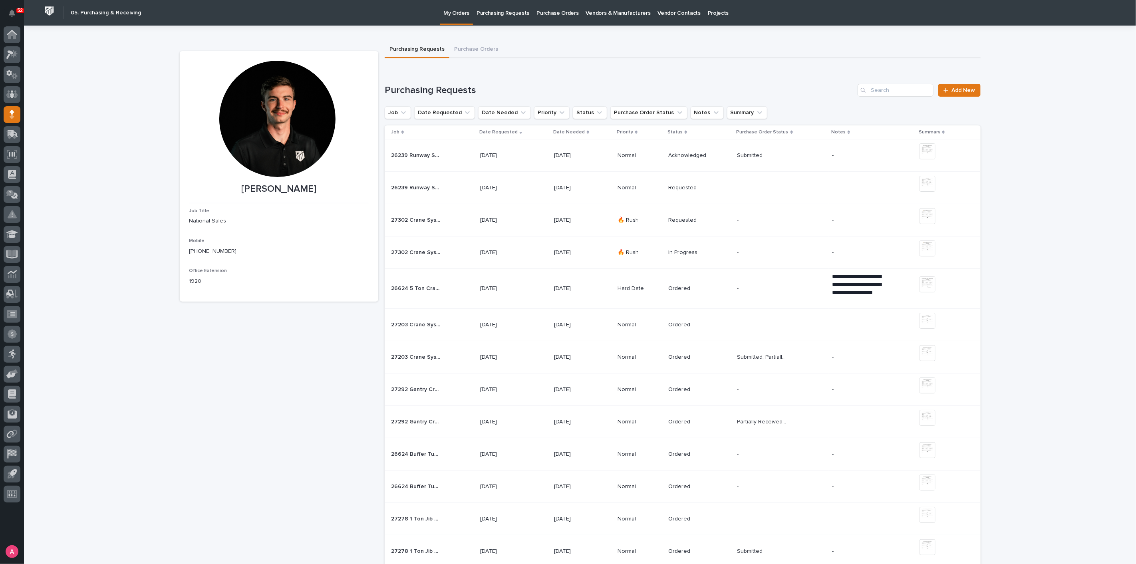
click at [704, 193] on div "Requested" at bounding box center [700, 187] width 62 height 13
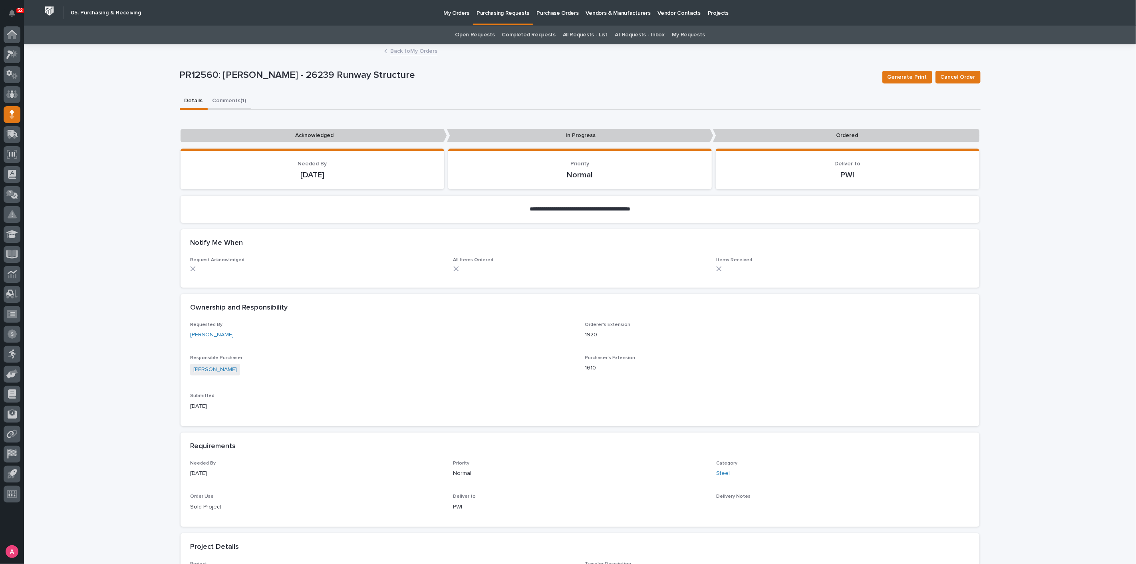
click at [234, 93] on button "Comments (1)" at bounding box center [230, 101] width 44 height 17
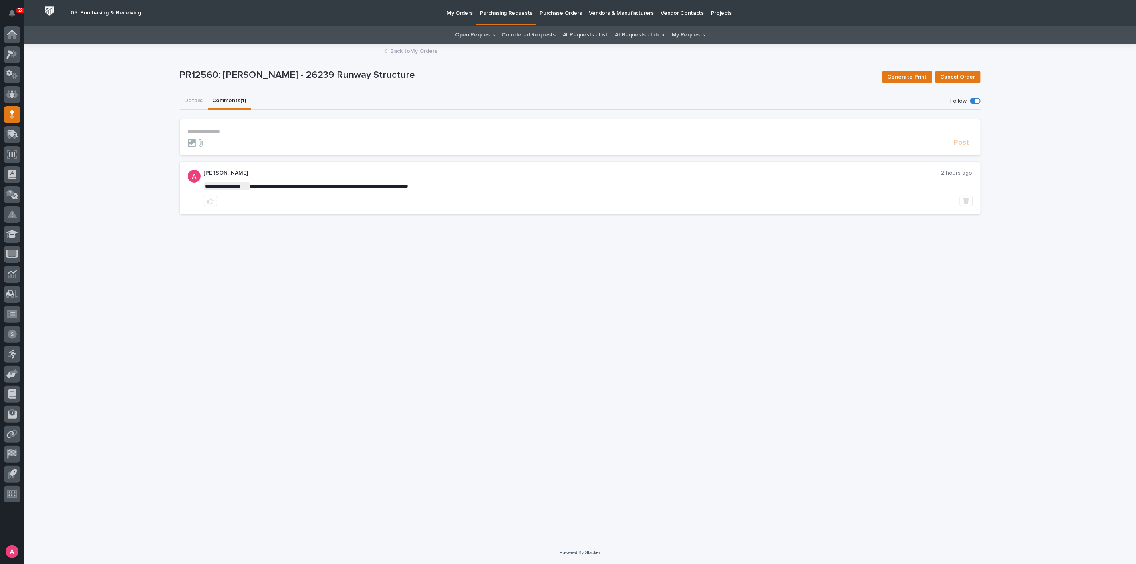
click at [188, 103] on button "Details" at bounding box center [194, 101] width 28 height 17
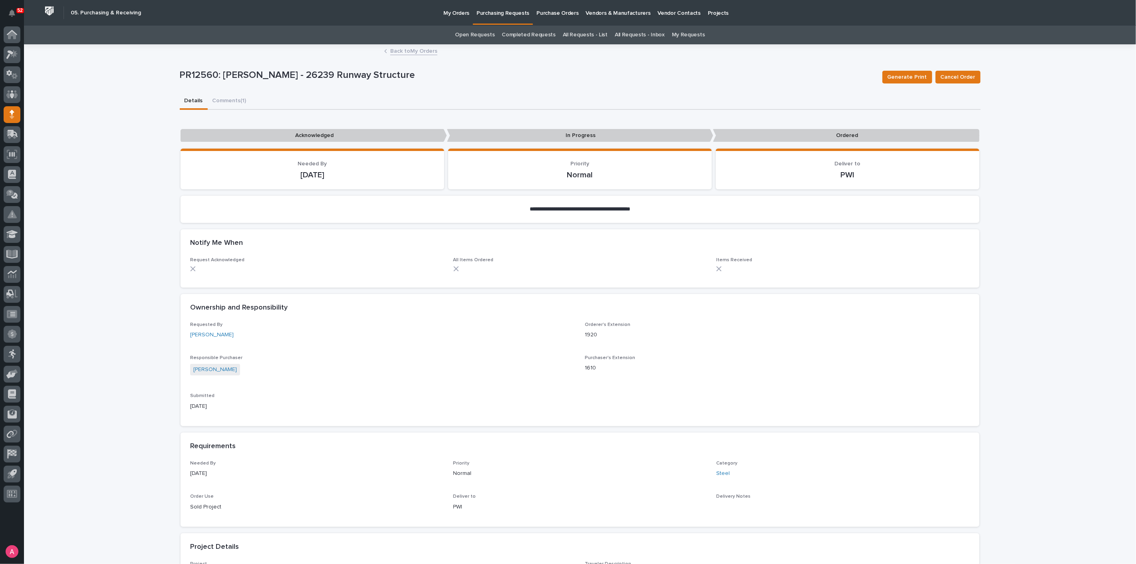
click at [394, 50] on link "Back to My Orders" at bounding box center [413, 50] width 47 height 9
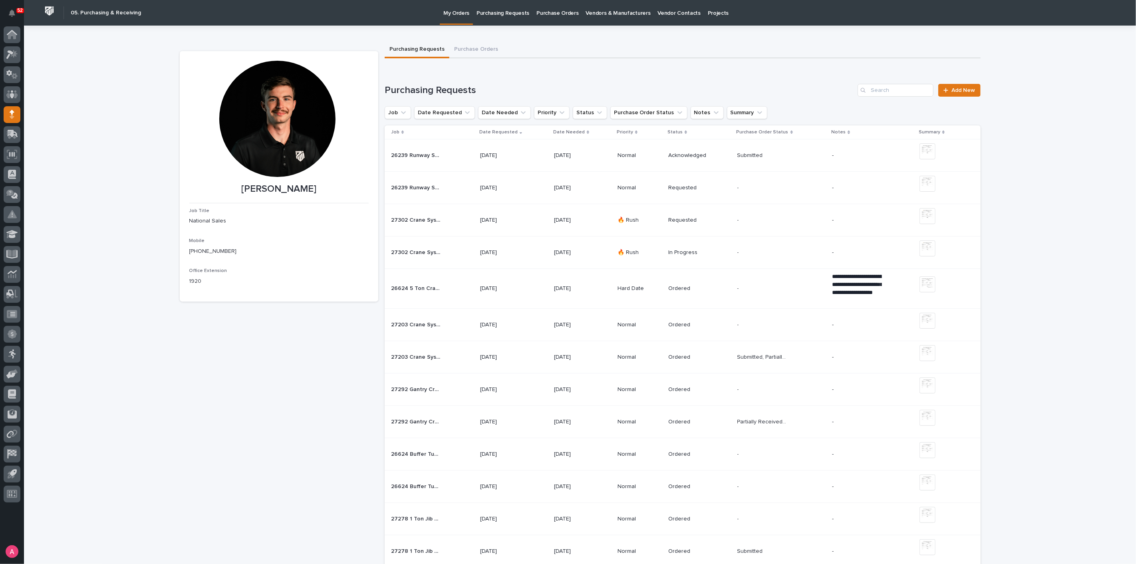
click at [7, 140] on div at bounding box center [12, 134] width 17 height 17
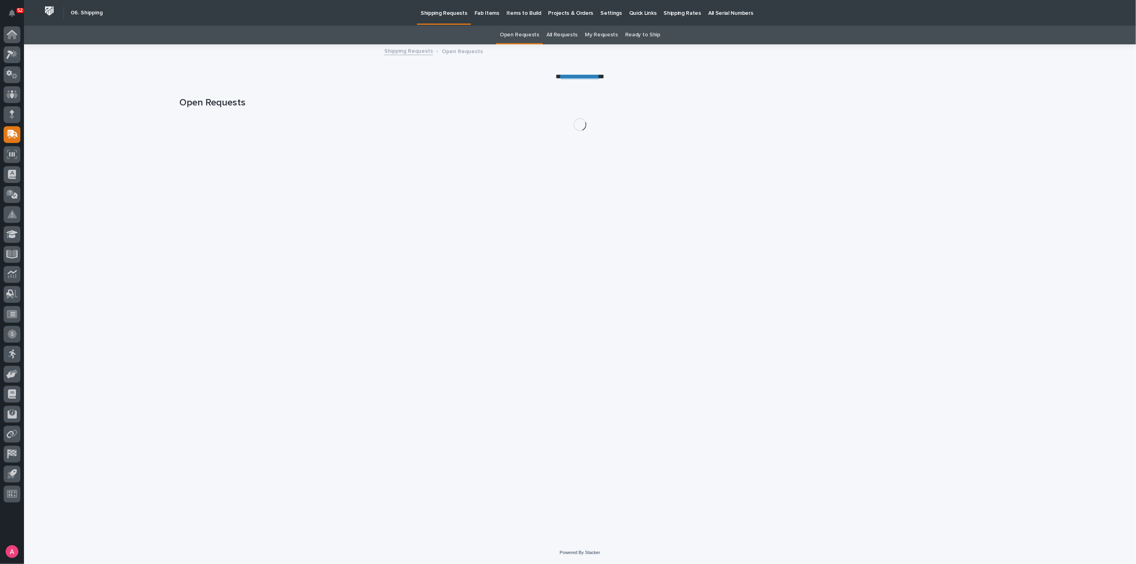
click at [561, 9] on p "Projects & Orders" at bounding box center [571, 8] width 45 height 17
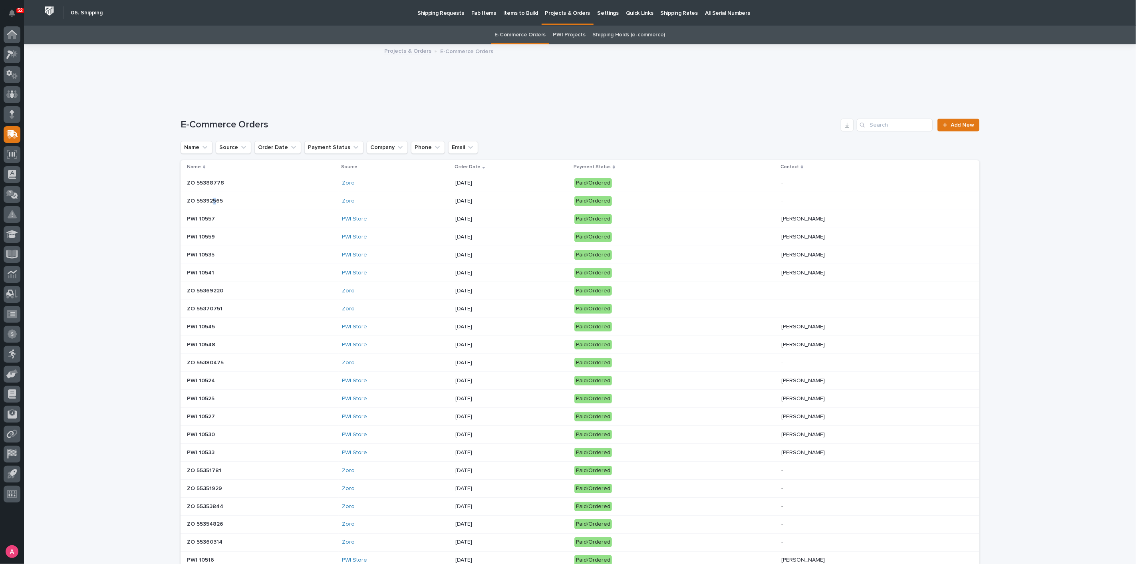
click at [211, 199] on p "ZO 55392565" at bounding box center [257, 201] width 140 height 7
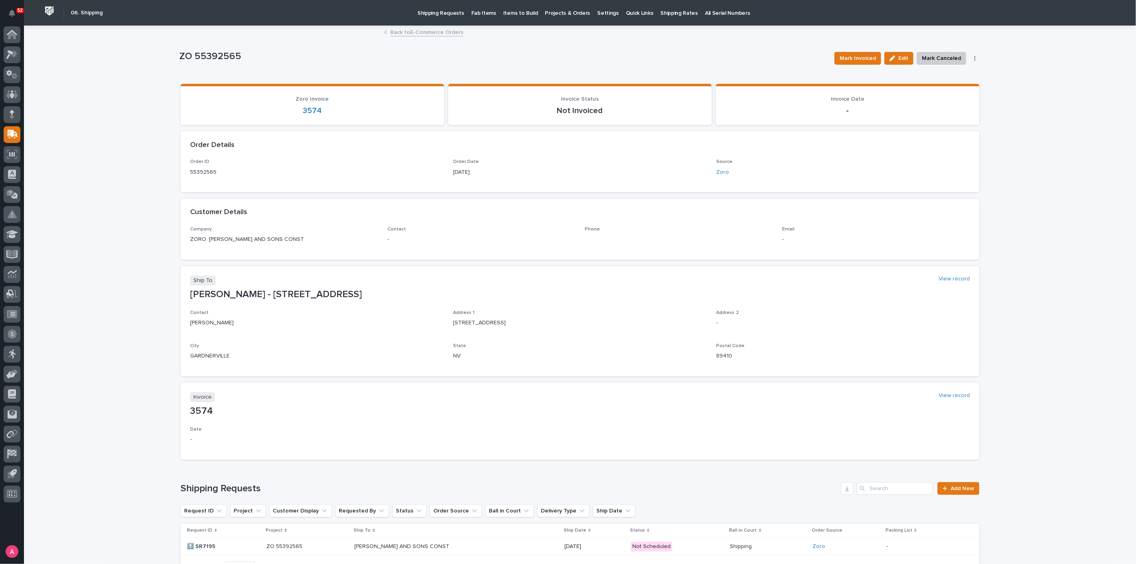
click at [397, 32] on link "Back to E-Commerce Orders" at bounding box center [426, 31] width 73 height 9
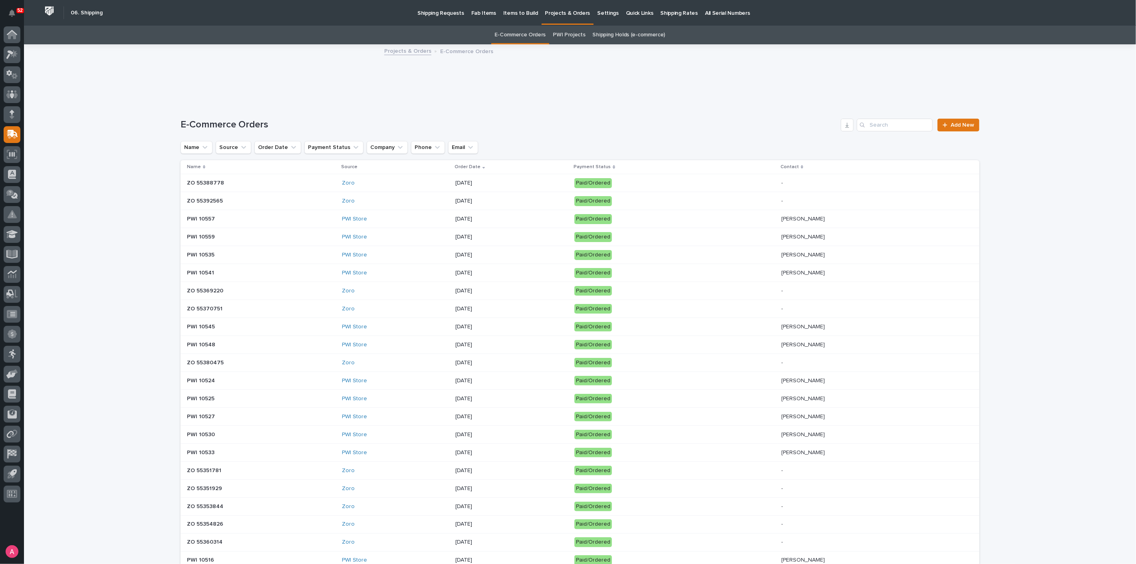
click at [297, 185] on p "ZO 55388778" at bounding box center [257, 183] width 140 height 7
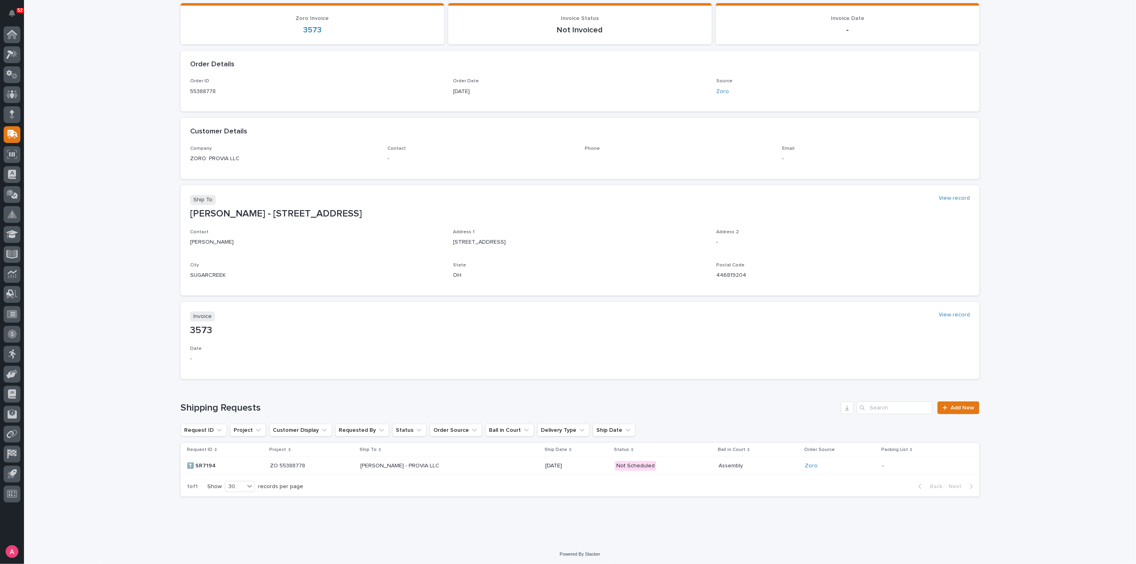
scroll to position [82, 0]
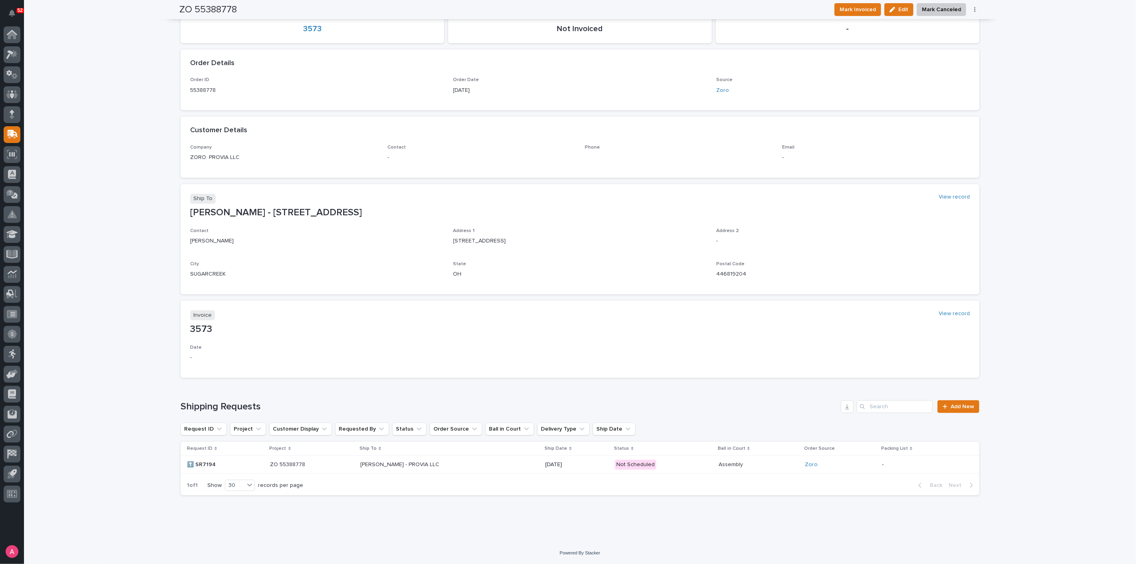
click at [464, 464] on p at bounding box center [430, 465] width 140 height 7
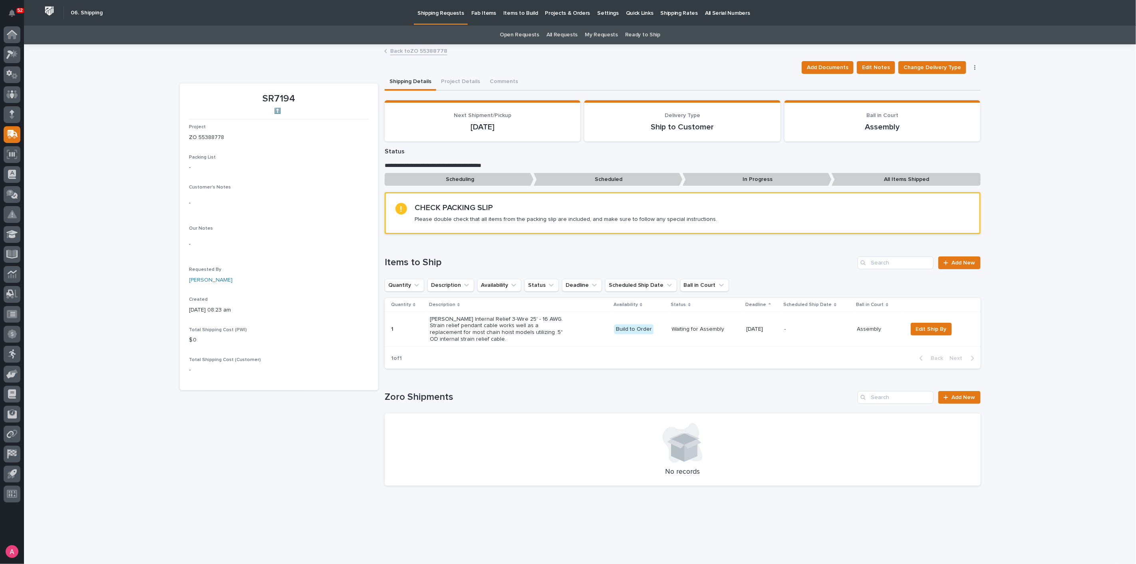
click at [424, 54] on link "Back to ZO 55388778" at bounding box center [418, 50] width 57 height 9
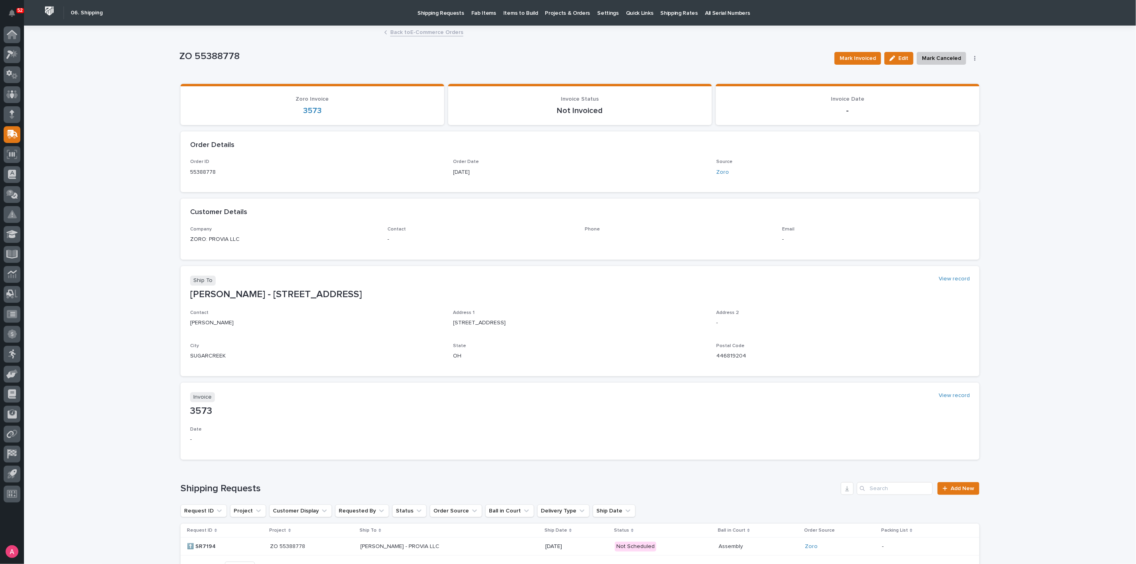
click at [432, 32] on link "Back to E-Commerce Orders" at bounding box center [426, 31] width 73 height 9
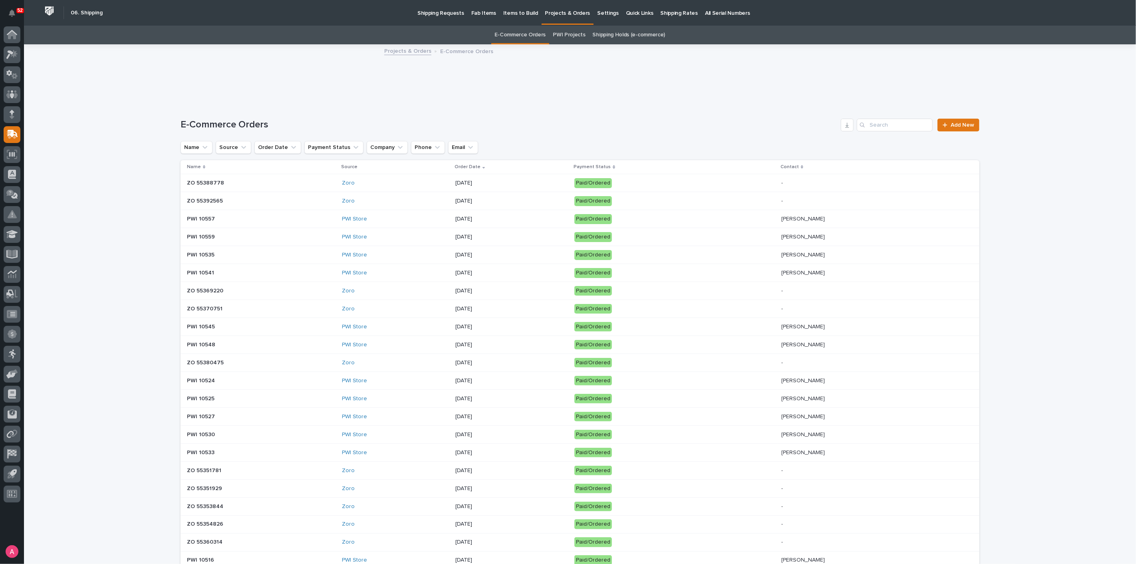
click at [235, 182] on p "ZO 55388778" at bounding box center [257, 183] width 140 height 7
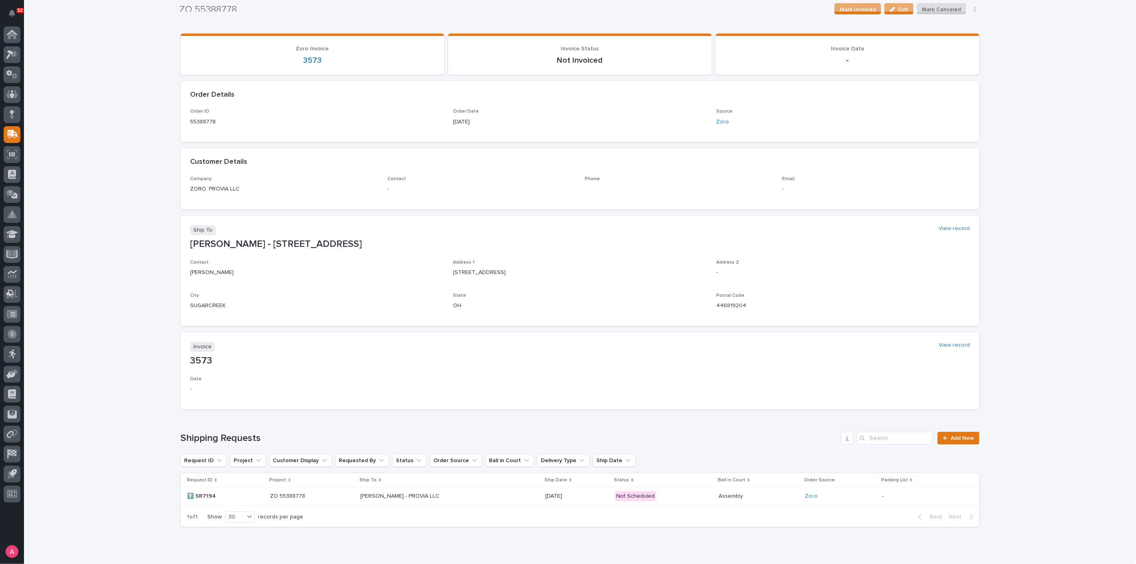
scroll to position [38, 0]
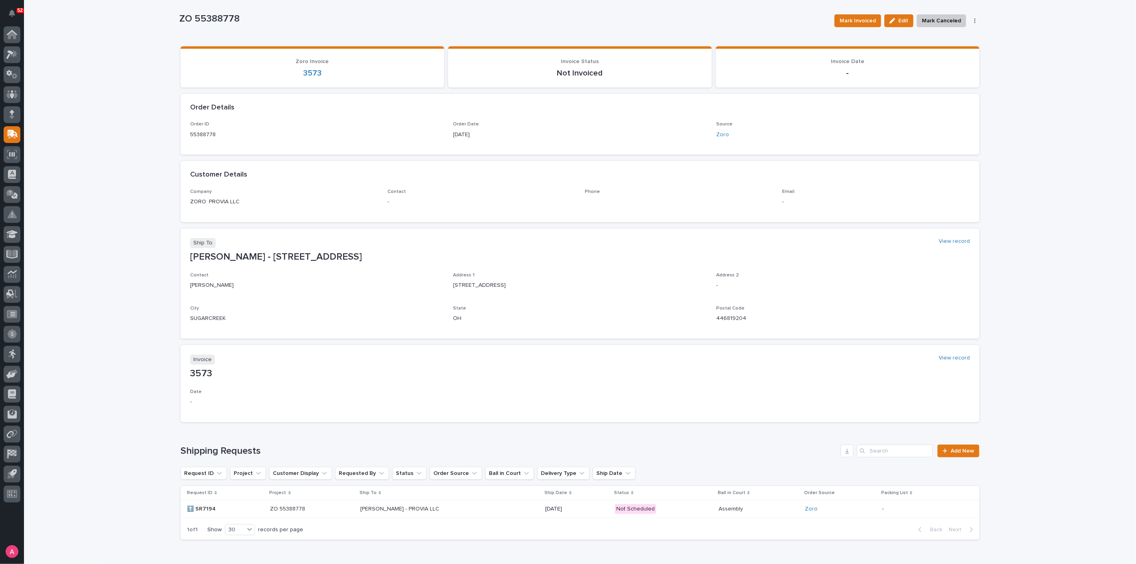
click at [194, 358] on p "Invoice" at bounding box center [202, 360] width 25 height 10
click at [190, 374] on p "3573" at bounding box center [580, 374] width 780 height 12
click at [958, 357] on link "View record" at bounding box center [954, 358] width 31 height 7
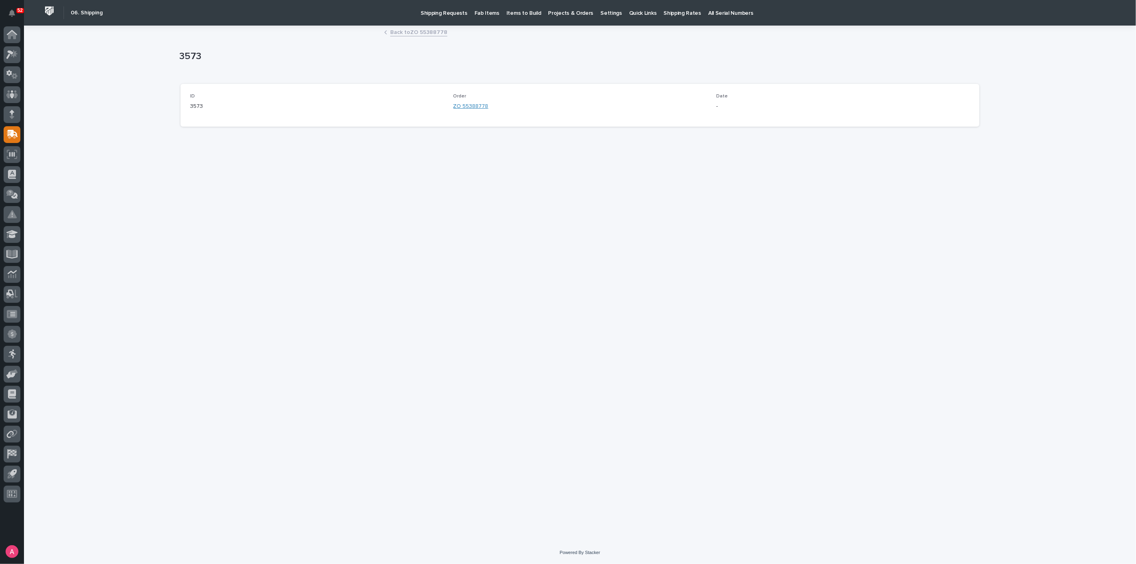
click at [474, 105] on link "ZO 55388778" at bounding box center [471, 106] width 35 height 8
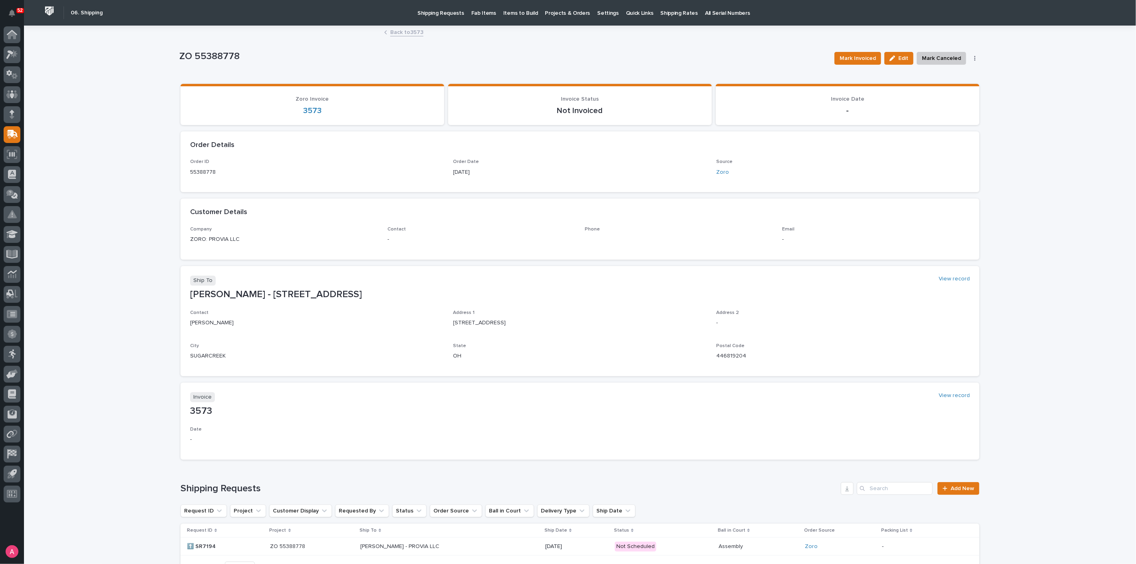
click at [207, 173] on p "55388778" at bounding box center [317, 172] width 254 height 8
click at [384, 250] on div "Company ZORO: PROVIA LLC Contact - Phone Email -" at bounding box center [580, 243] width 799 height 33
drag, startPoint x: 208, startPoint y: 238, endPoint x: 806, endPoint y: 239, distance: 598.2
click at [868, 226] on section "Customer Details Company ZORO: PROVIA LLC Contact - Phone Email -" at bounding box center [580, 229] width 799 height 61
drag, startPoint x: 806, startPoint y: 239, endPoint x: 851, endPoint y: 247, distance: 45.9
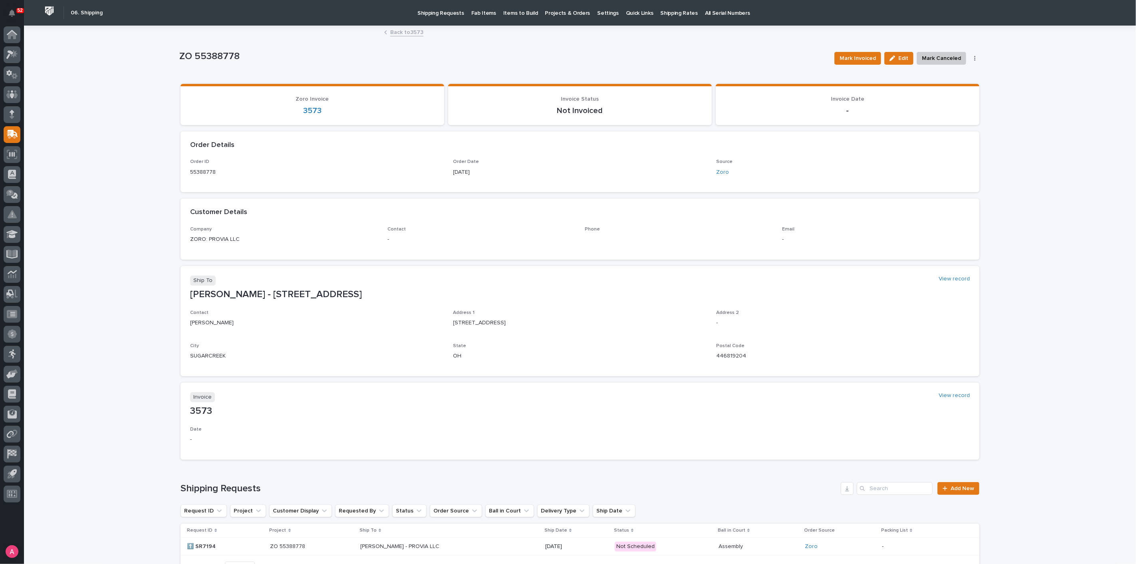
click at [812, 241] on p "-" at bounding box center [876, 239] width 188 height 8
drag, startPoint x: 852, startPoint y: 247, endPoint x: 291, endPoint y: 233, distance: 560.4
click at [291, 233] on div "Company ZORO: PROVIA LLC Contact - Phone Email -" at bounding box center [580, 239] width 780 height 24
click at [1090, 216] on div "Loading... Saving… Loading... Saving… ZO 55388778 Mark Invoiced Edit Mark Cance…" at bounding box center [580, 325] width 1112 height 598
drag, startPoint x: 1016, startPoint y: 117, endPoint x: 1023, endPoint y: 113, distance: 7.9
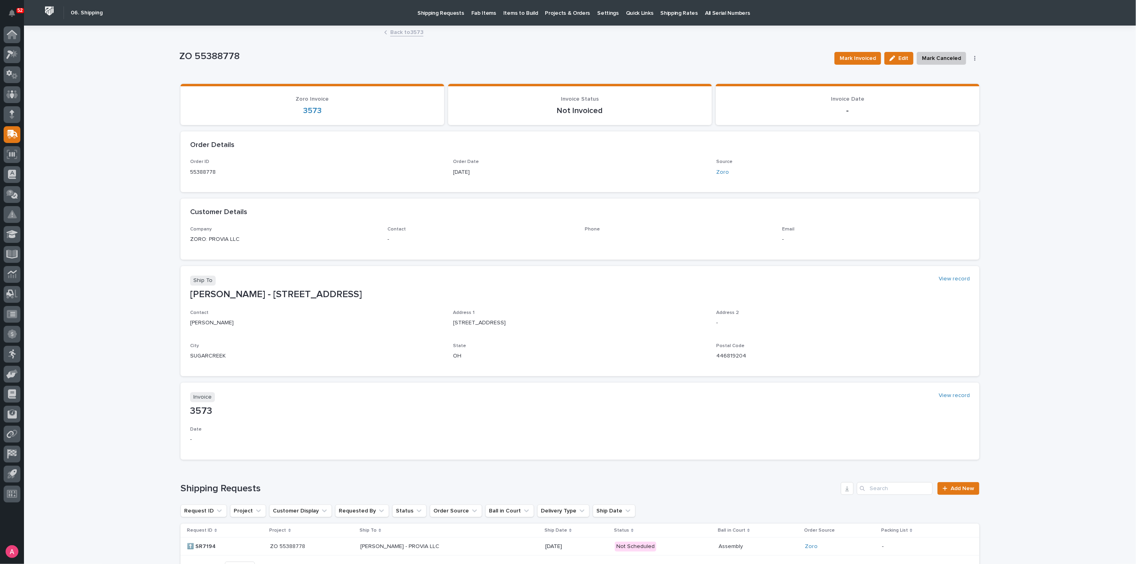
click at [1016, 117] on div "Loading... Saving… Loading... Saving… ZO 55388778 Mark Invoiced Edit Mark Cance…" at bounding box center [580, 325] width 1112 height 598
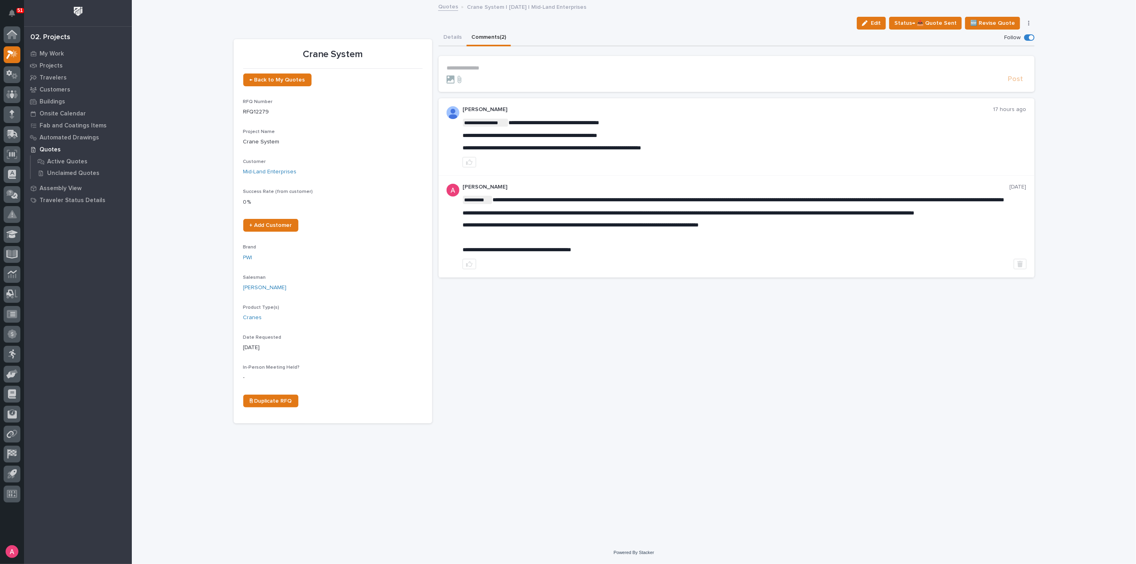
click at [508, 69] on p "**********" at bounding box center [737, 68] width 580 height 7
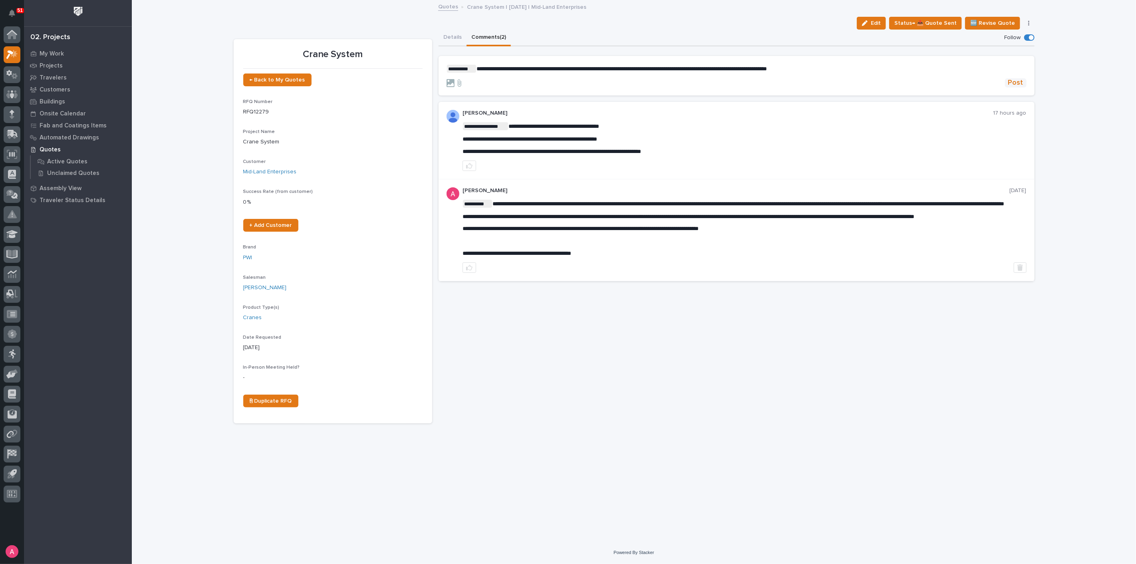
click at [1008, 85] on button "Post" at bounding box center [1016, 82] width 22 height 9
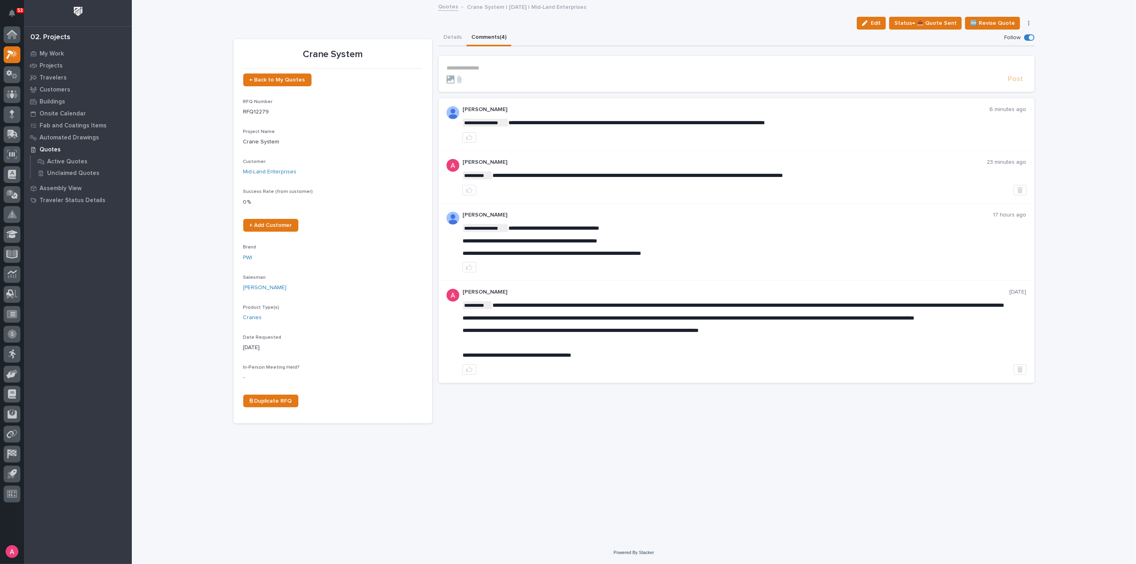
click at [193, 160] on div "**********" at bounding box center [634, 271] width 1005 height 541
drag, startPoint x: 596, startPoint y: 430, endPoint x: 537, endPoint y: 410, distance: 61.7
click at [596, 430] on div "**********" at bounding box center [634, 261] width 809 height 521
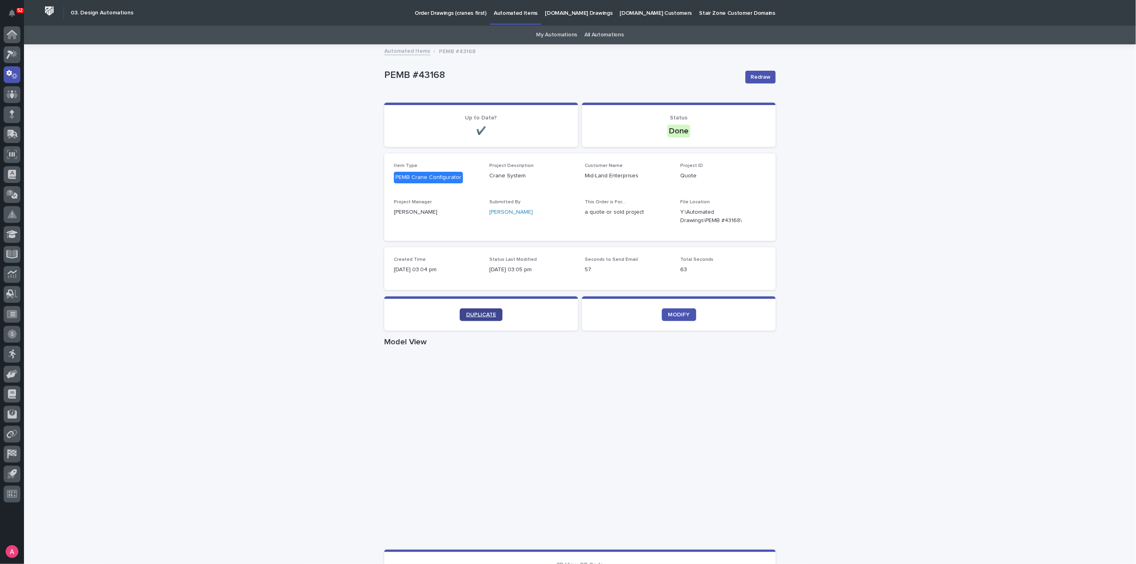
click at [489, 316] on span "DUPLICATE" at bounding box center [481, 315] width 30 height 6
